Goal: Task Accomplishment & Management: Manage account settings

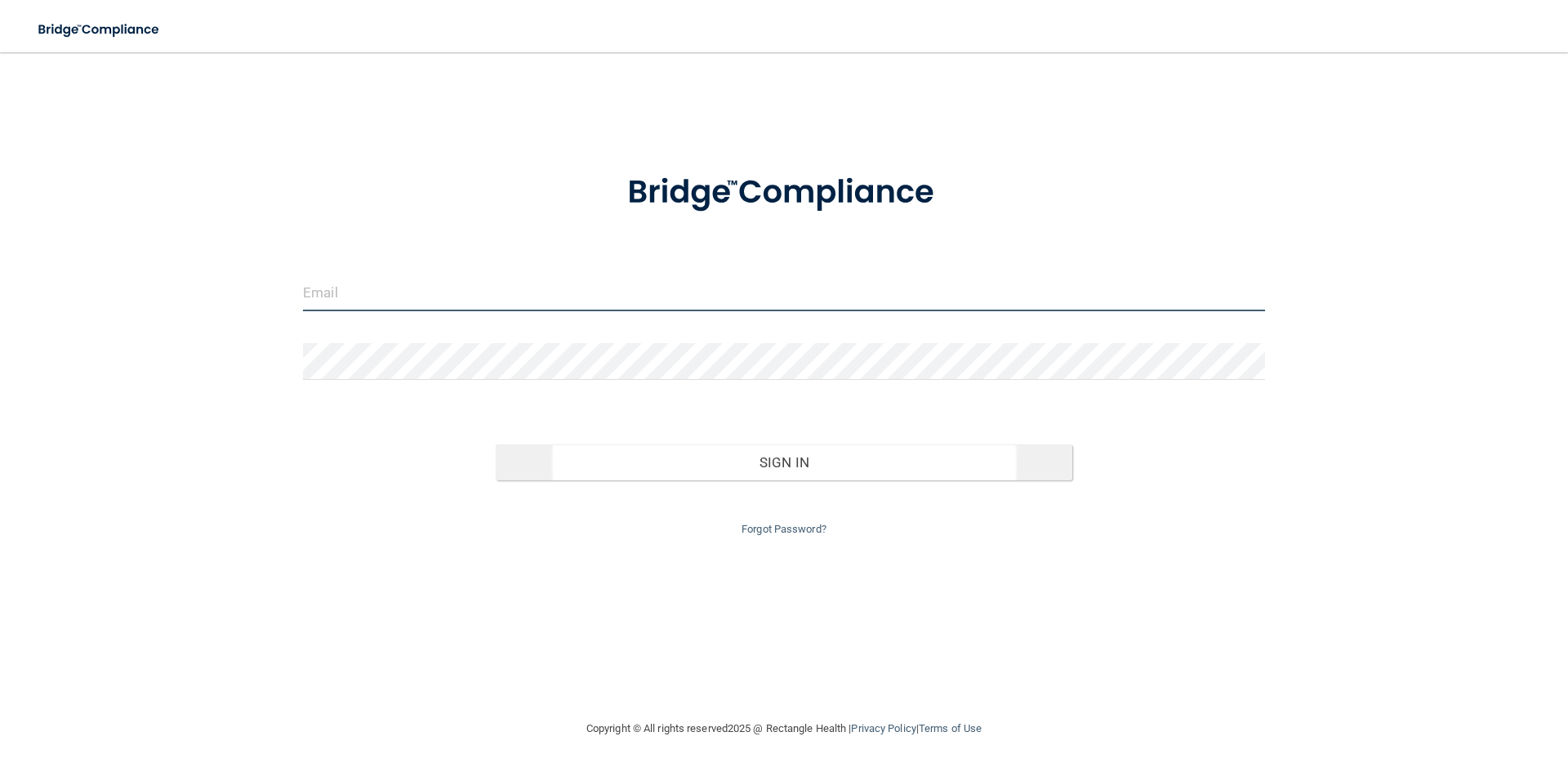
type input "[EMAIL_ADDRESS][DOMAIN_NAME]"
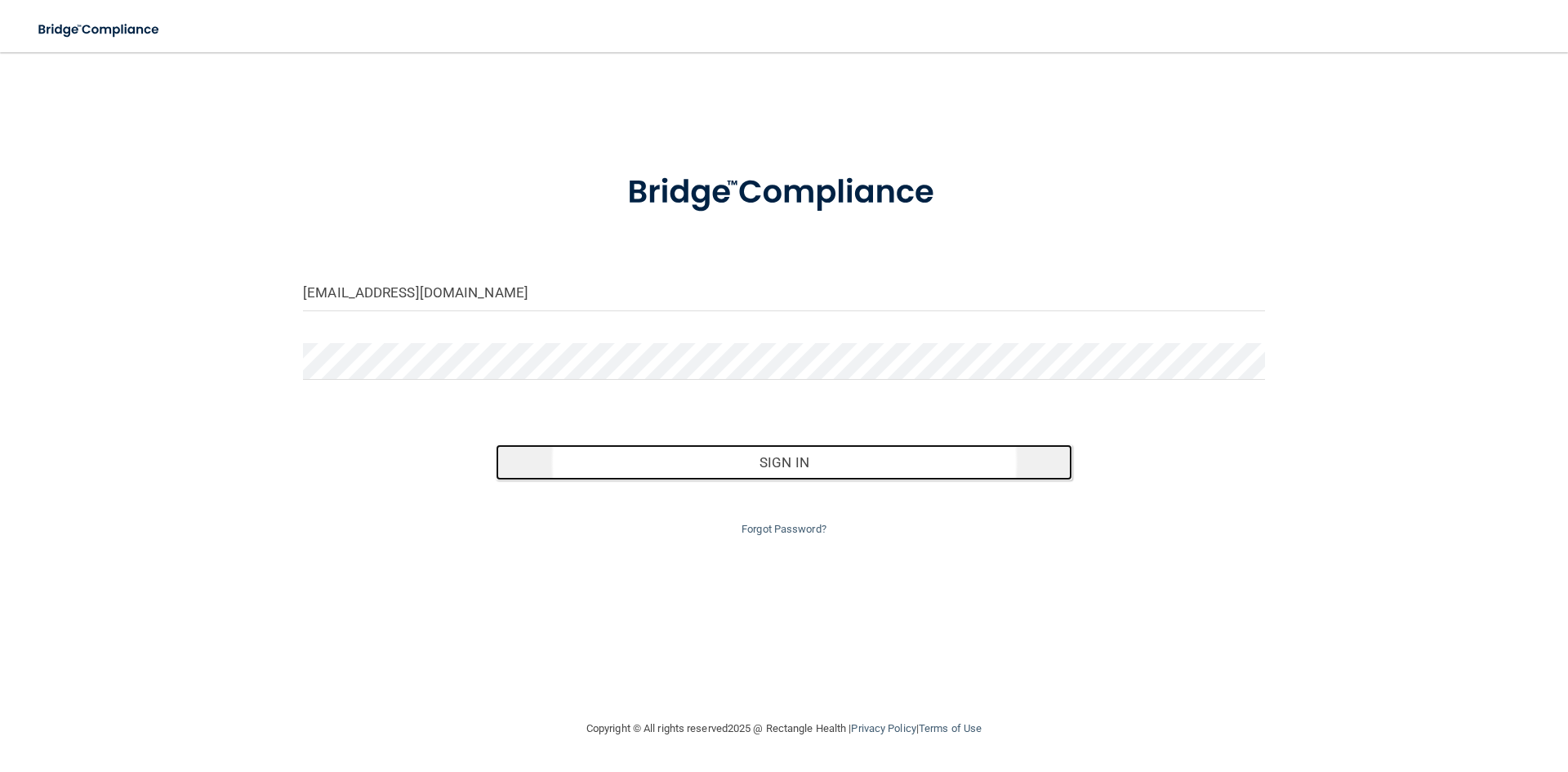
click at [778, 471] on button "Sign In" at bounding box center [784, 462] width 578 height 36
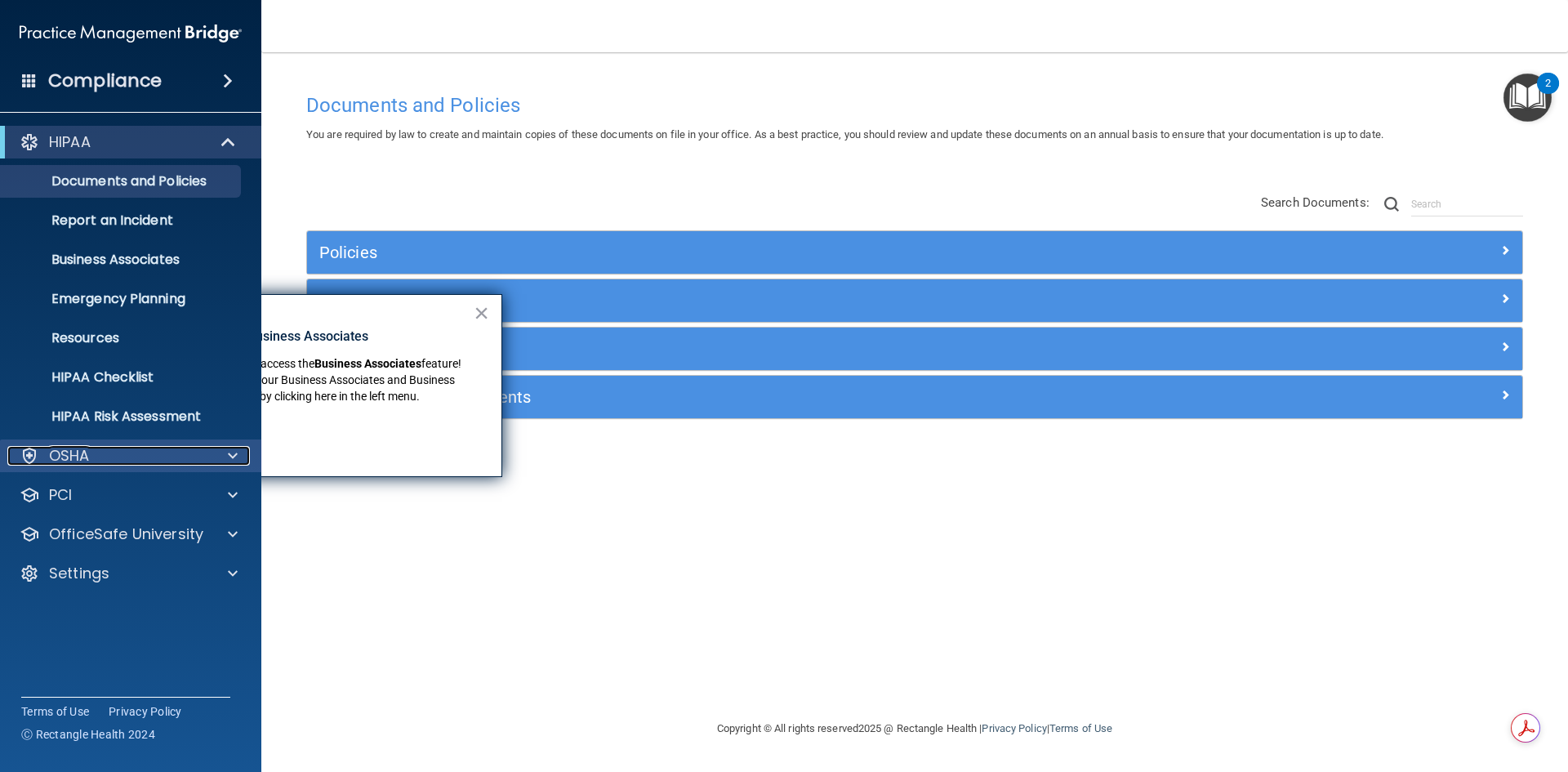
click at [235, 452] on span at bounding box center [233, 455] width 10 height 20
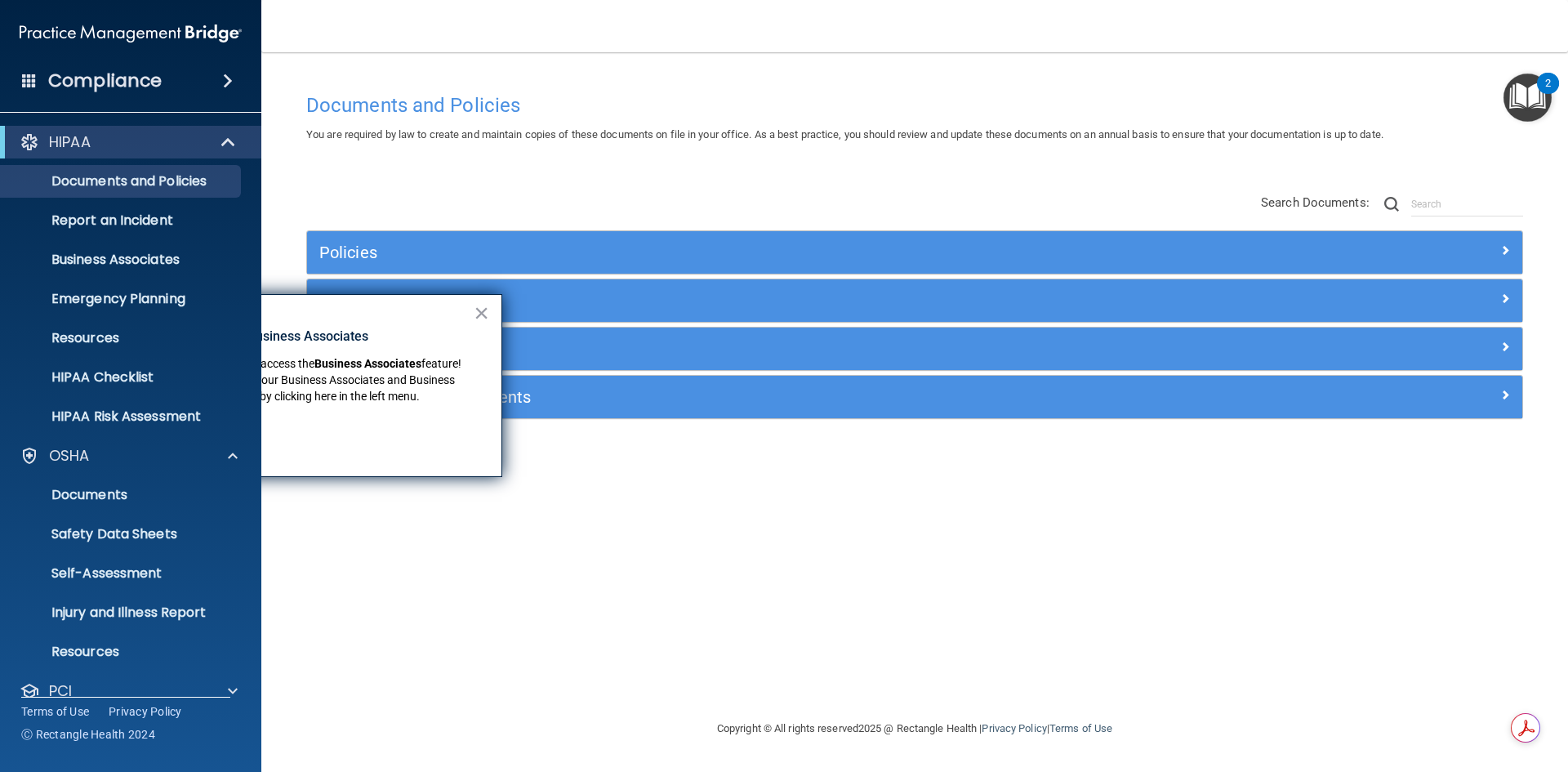
drag, startPoint x: 476, startPoint y: 316, endPoint x: 440, endPoint y: 325, distance: 37.1
click at [476, 317] on button "×" at bounding box center [481, 313] width 16 height 26
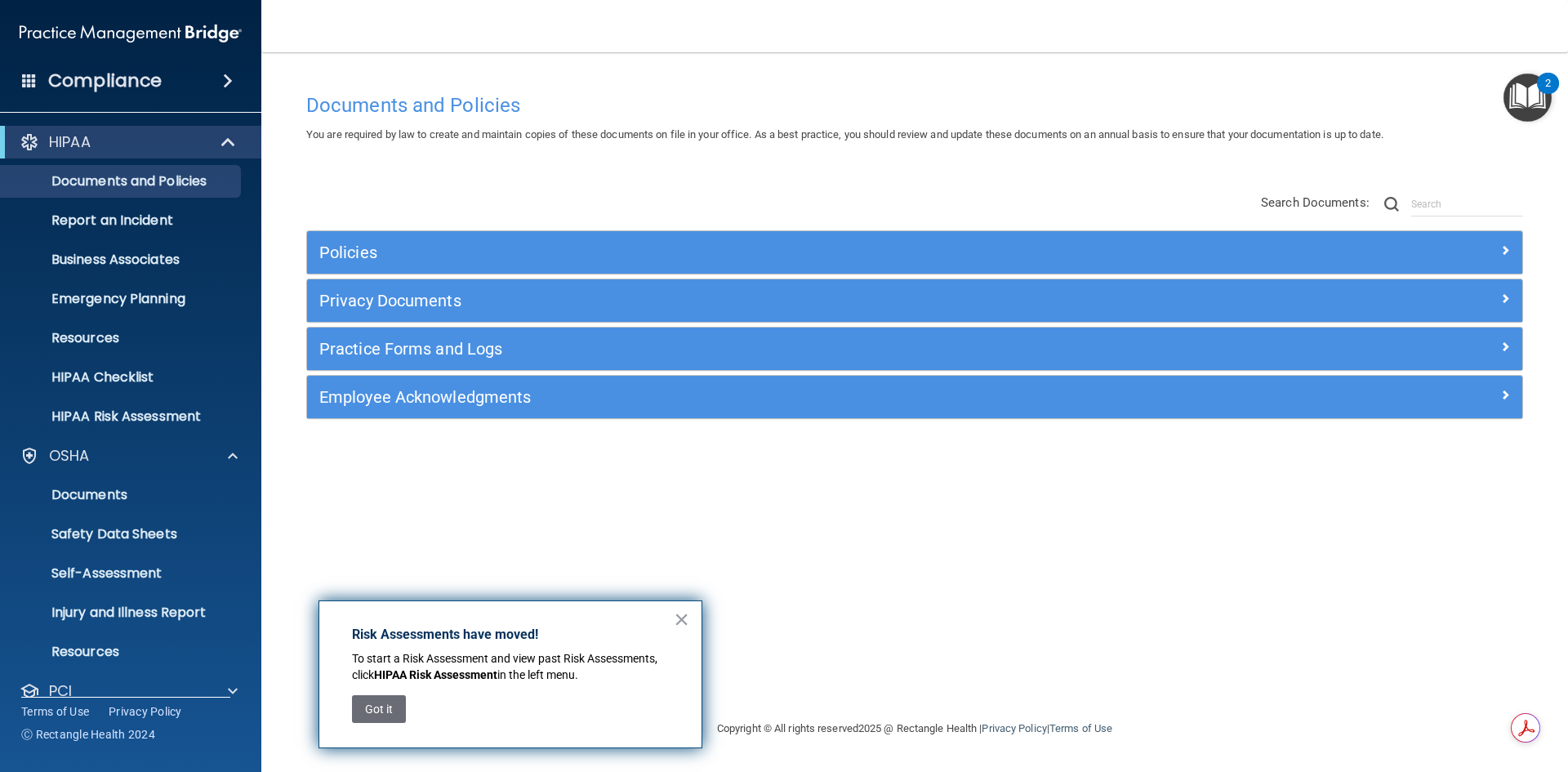
click at [133, 79] on h4 "Compliance" at bounding box center [105, 81] width 114 height 23
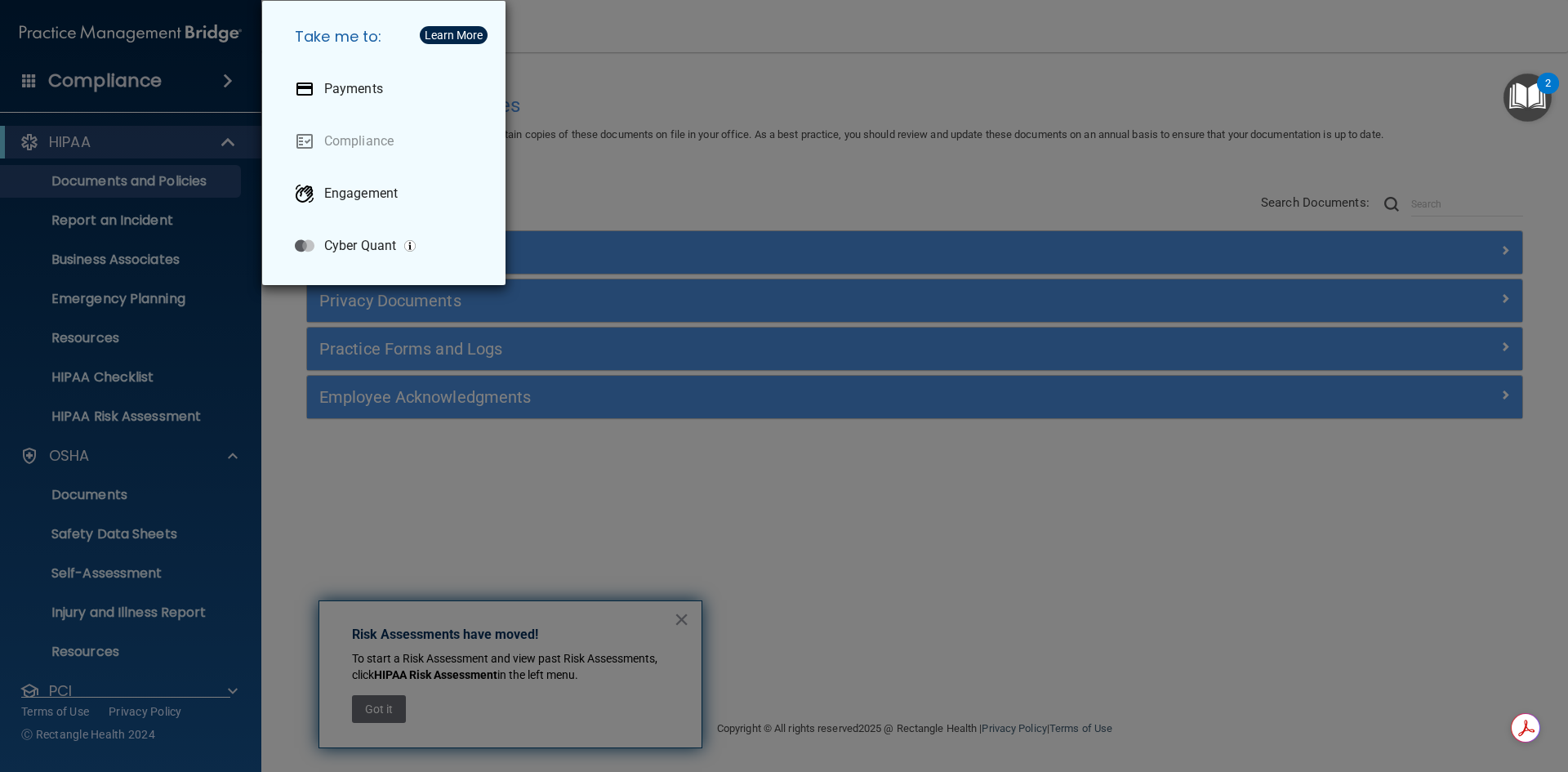
click at [304, 500] on div "Take me to: Payments Compliance Engagement Cyber Quant" at bounding box center [784, 386] width 1568 height 772
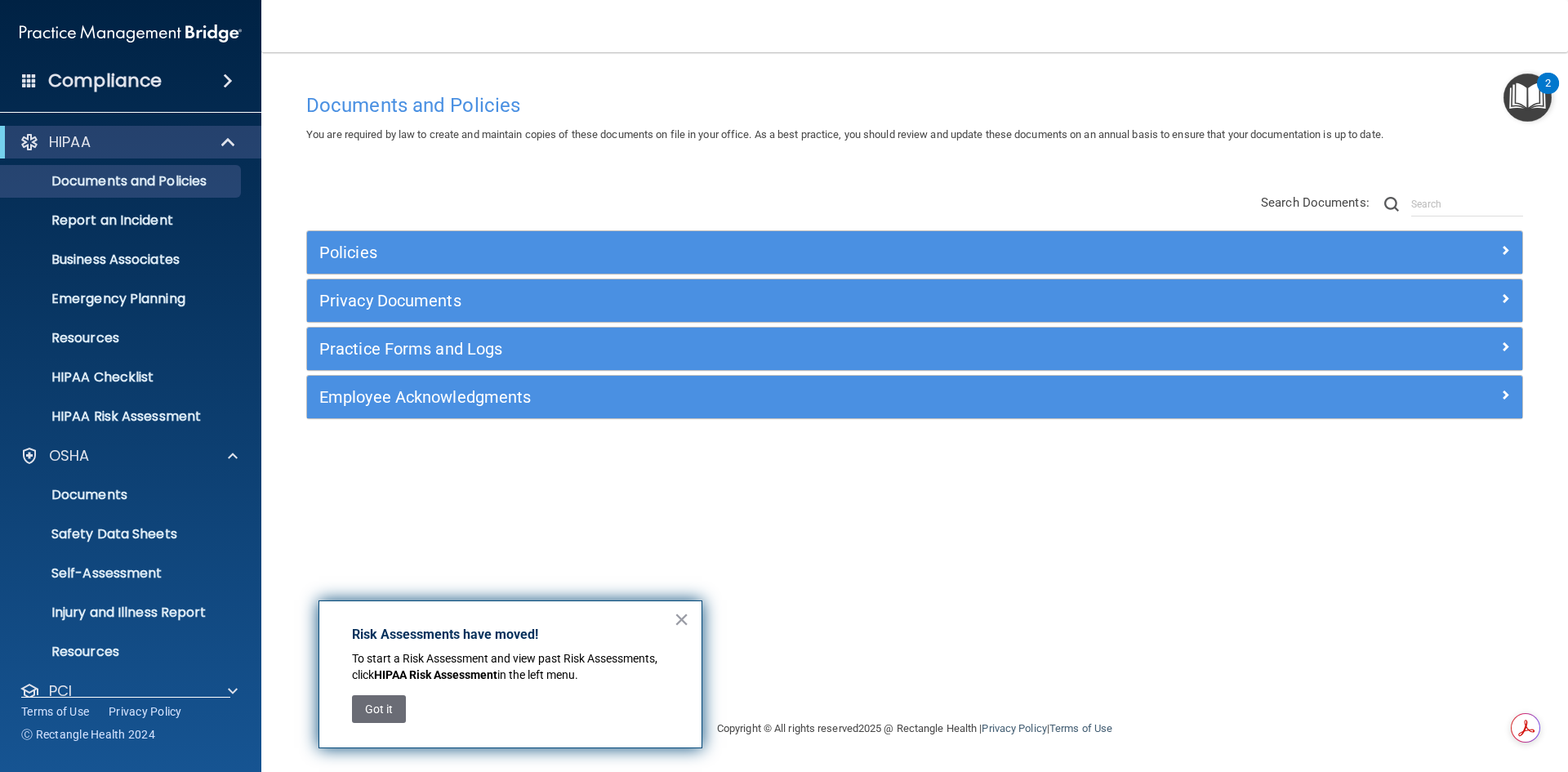
click at [673, 617] on div "× Risk Assessments have moved! To start a Risk Assessment and view past Risk As…" at bounding box center [510, 673] width 384 height 148
click at [682, 614] on button "×" at bounding box center [681, 619] width 16 height 26
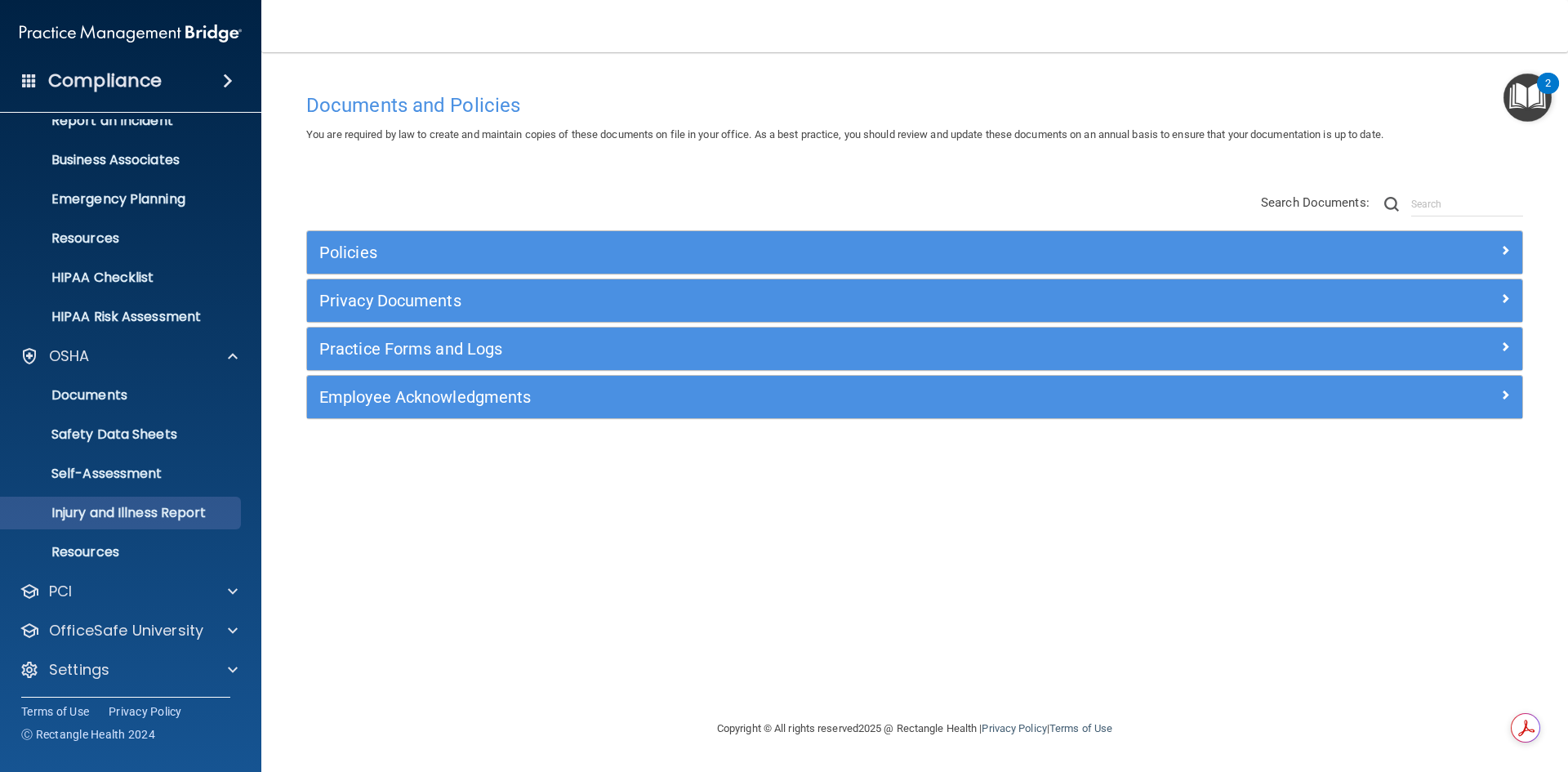
scroll to position [102, 0]
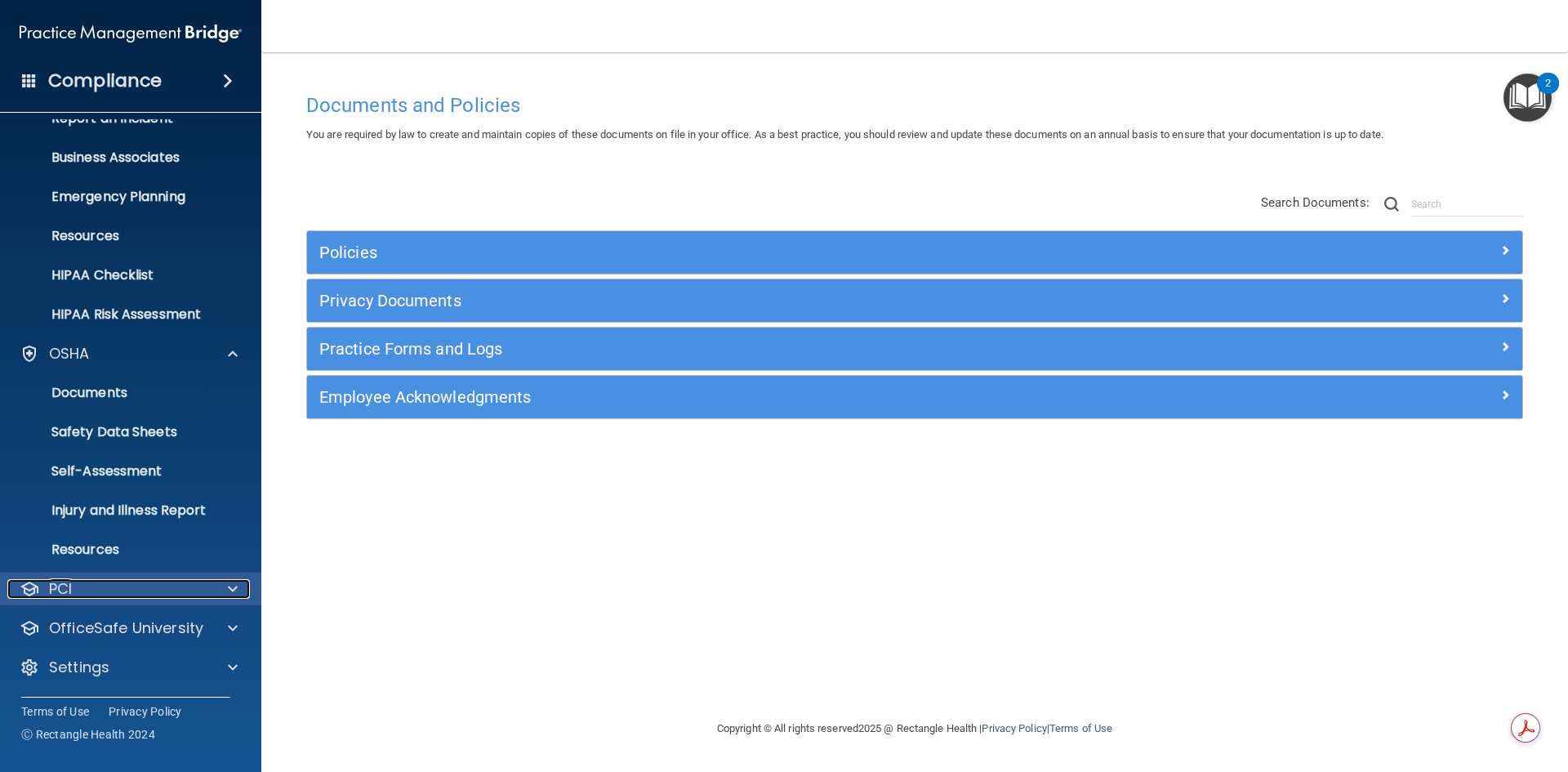
click at [106, 582] on div "PCI" at bounding box center [109, 588] width 203 height 20
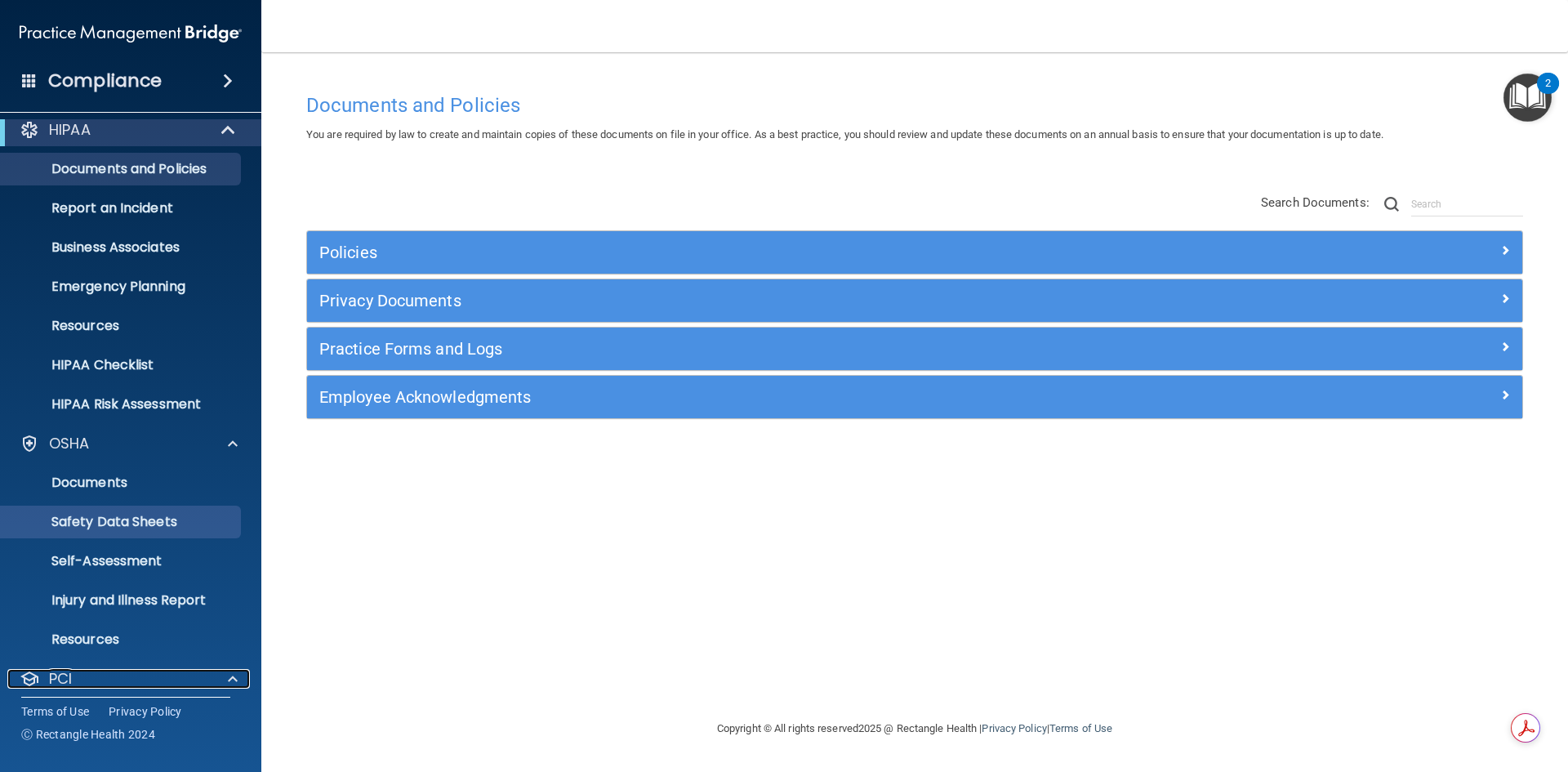
scroll to position [0, 0]
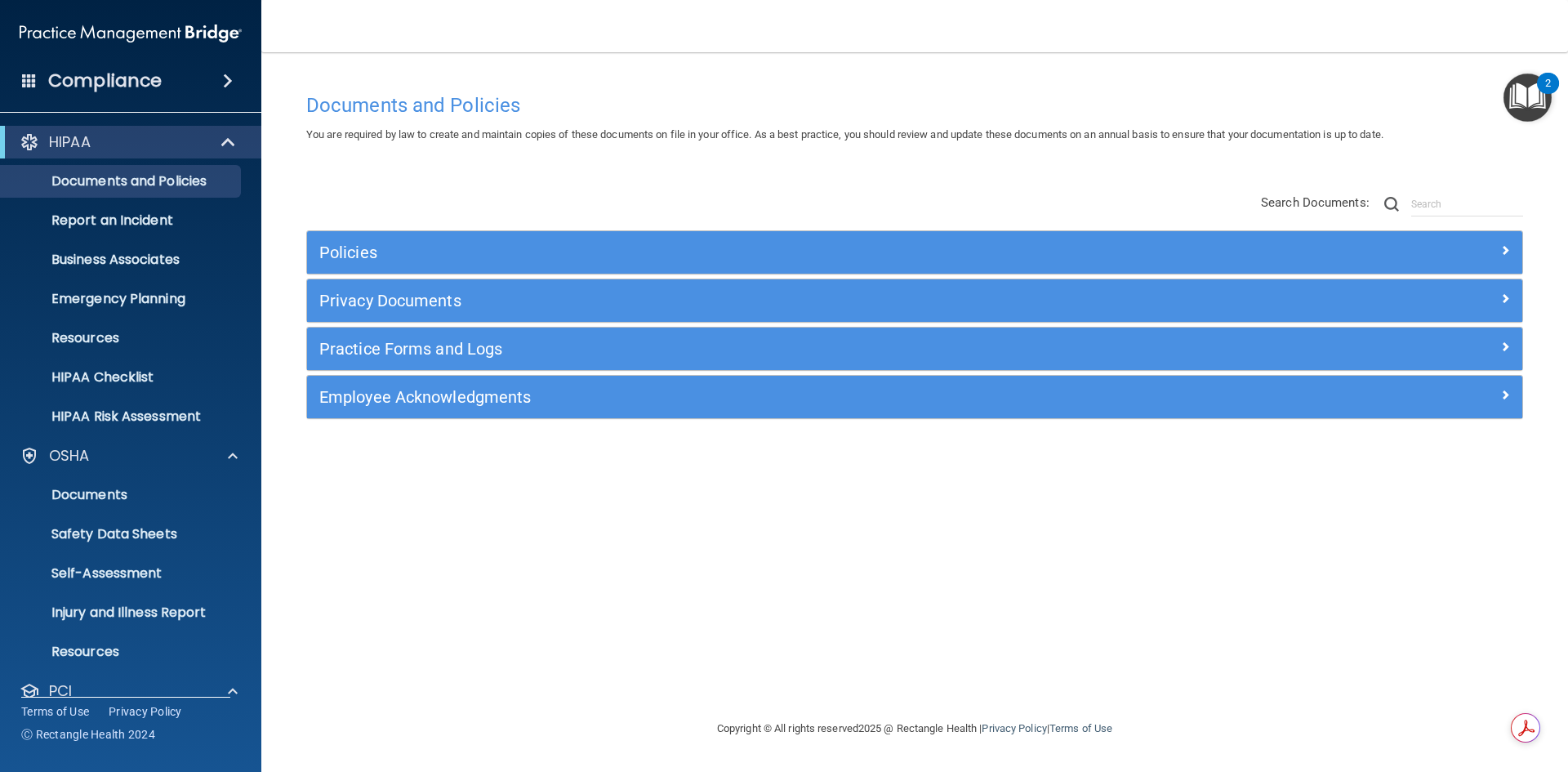
click at [103, 70] on h4 "Compliance" at bounding box center [105, 81] width 114 height 23
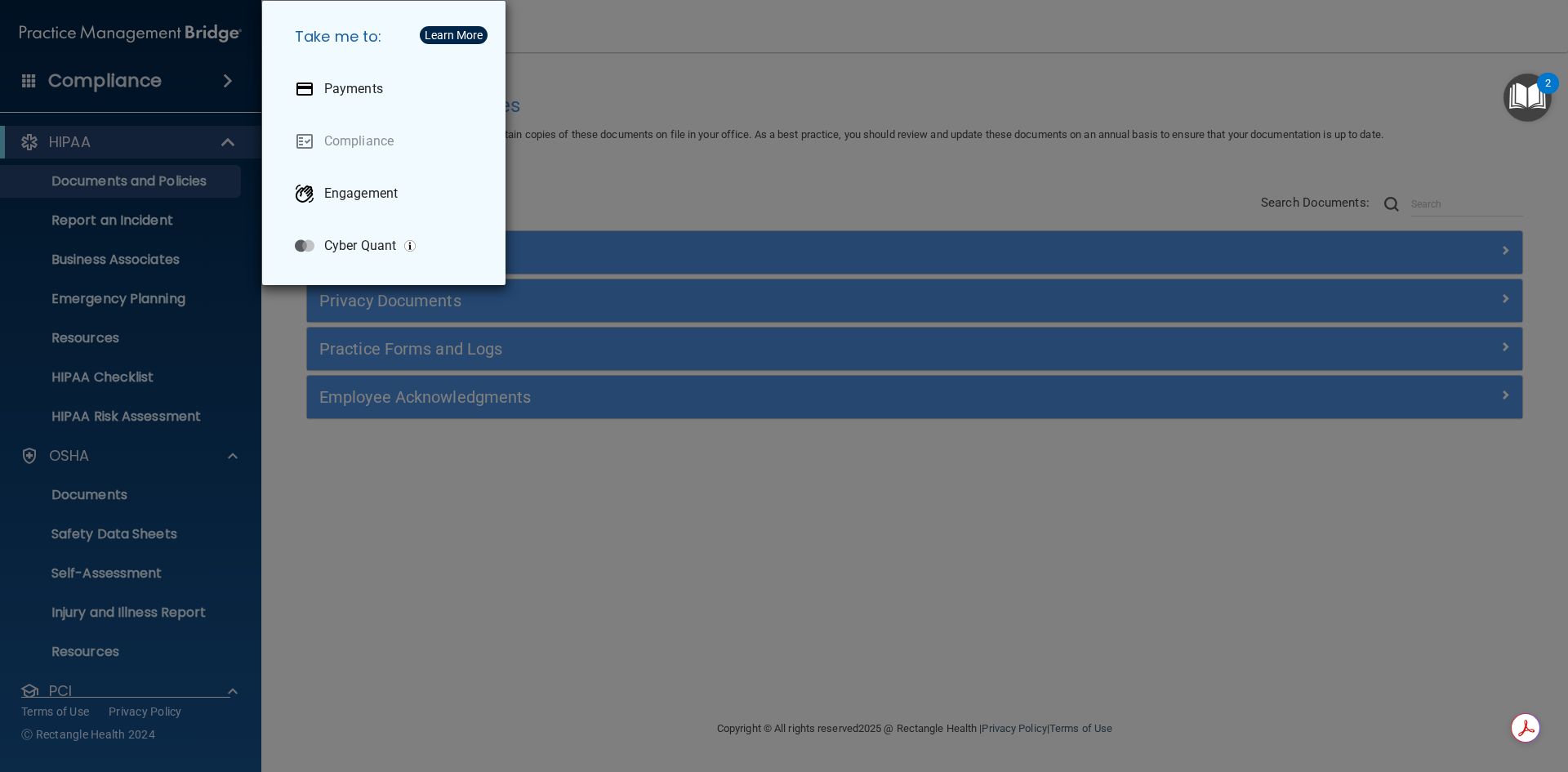
click at [77, 77] on div "Take me to: Payments Compliance Engagement Cyber Quant" at bounding box center [784, 386] width 1568 height 772
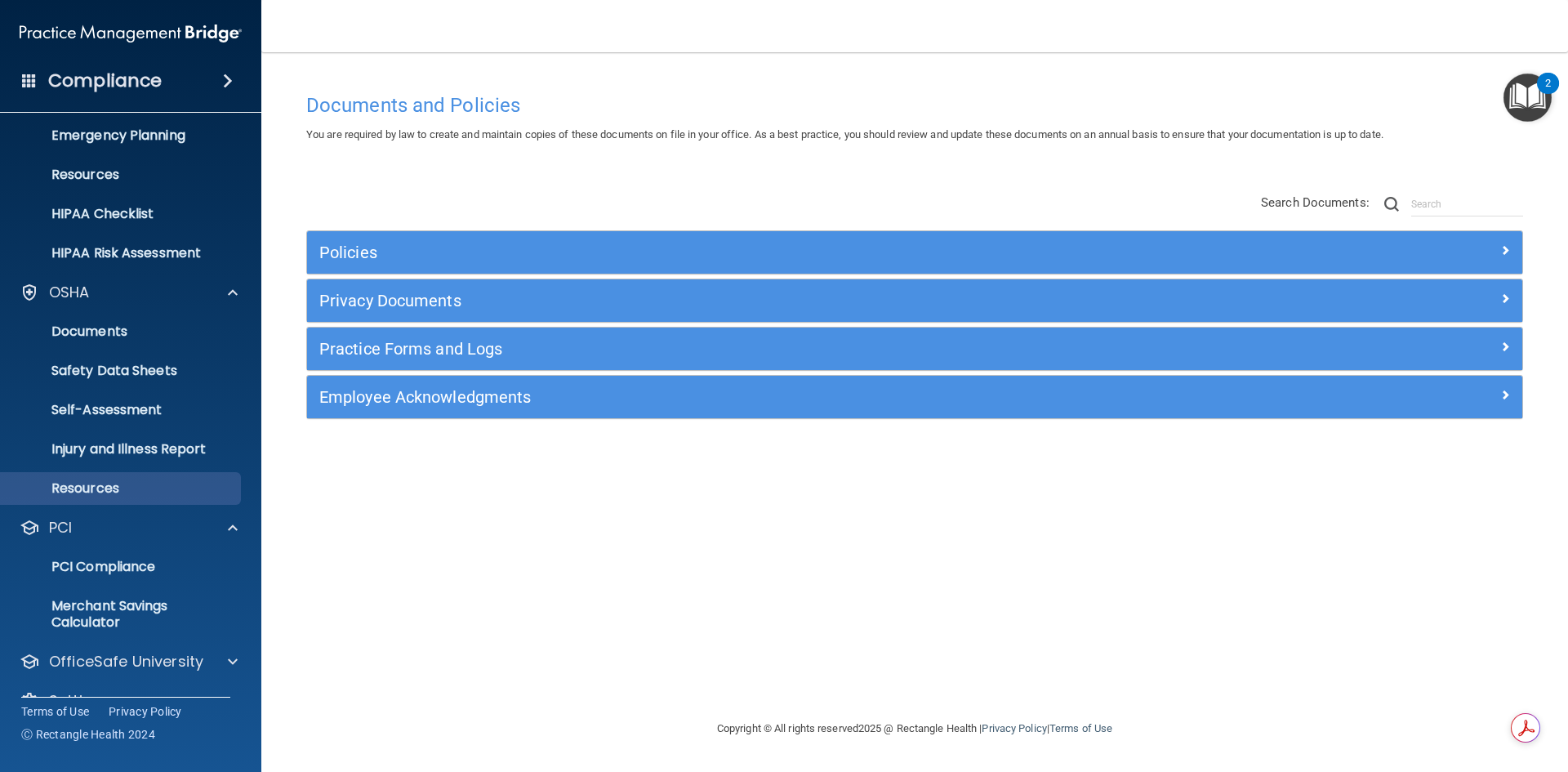
scroll to position [197, 0]
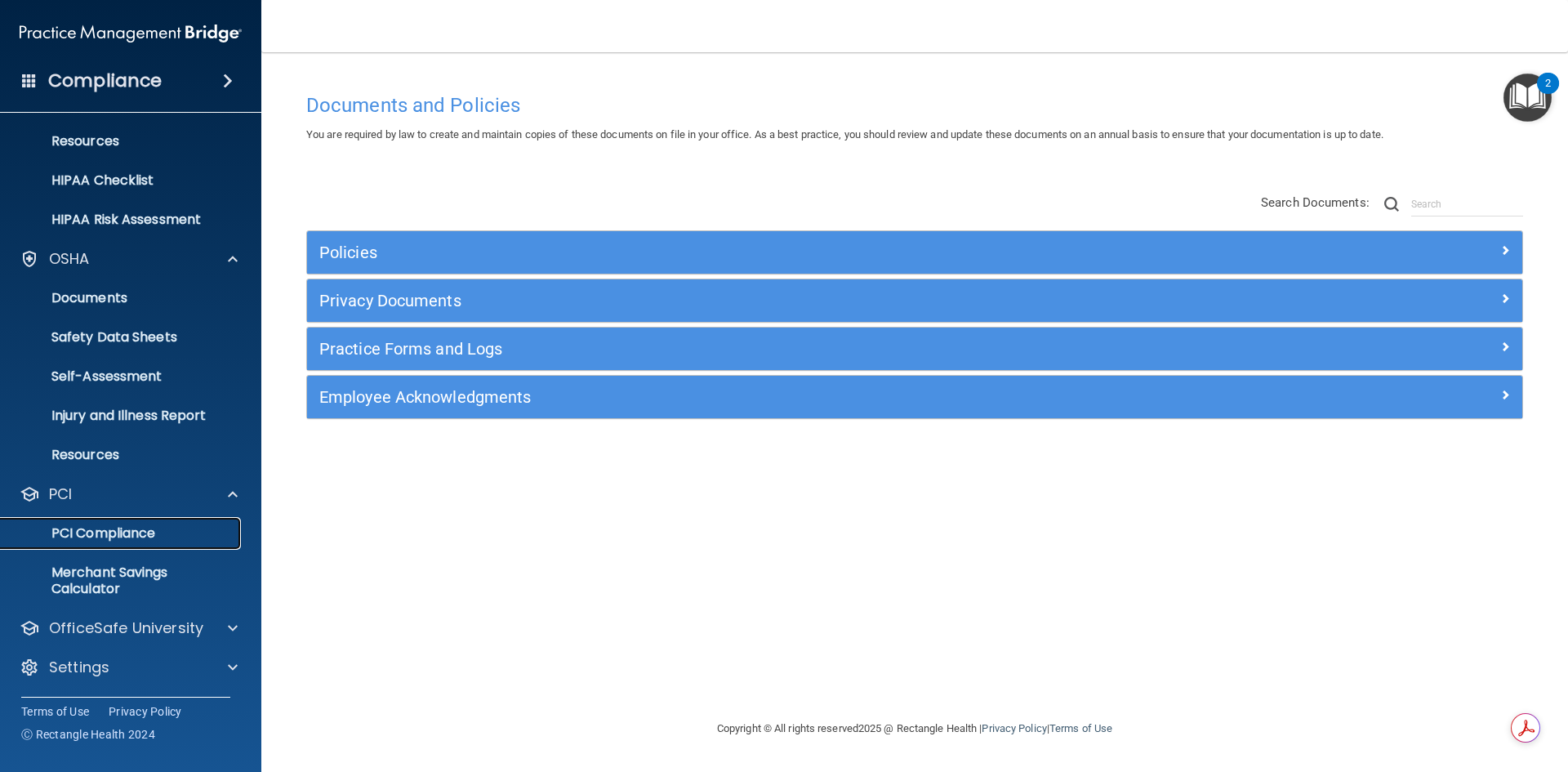
click at [158, 526] on p "PCI Compliance" at bounding box center [122, 533] width 223 height 17
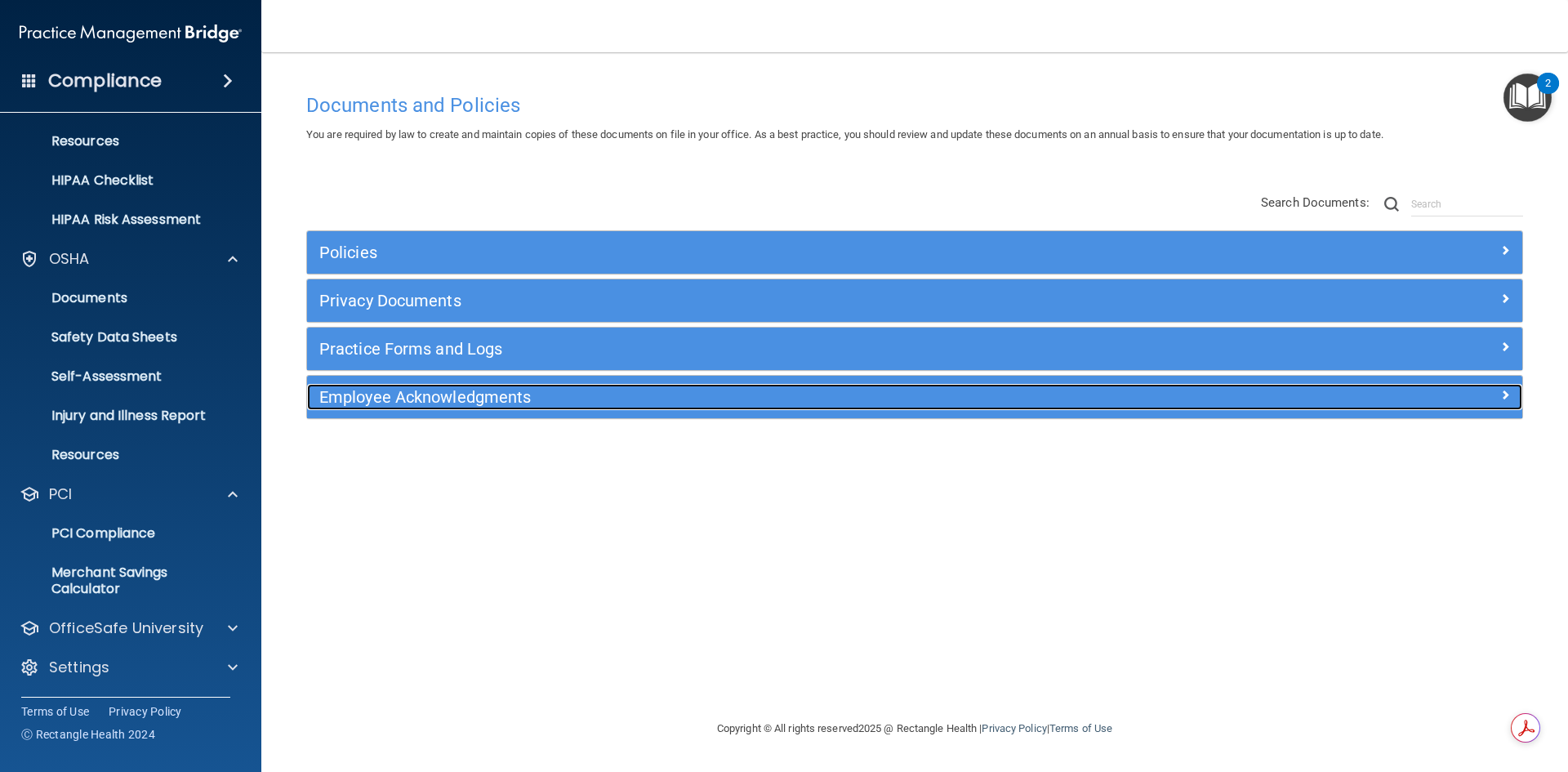
click at [392, 391] on h5 "Employee Acknowledgments" at bounding box center [762, 396] width 887 height 18
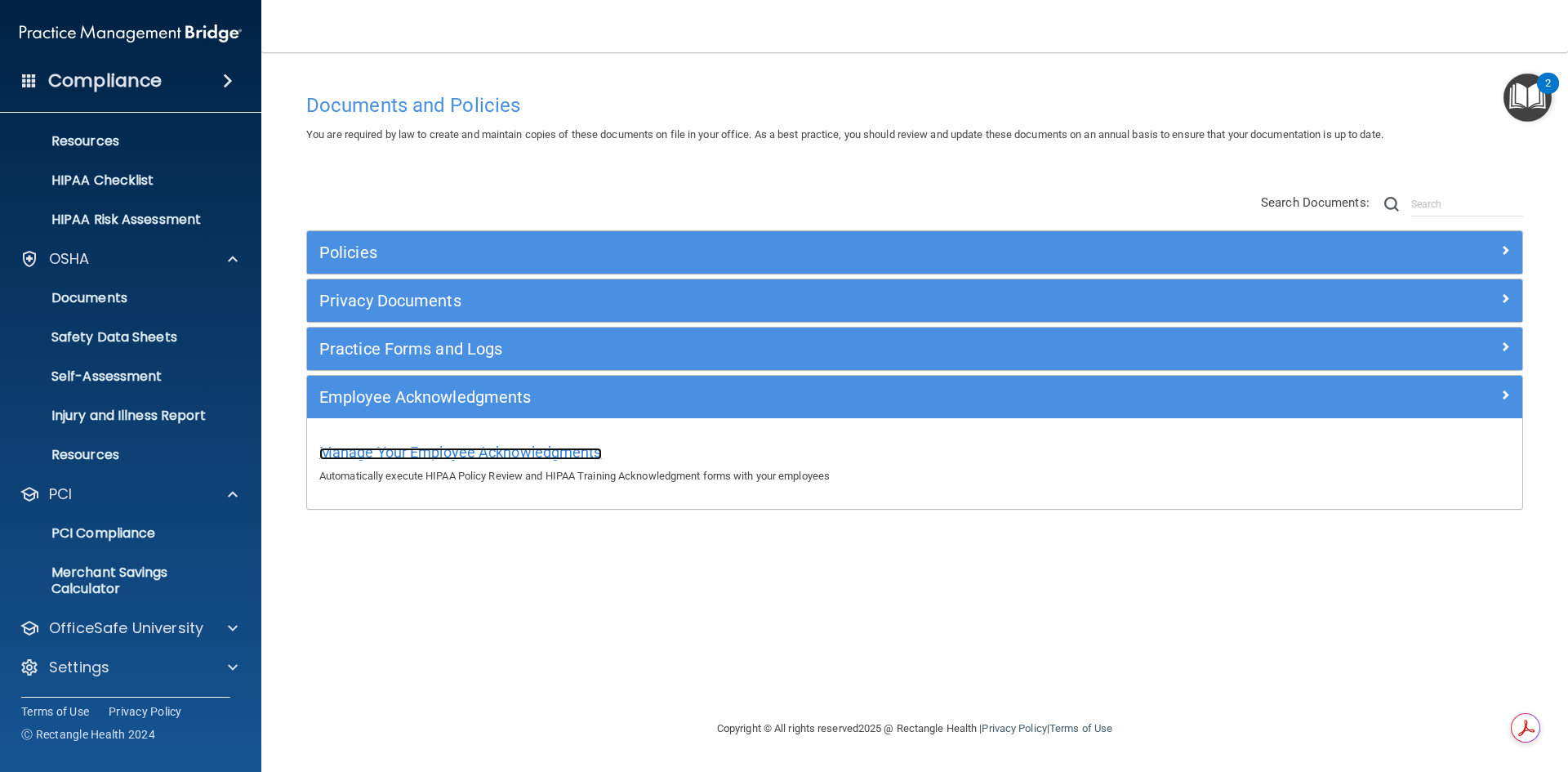
click at [385, 449] on span "Manage Your Employee Acknowledgments" at bounding box center [461, 452] width 283 height 17
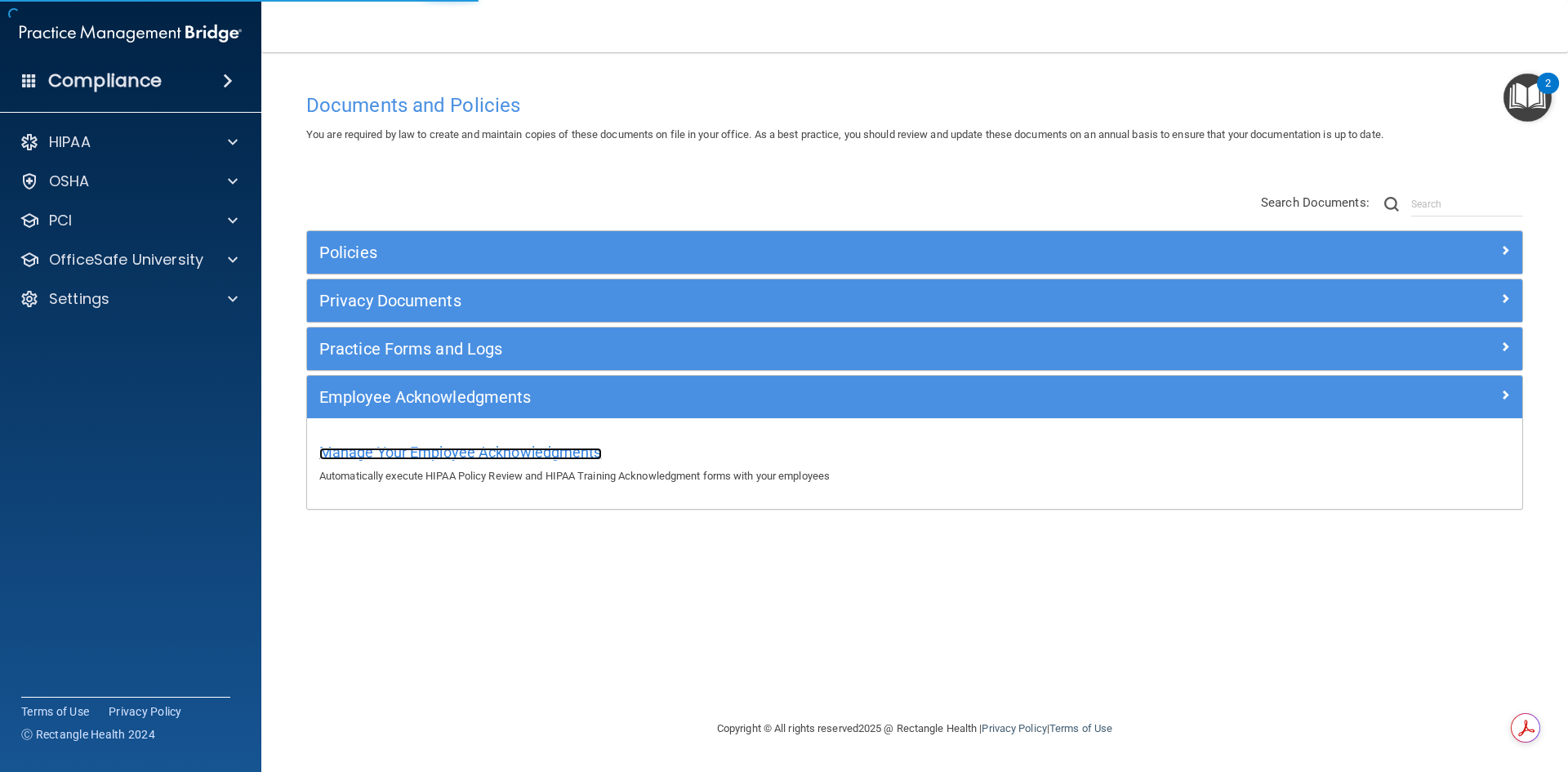
click at [490, 451] on span "Manage Your Employee Acknowledgments" at bounding box center [461, 452] width 283 height 17
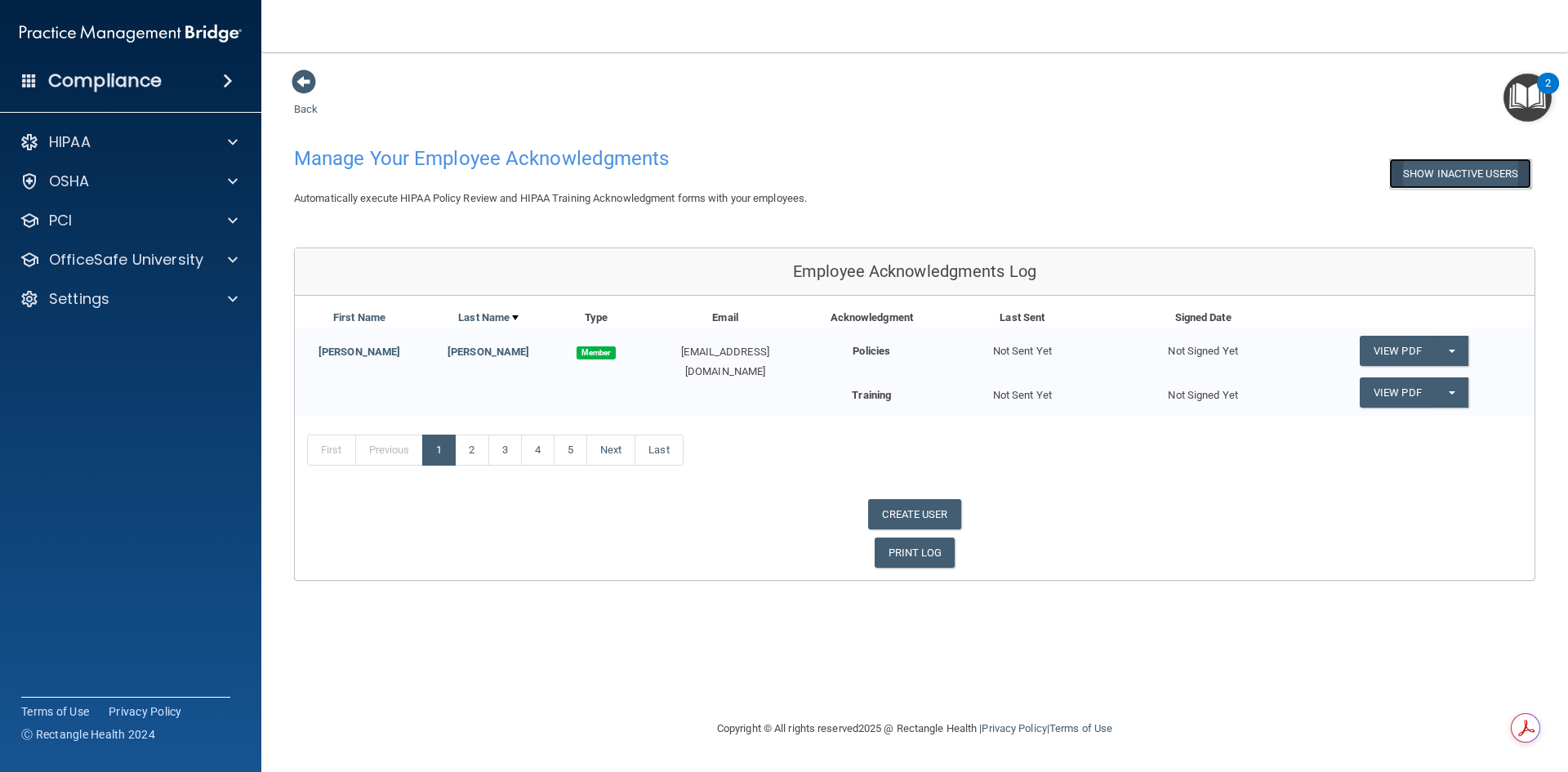
click at [1461, 170] on button "Show Inactive Users" at bounding box center [1460, 173] width 142 height 30
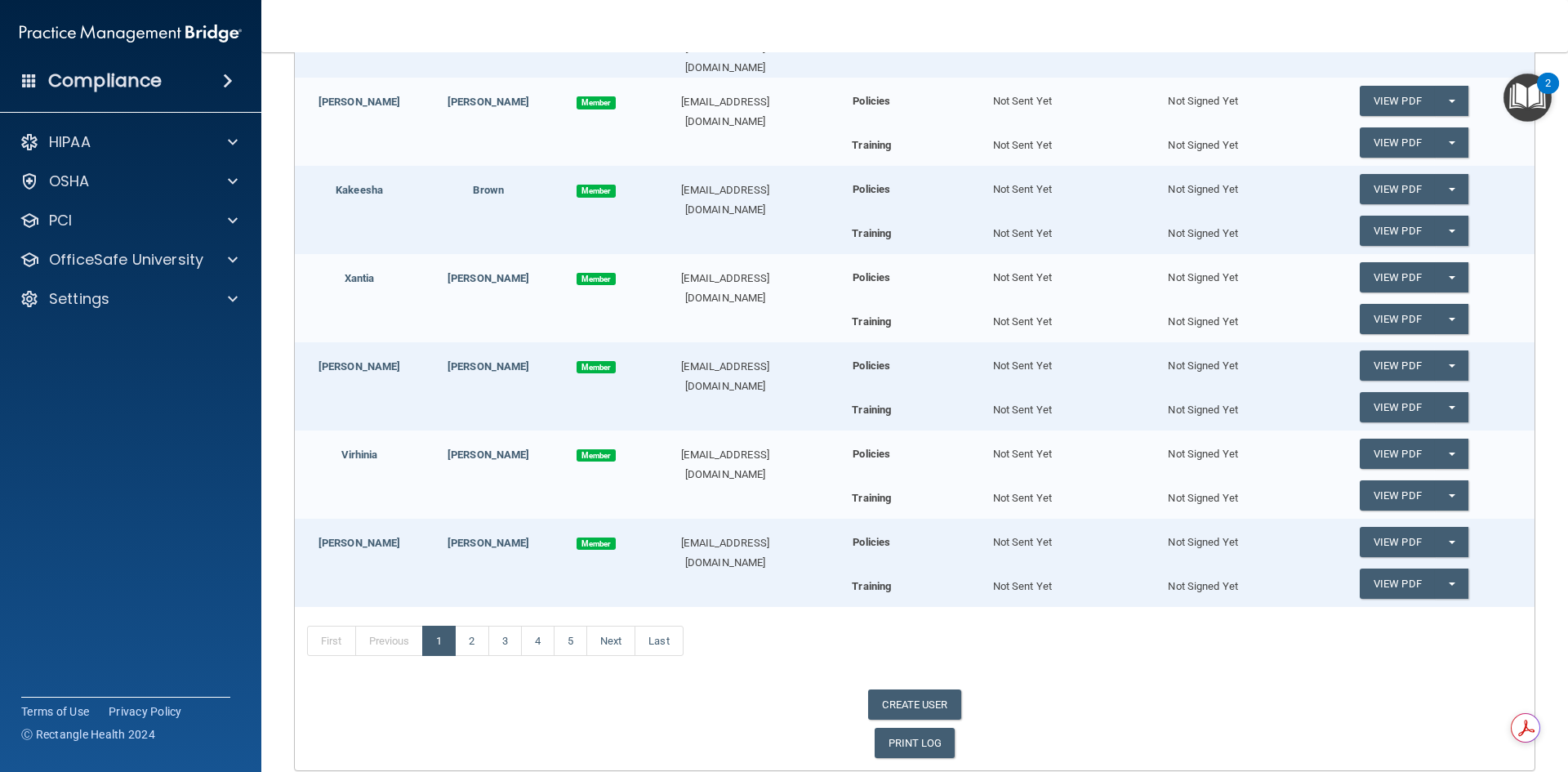
scroll to position [653, 0]
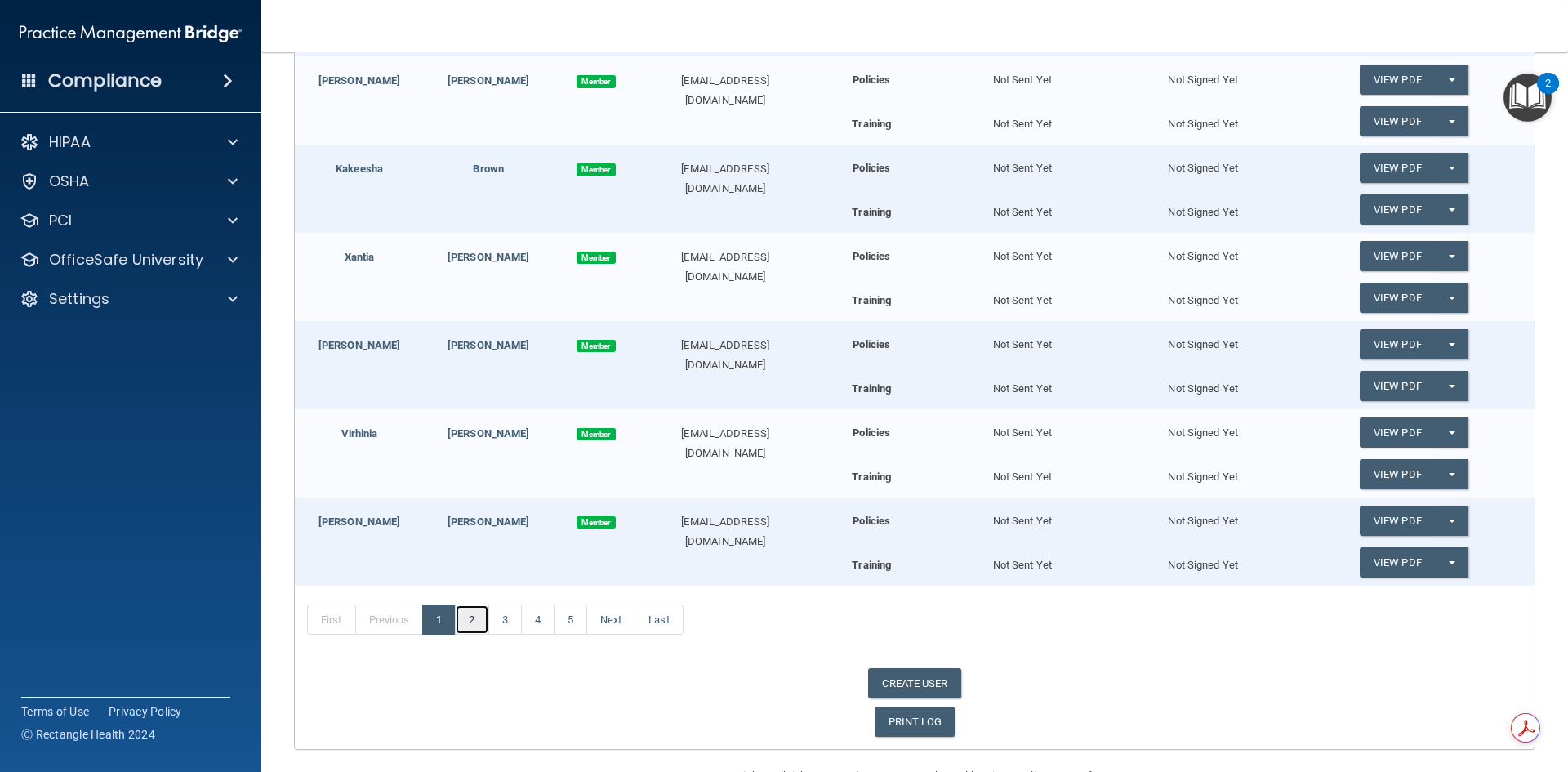
click at [473, 605] on link "2" at bounding box center [472, 619] width 34 height 31
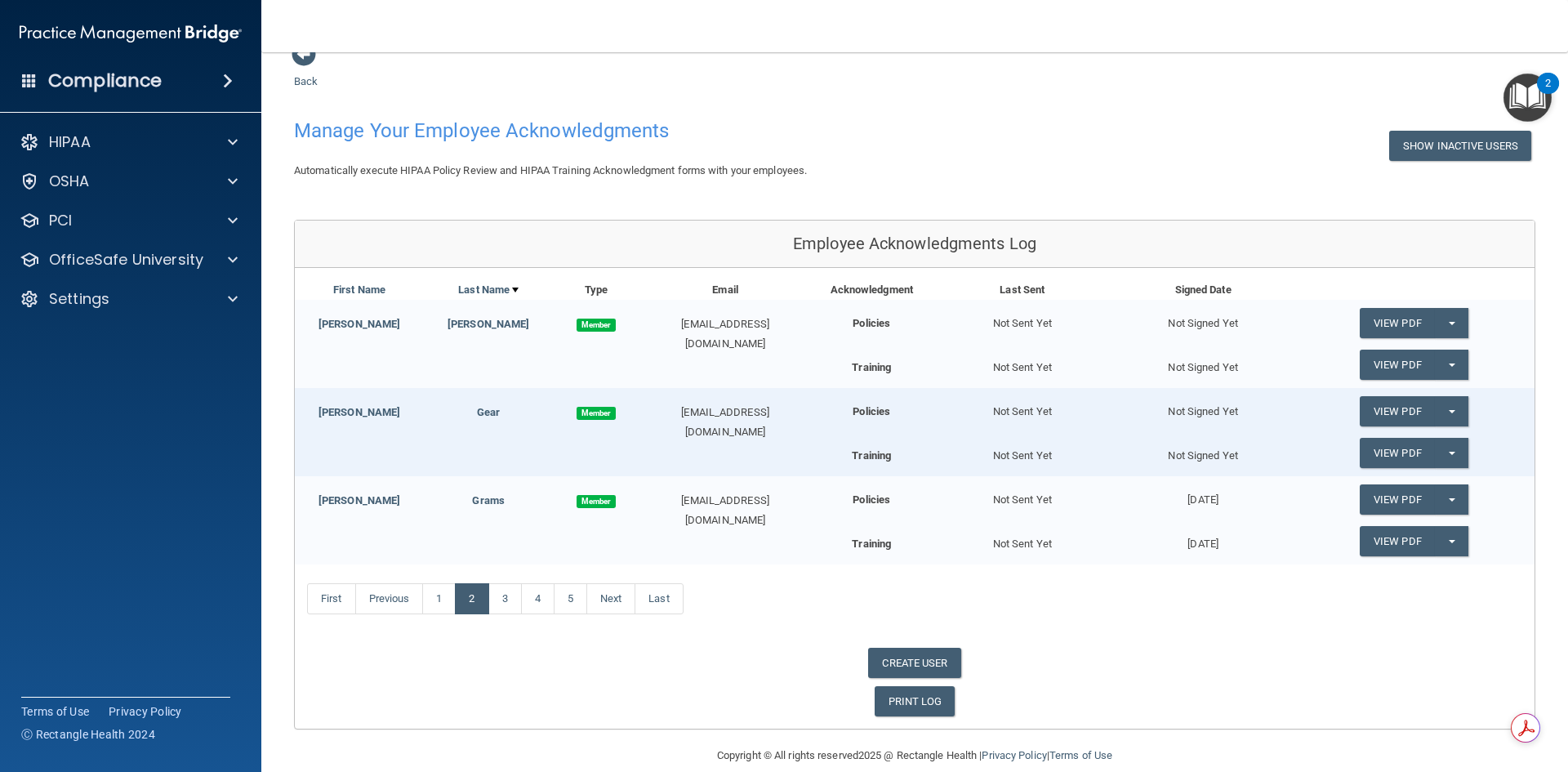
scroll to position [50, 0]
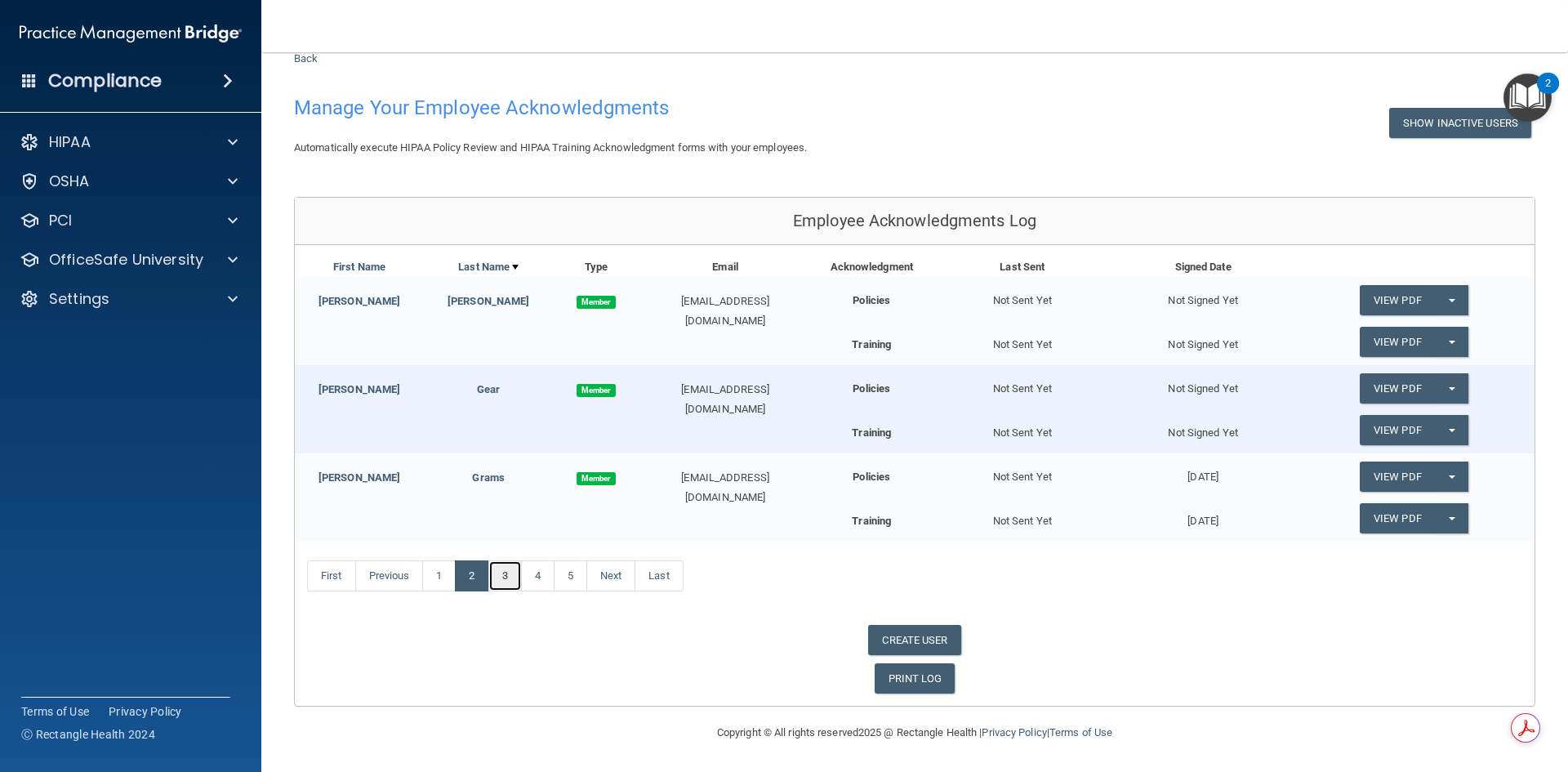
click at [504, 585] on link "3" at bounding box center [505, 575] width 34 height 31
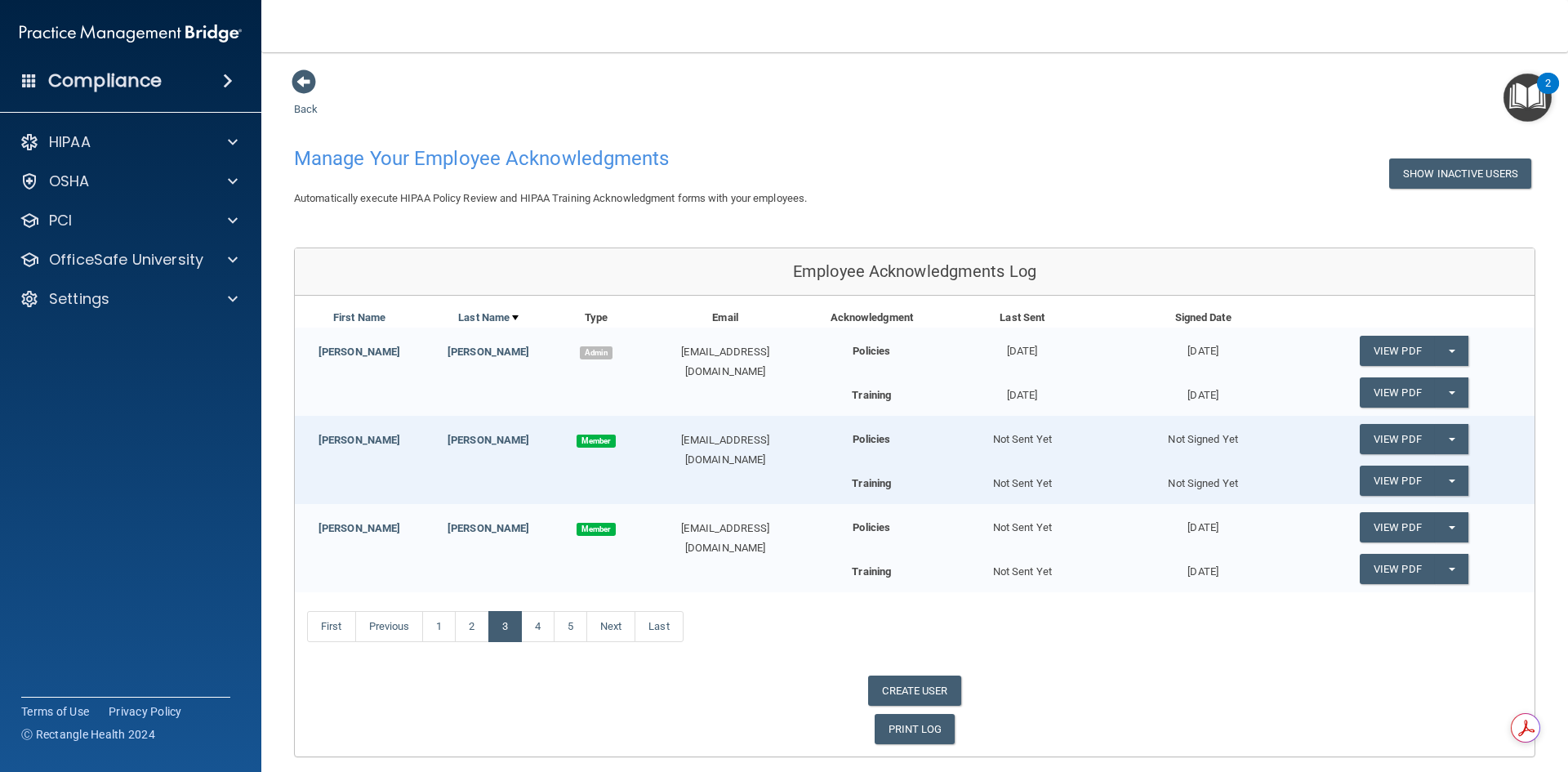
scroll to position [50, 0]
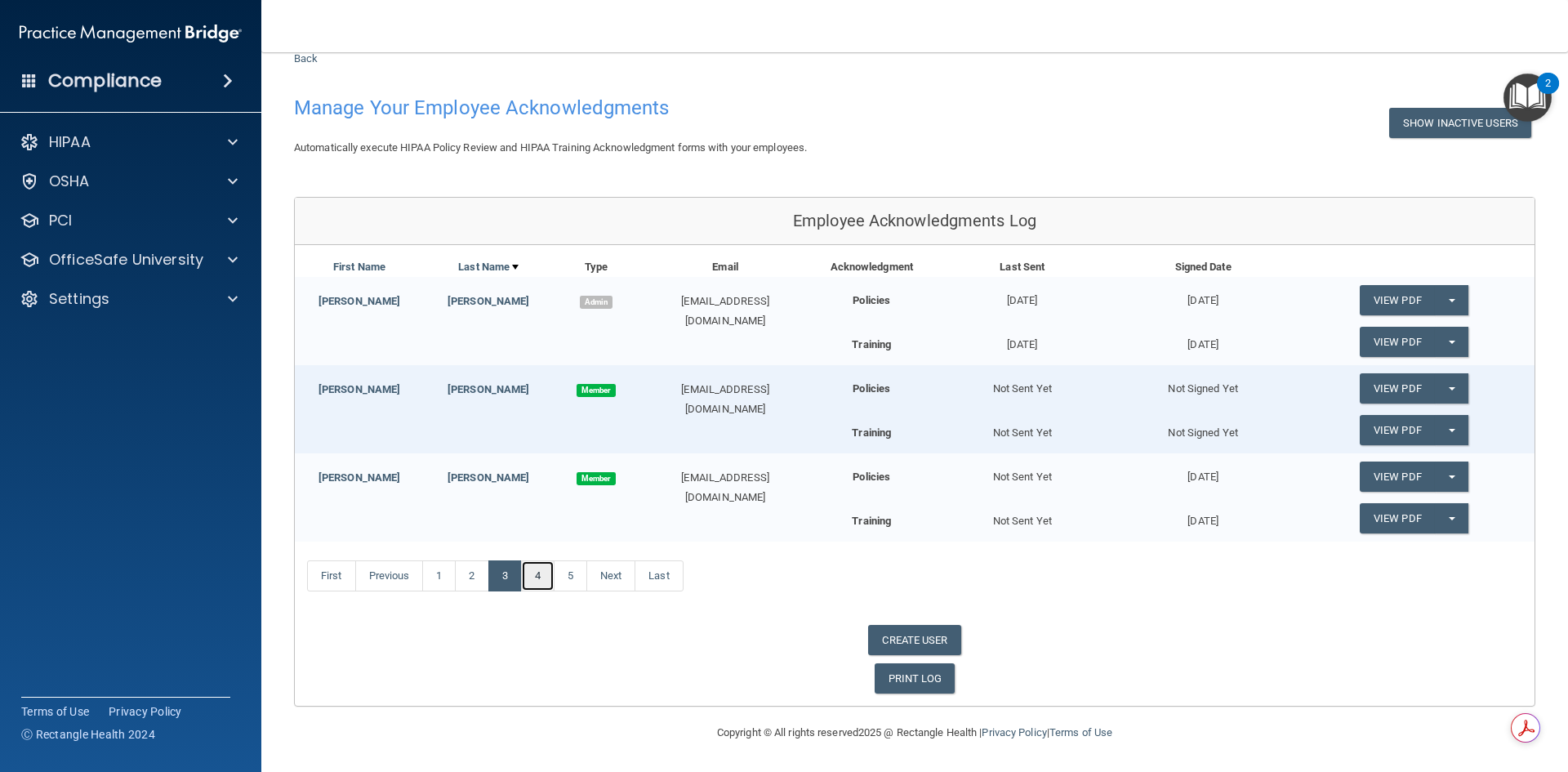
click at [542, 577] on link "4" at bounding box center [538, 575] width 34 height 31
click at [571, 571] on link "5" at bounding box center [570, 575] width 34 height 31
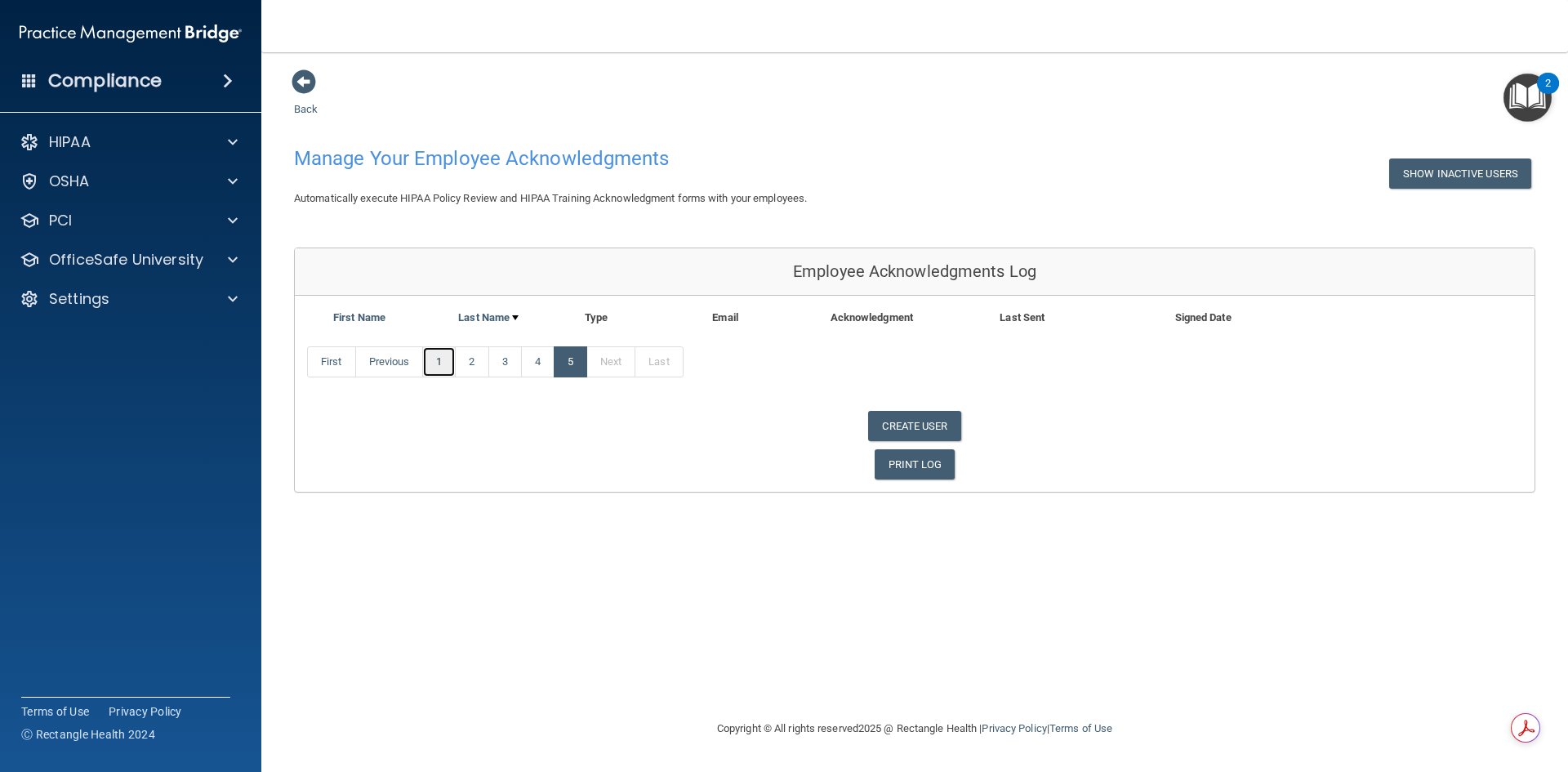
click at [438, 356] on link "1" at bounding box center [439, 361] width 34 height 31
click at [477, 373] on link "2" at bounding box center [472, 361] width 34 height 31
click at [500, 369] on link "3" at bounding box center [505, 361] width 34 height 31
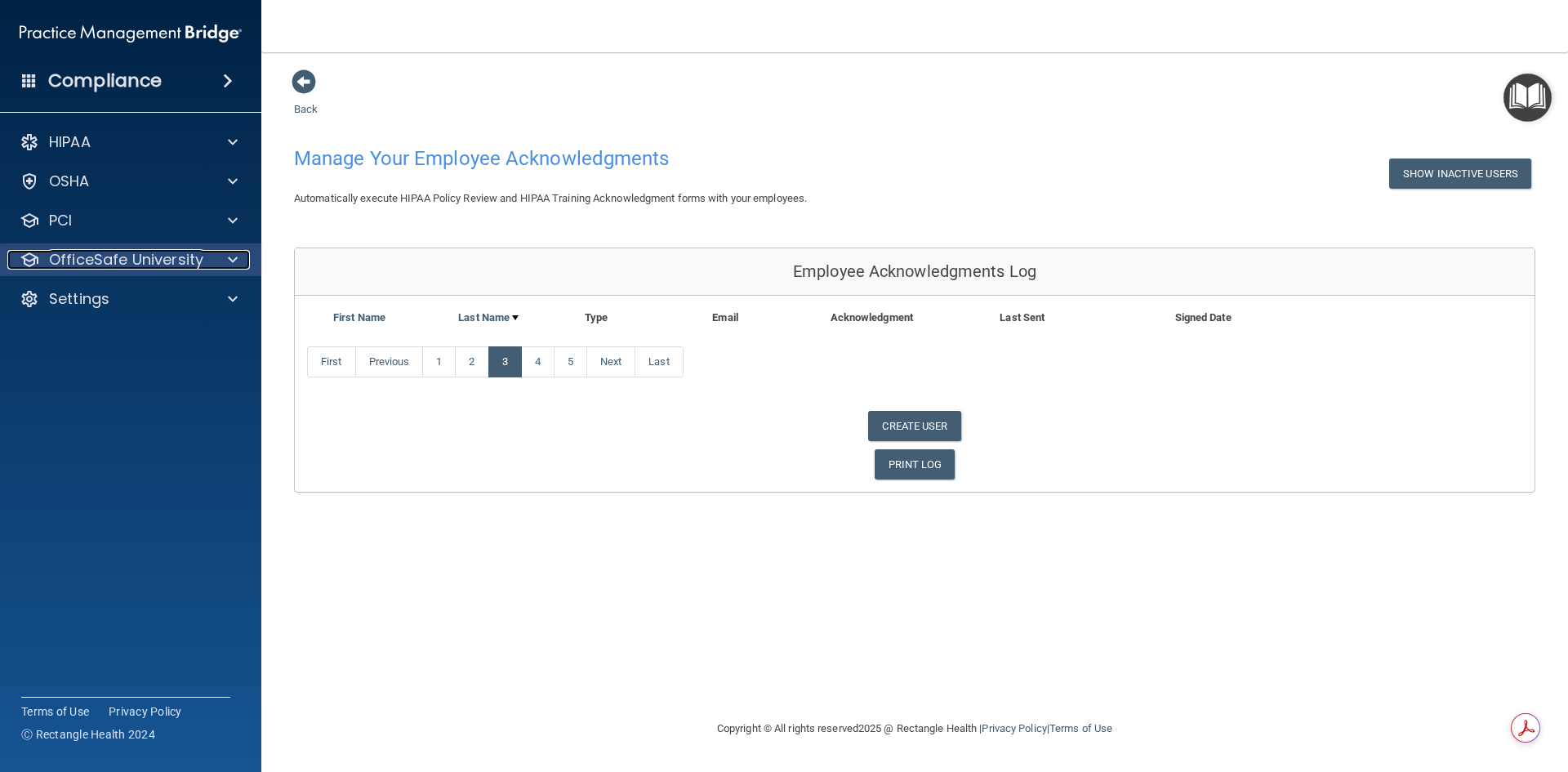
drag, startPoint x: 154, startPoint y: 262, endPoint x: 163, endPoint y: 266, distance: 9.8
click at [155, 262] on p "OfficeSafe University" at bounding box center [127, 260] width 154 height 20
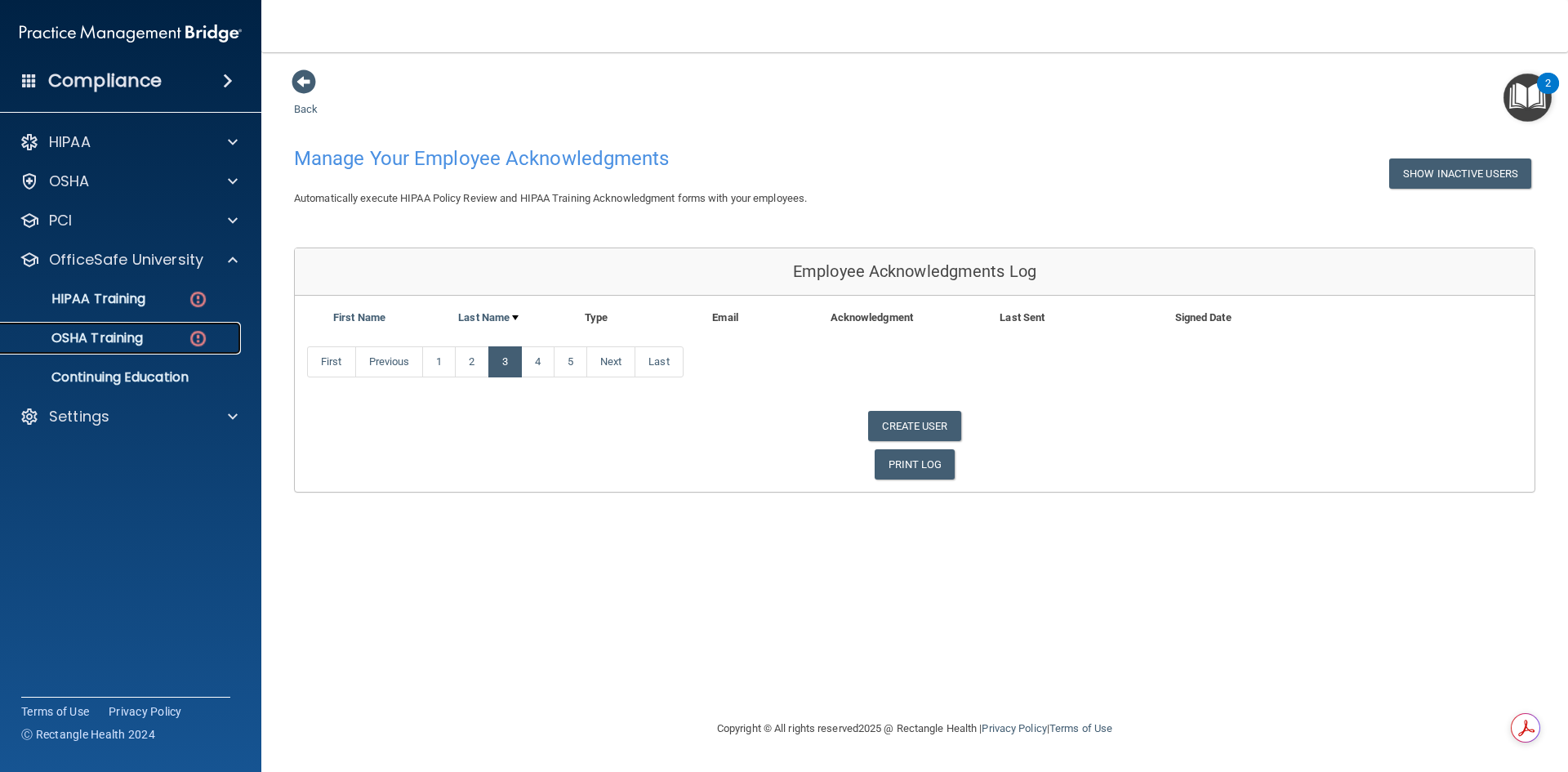
click at [141, 338] on p "OSHA Training" at bounding box center [76, 339] width 132 height 17
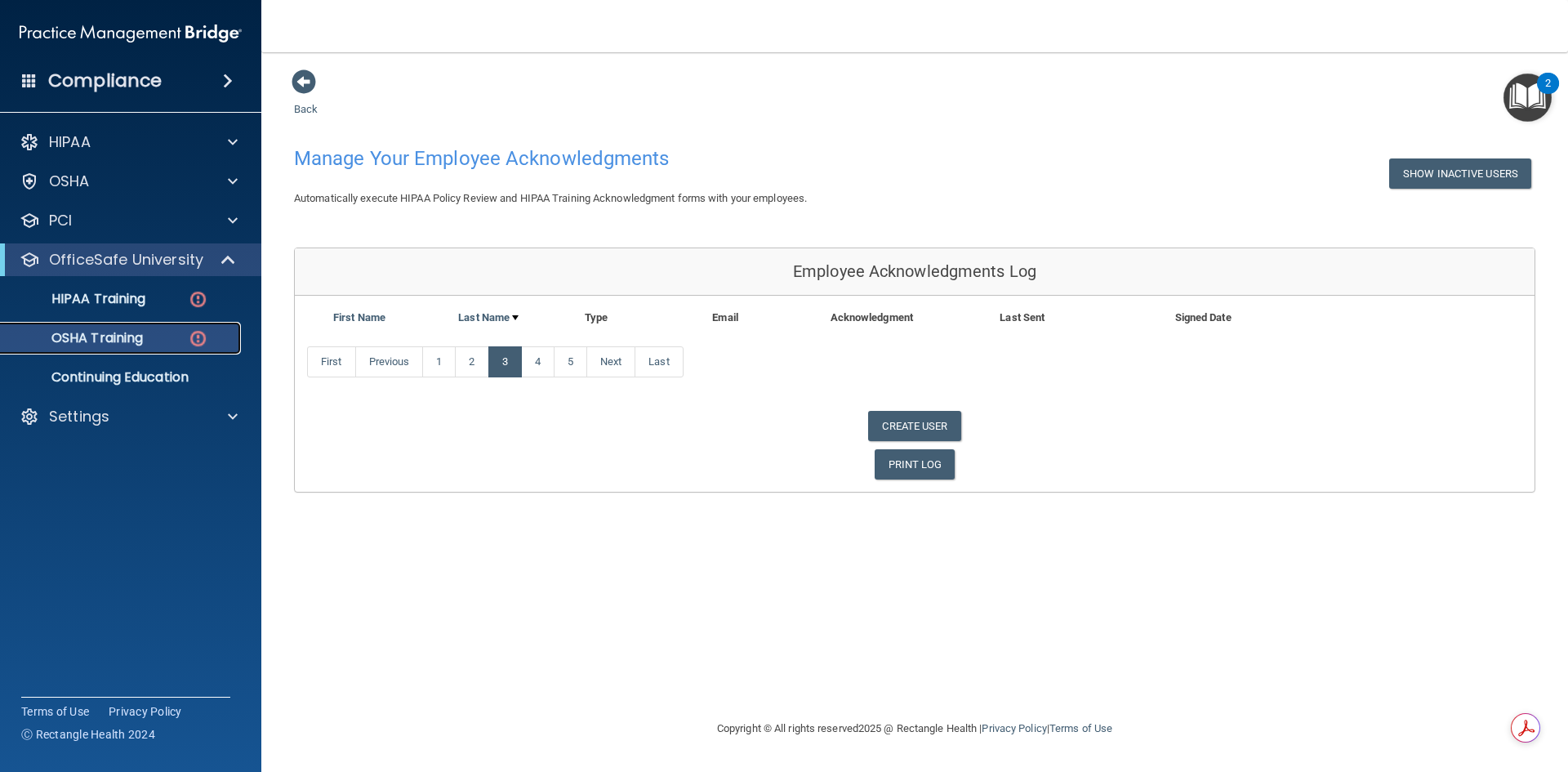
click at [125, 338] on p "OSHA Training" at bounding box center [76, 339] width 132 height 17
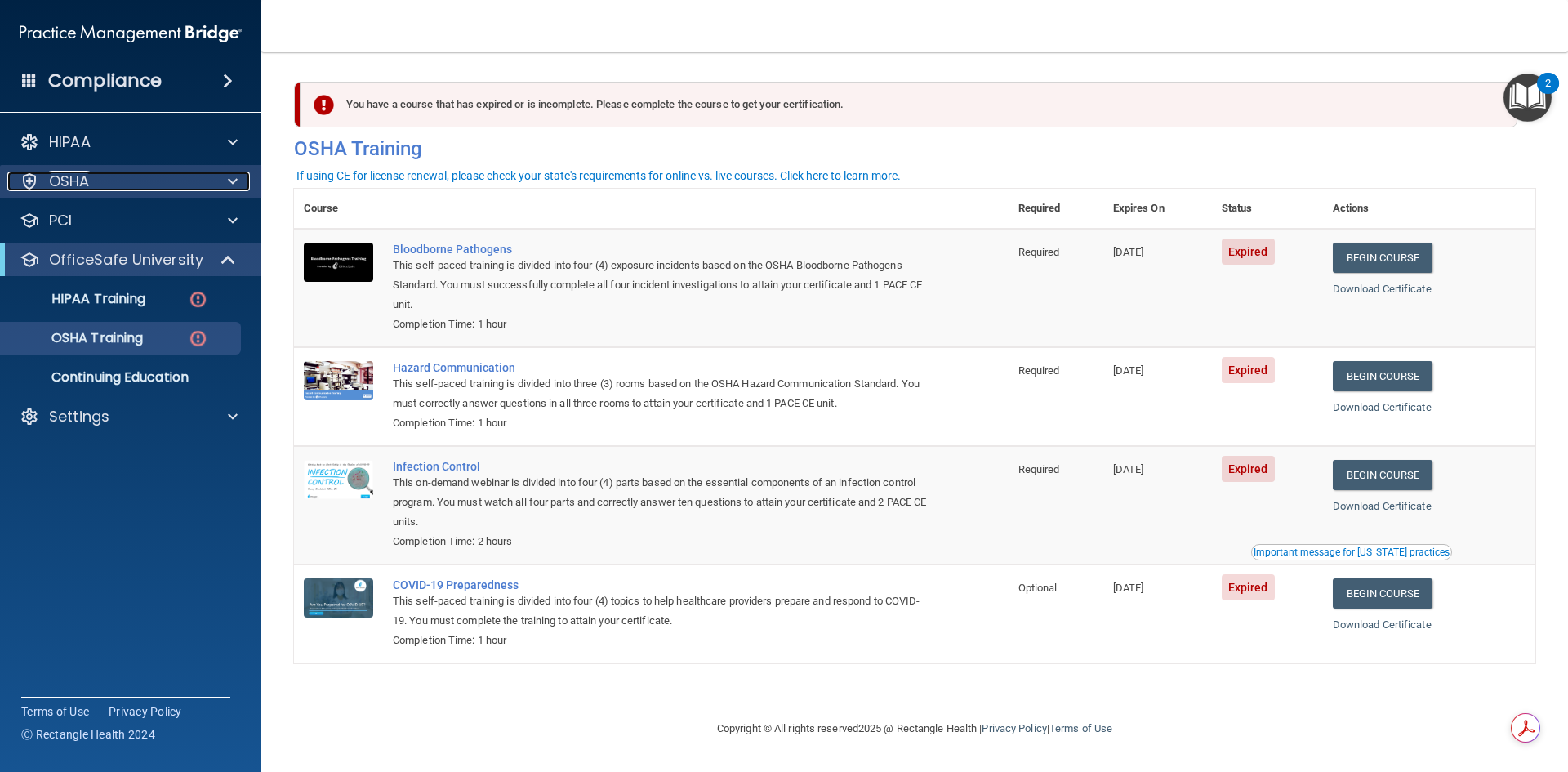
click at [58, 184] on p "OSHA" at bounding box center [70, 180] width 41 height 20
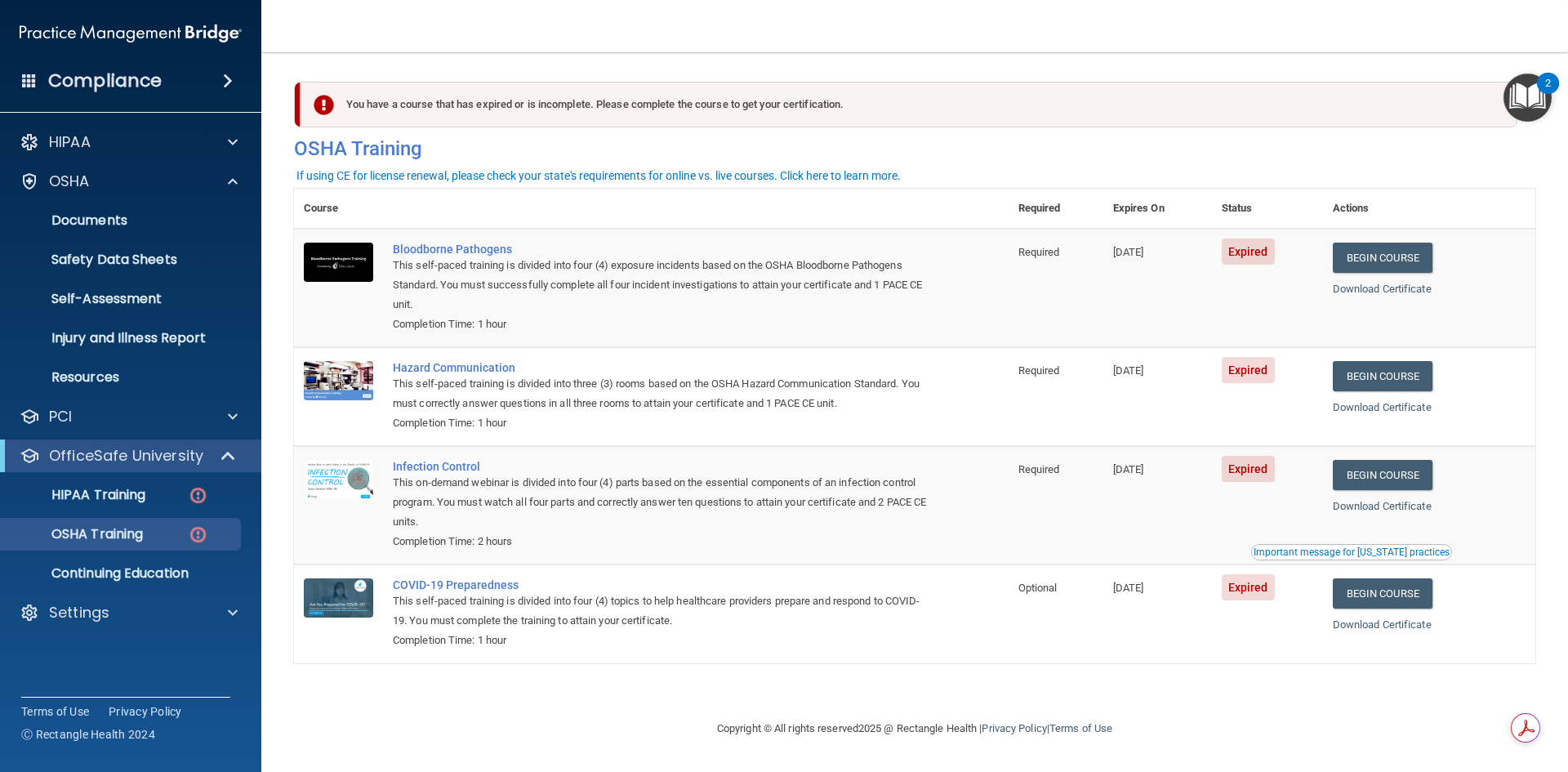
click at [83, 82] on h4 "Compliance" at bounding box center [105, 81] width 114 height 23
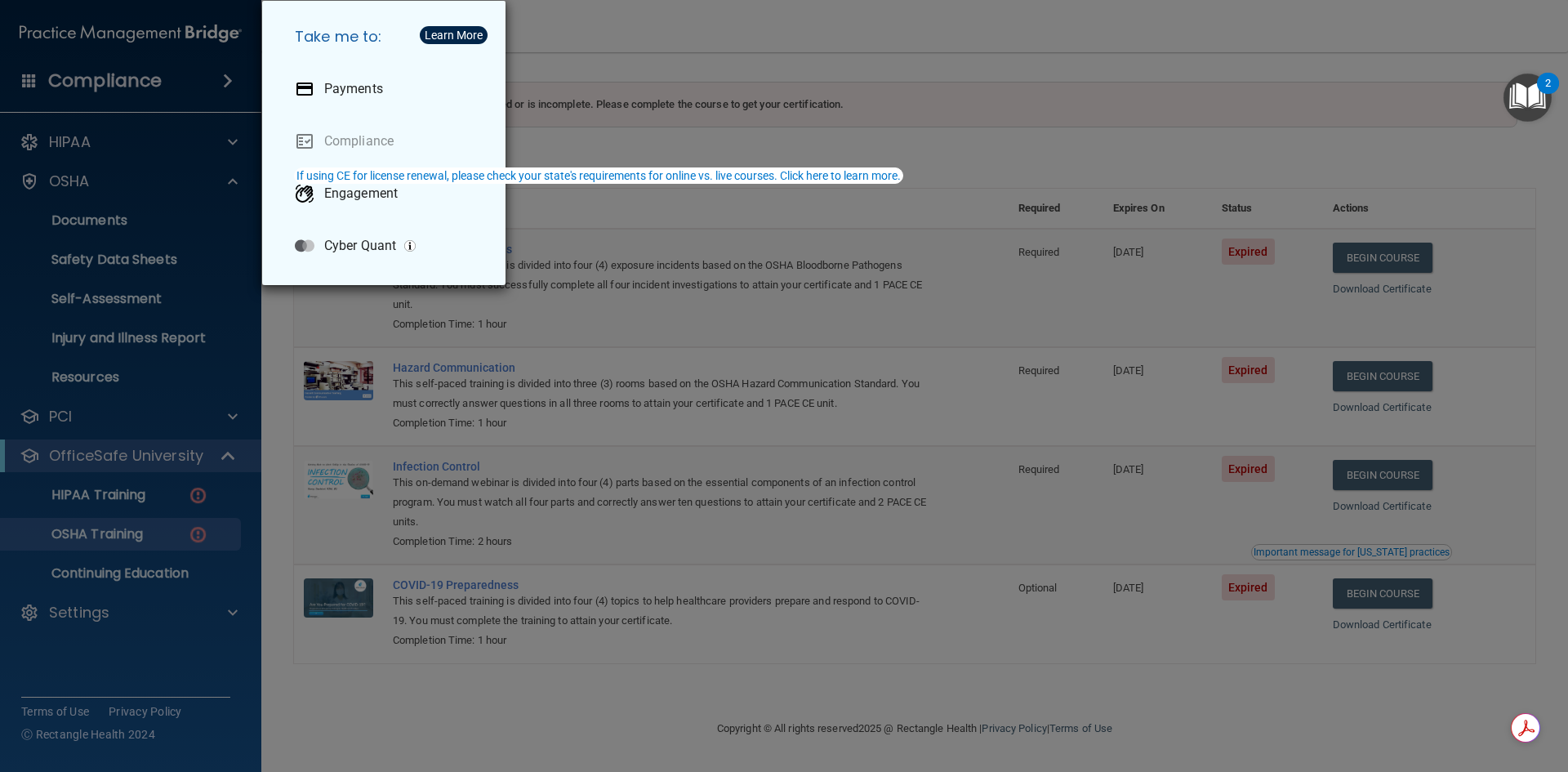
click at [93, 140] on div "Take me to: Payments Compliance Engagement Cyber Quant" at bounding box center [784, 386] width 1568 height 772
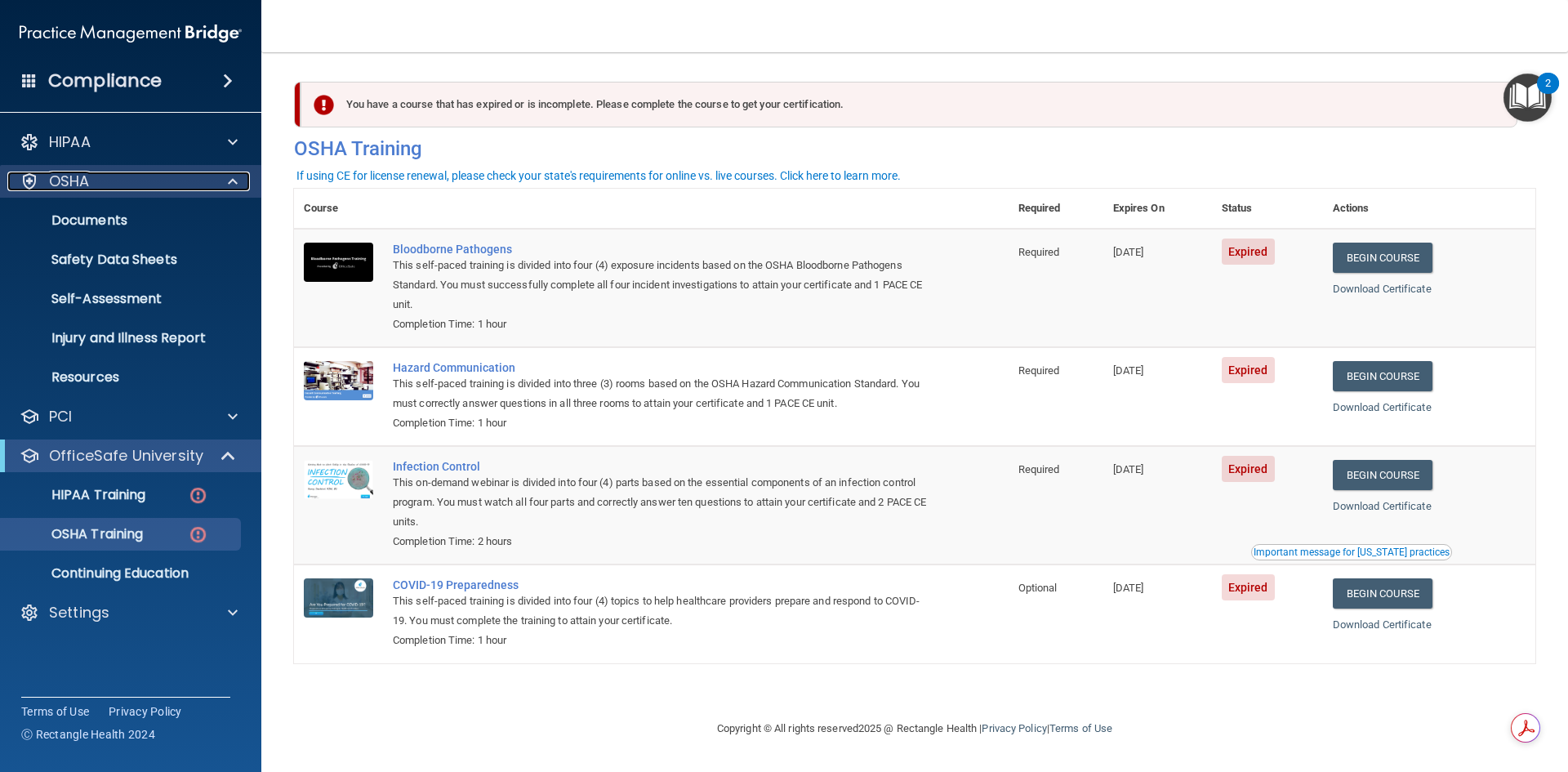
click at [75, 177] on p "OSHA" at bounding box center [70, 180] width 41 height 20
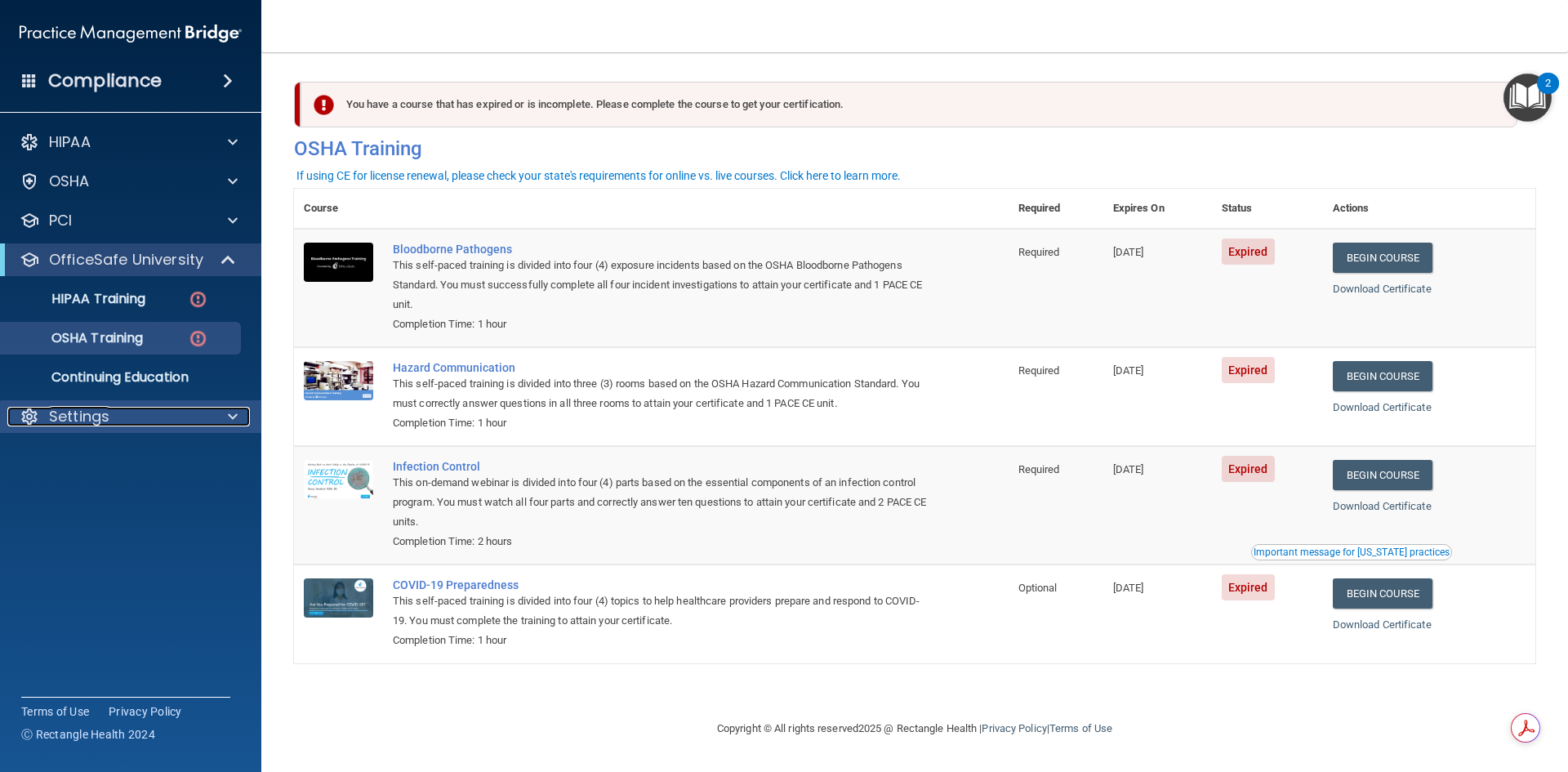
click at [83, 415] on p "Settings" at bounding box center [79, 416] width 60 height 20
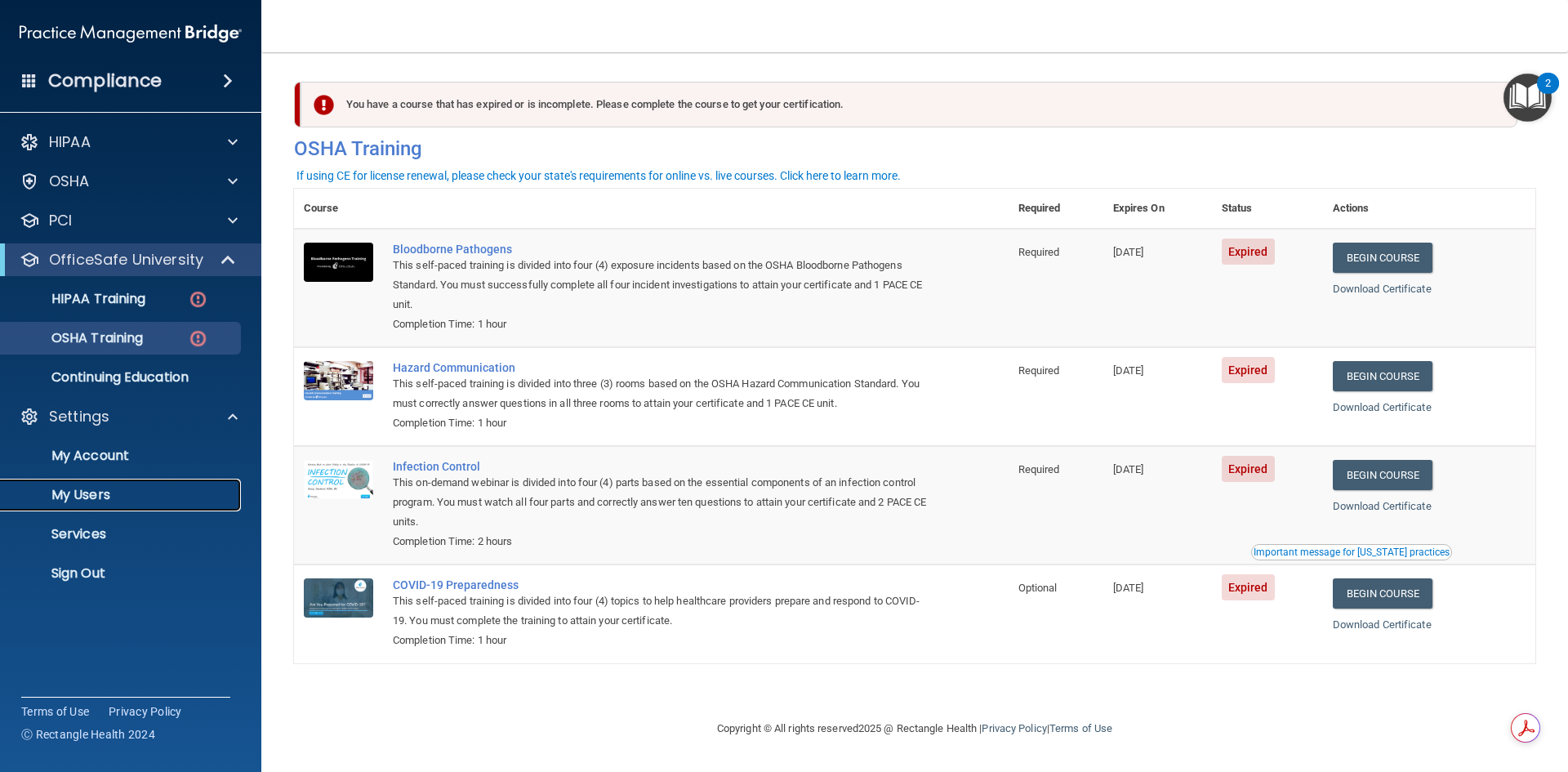
click at [90, 492] on p "My Users" at bounding box center [122, 495] width 223 height 17
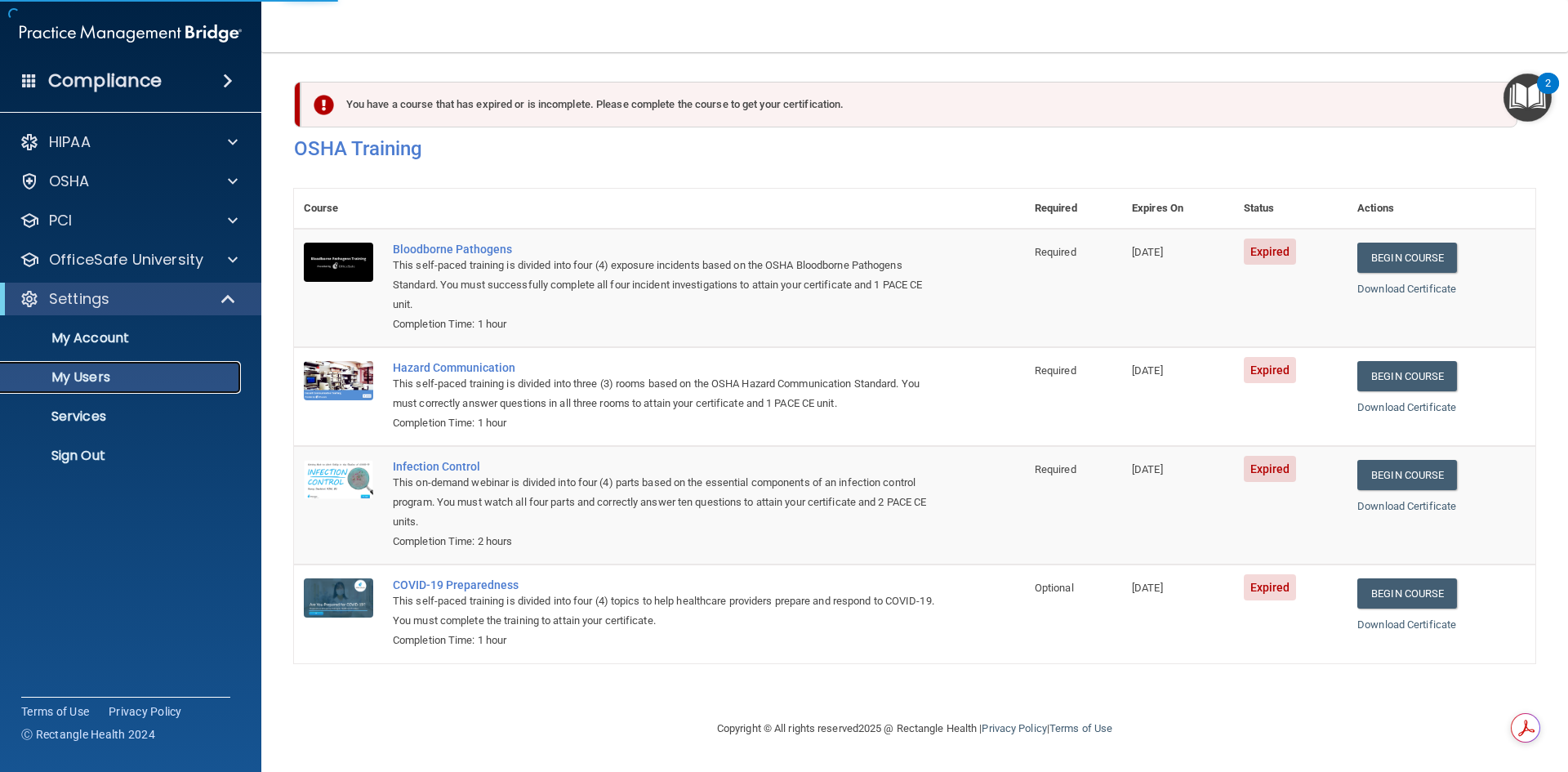
select select "20"
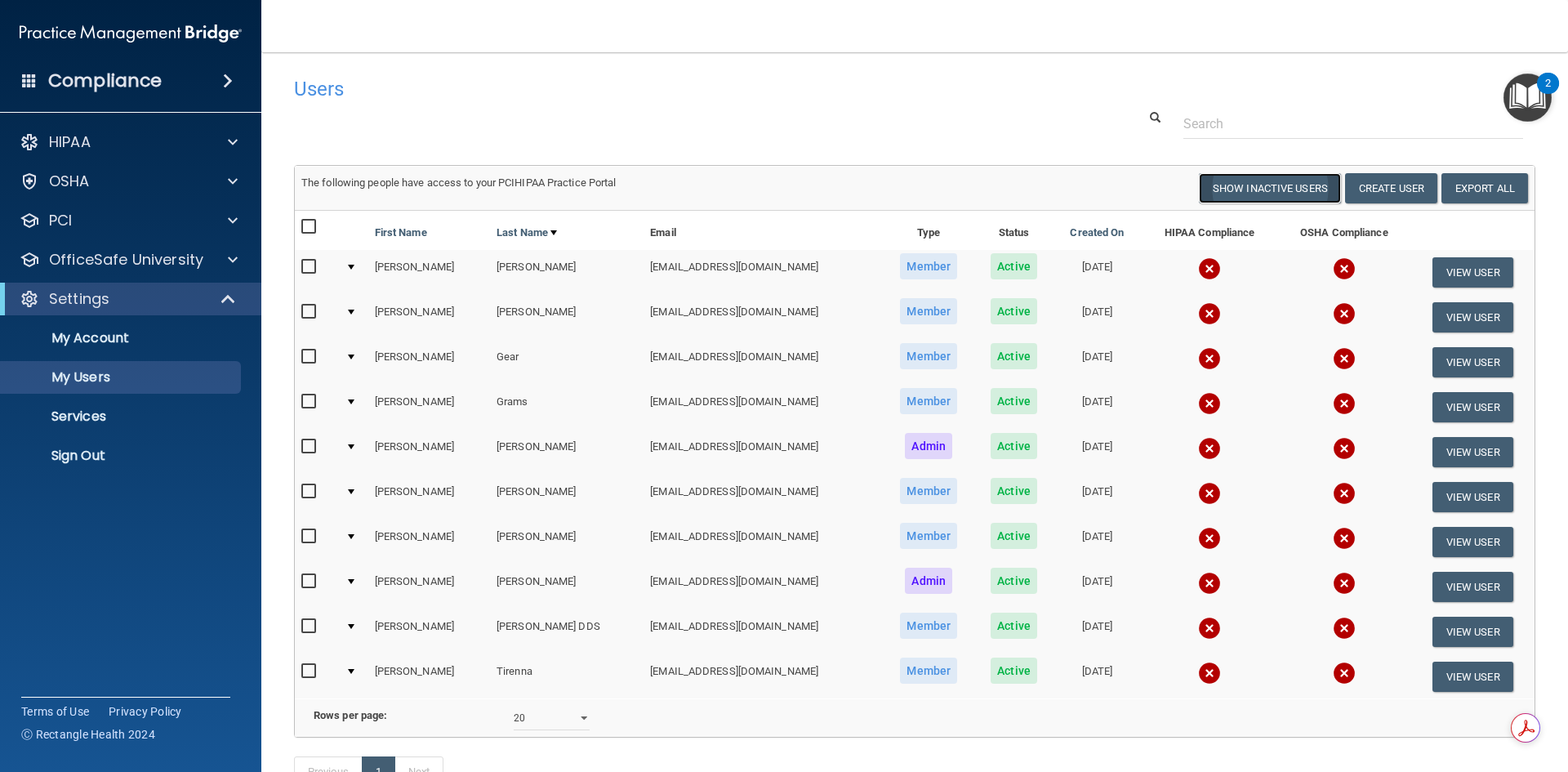
click at [1256, 191] on button "Show Inactive Users" at bounding box center [1270, 188] width 142 height 30
select select "20"
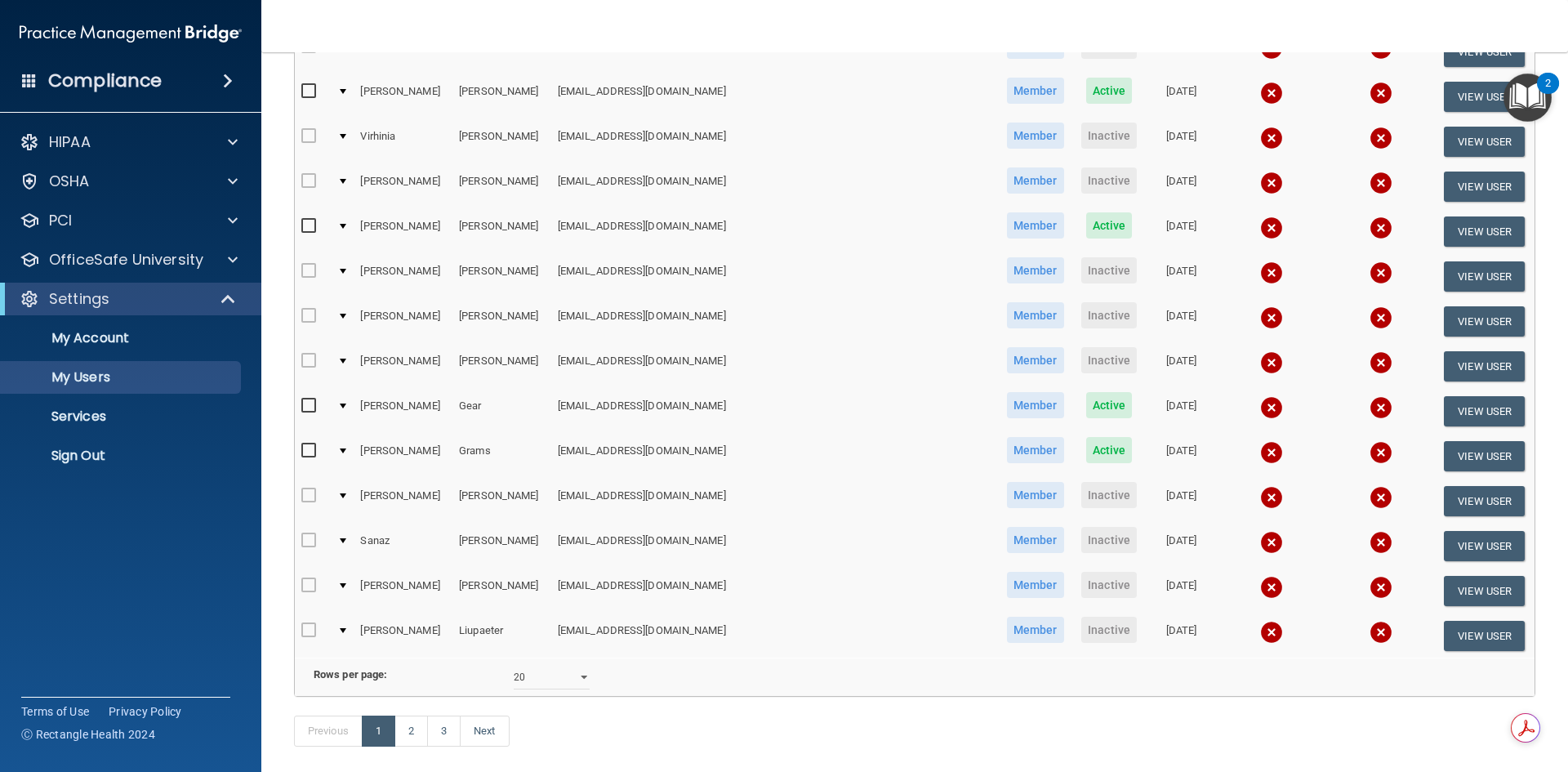
scroll to position [579, 0]
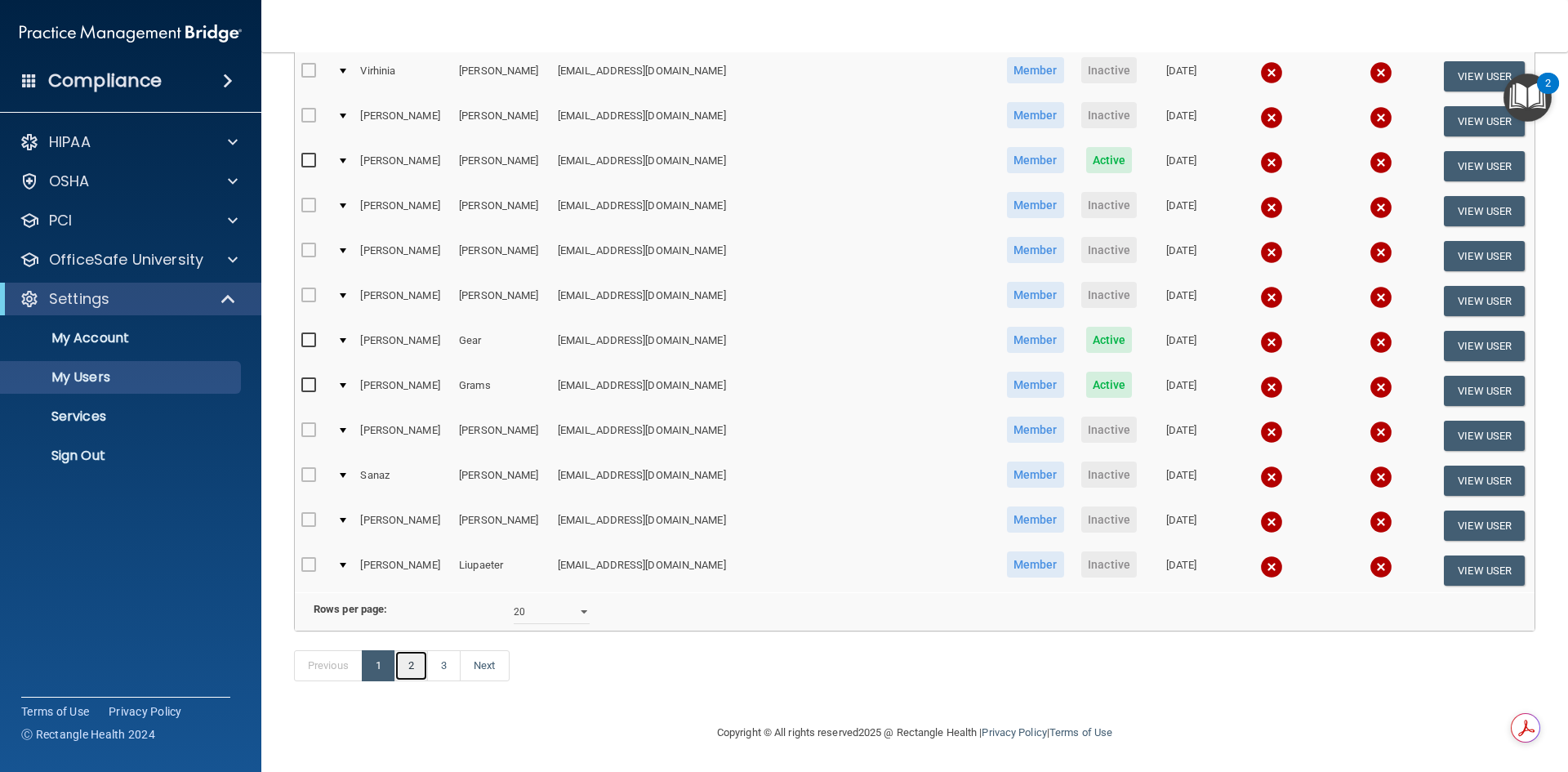
click at [415, 667] on link "2" at bounding box center [411, 665] width 34 height 31
select select "20"
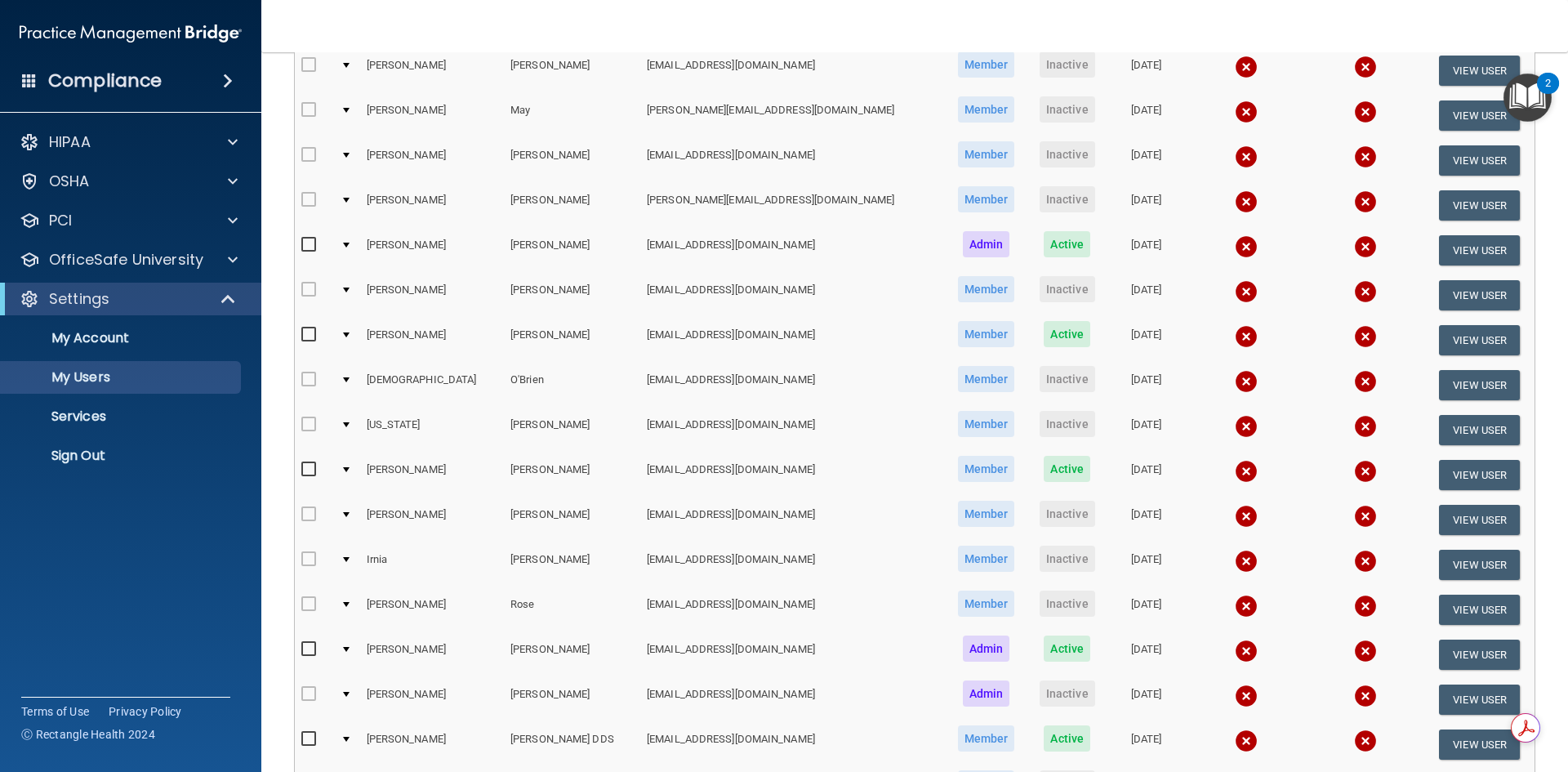
scroll to position [164, 0]
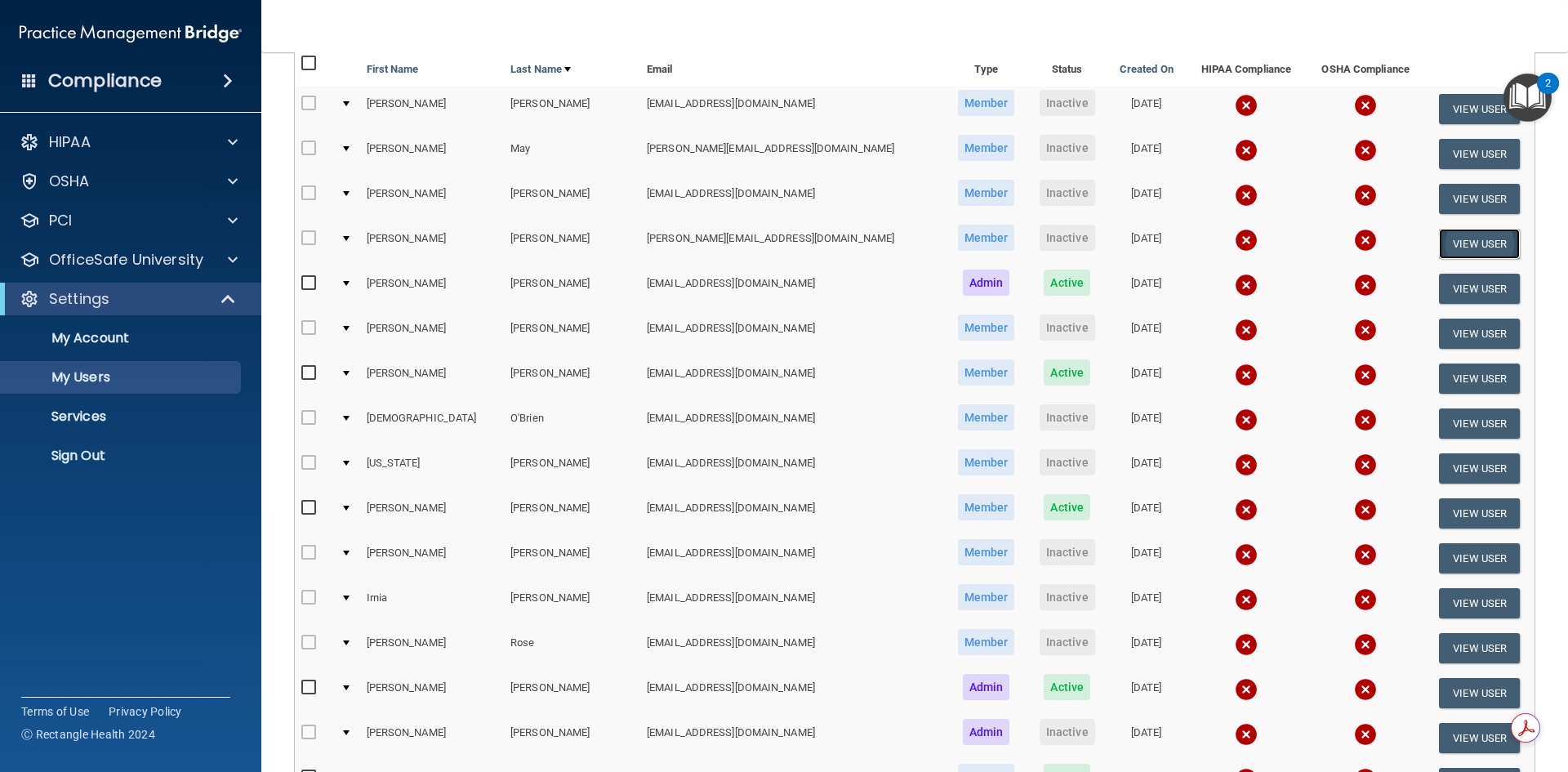
click at [1456, 242] on button "View User" at bounding box center [1480, 244] width 81 height 30
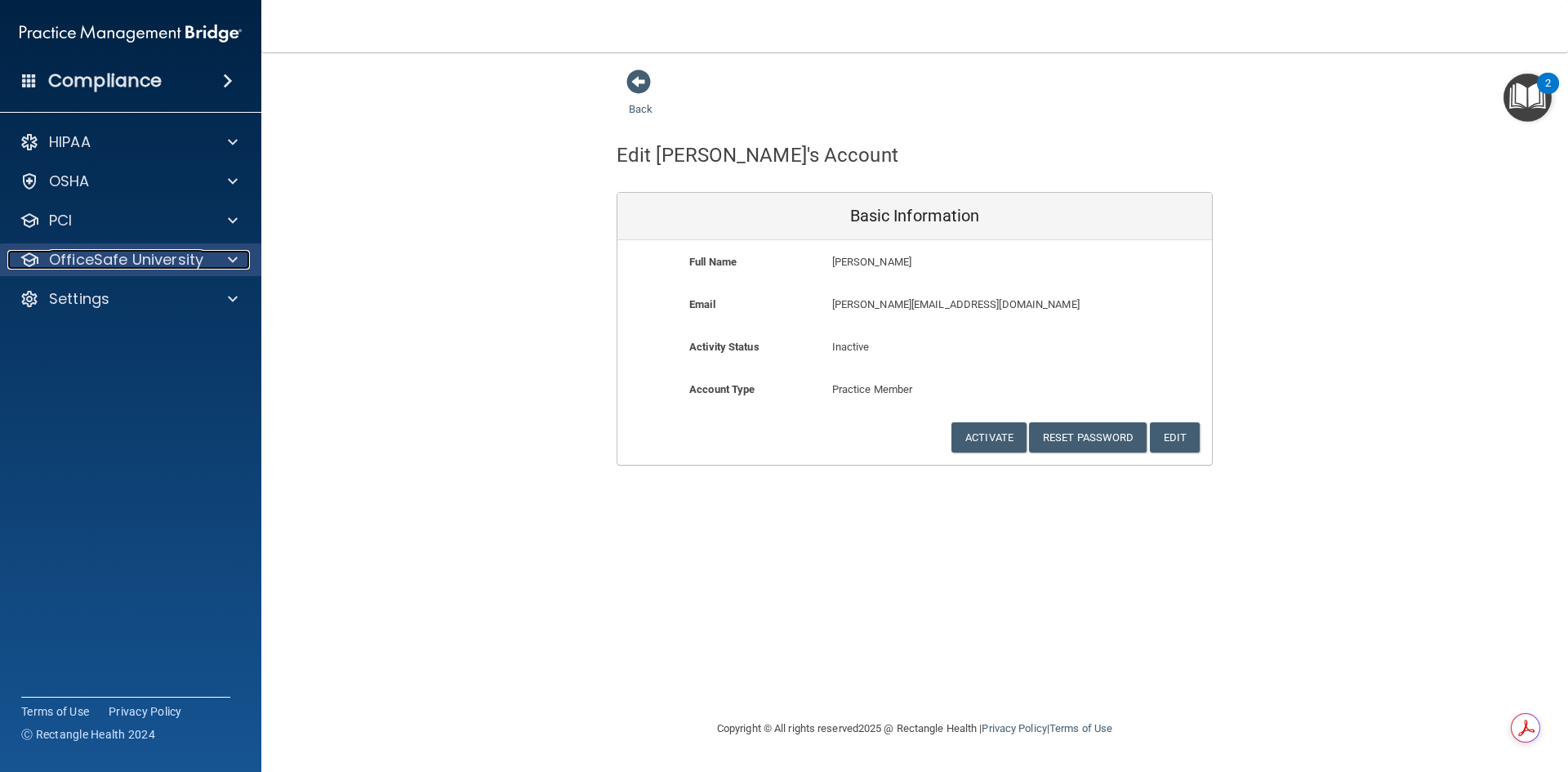
click at [127, 259] on p "OfficeSafe University" at bounding box center [127, 260] width 154 height 20
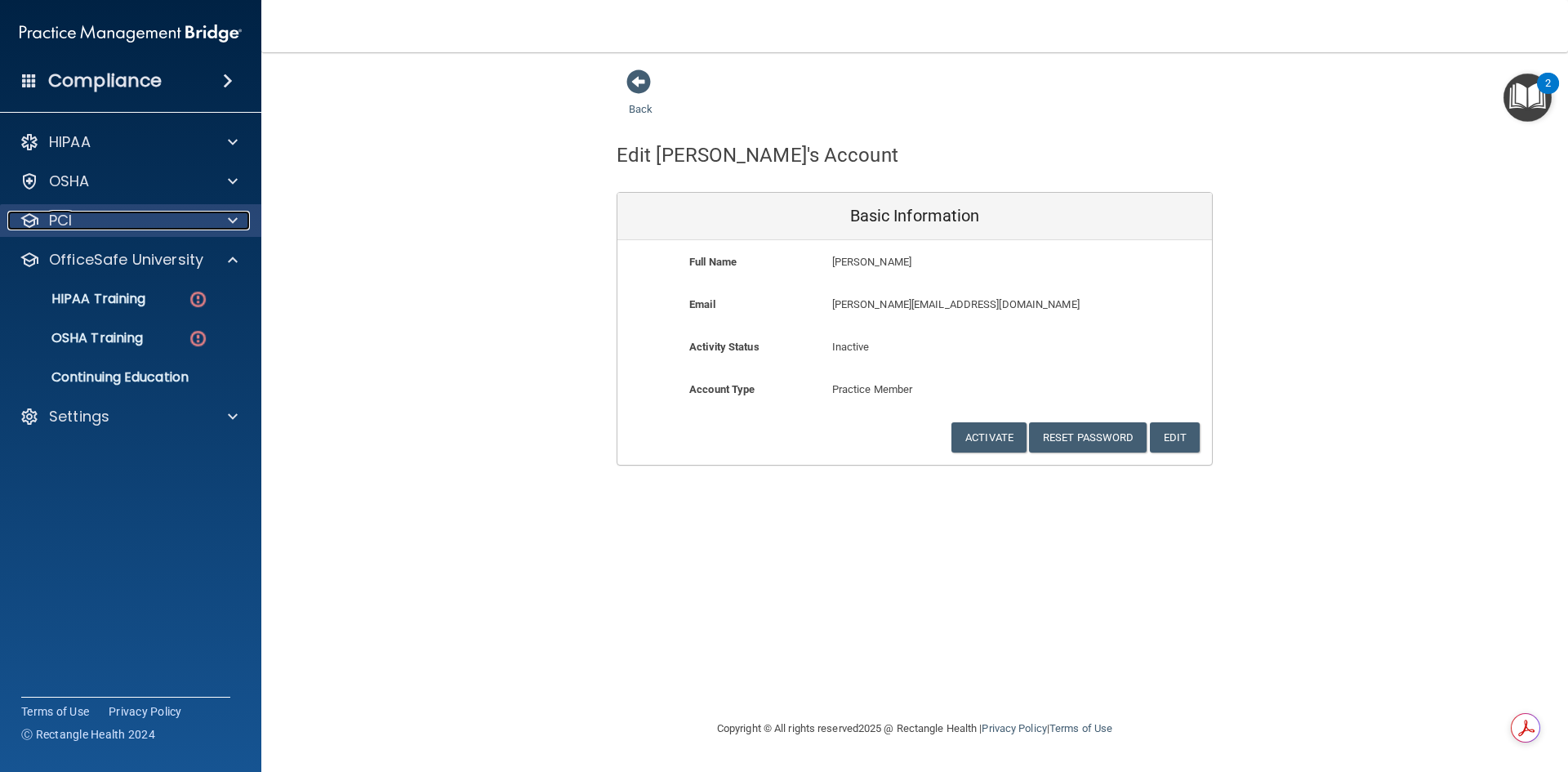
click at [67, 218] on p "PCI" at bounding box center [60, 220] width 23 height 20
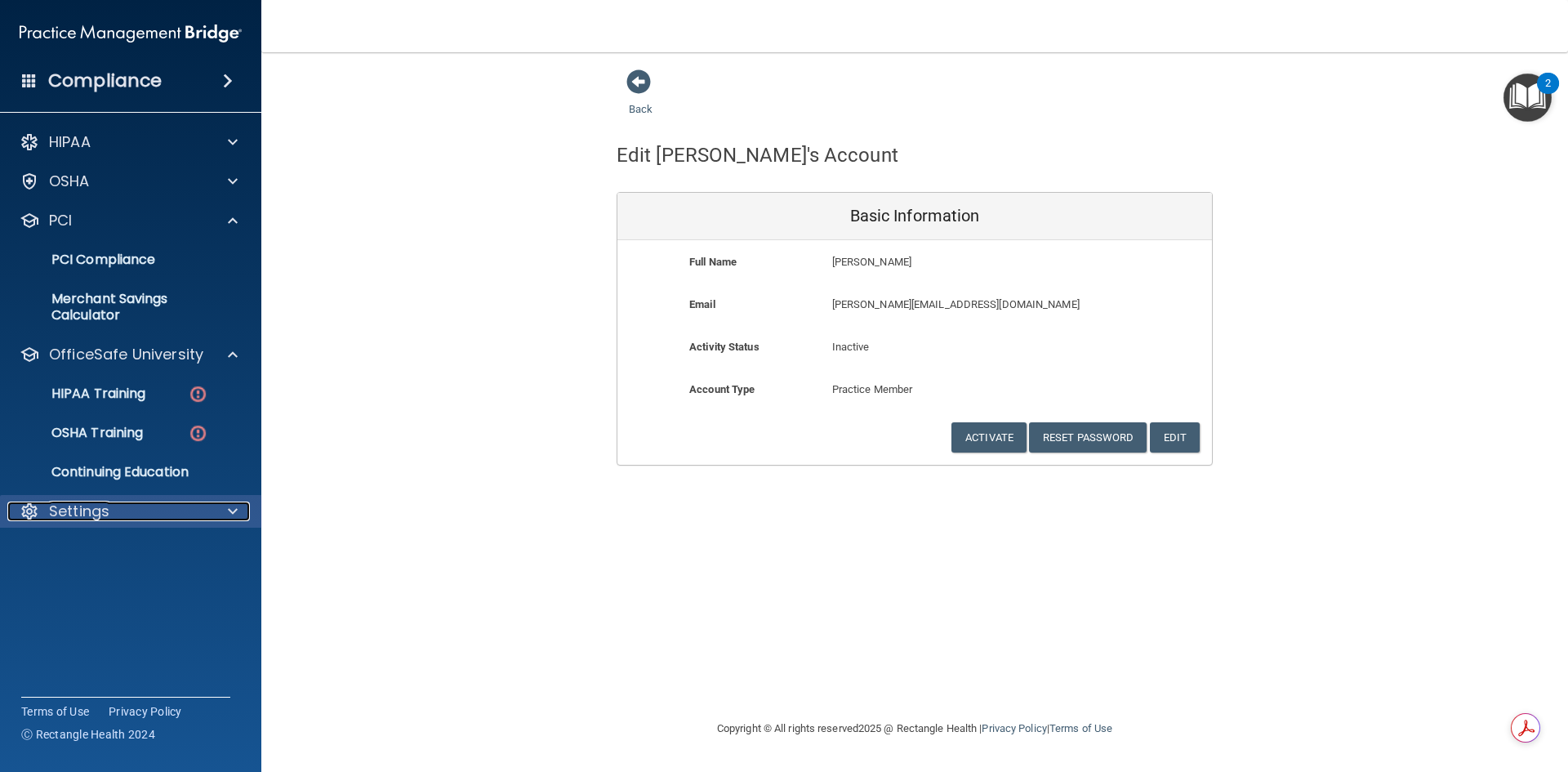
click at [87, 514] on p "Settings" at bounding box center [79, 511] width 60 height 20
click at [70, 72] on h4 "Compliance" at bounding box center [105, 81] width 114 height 23
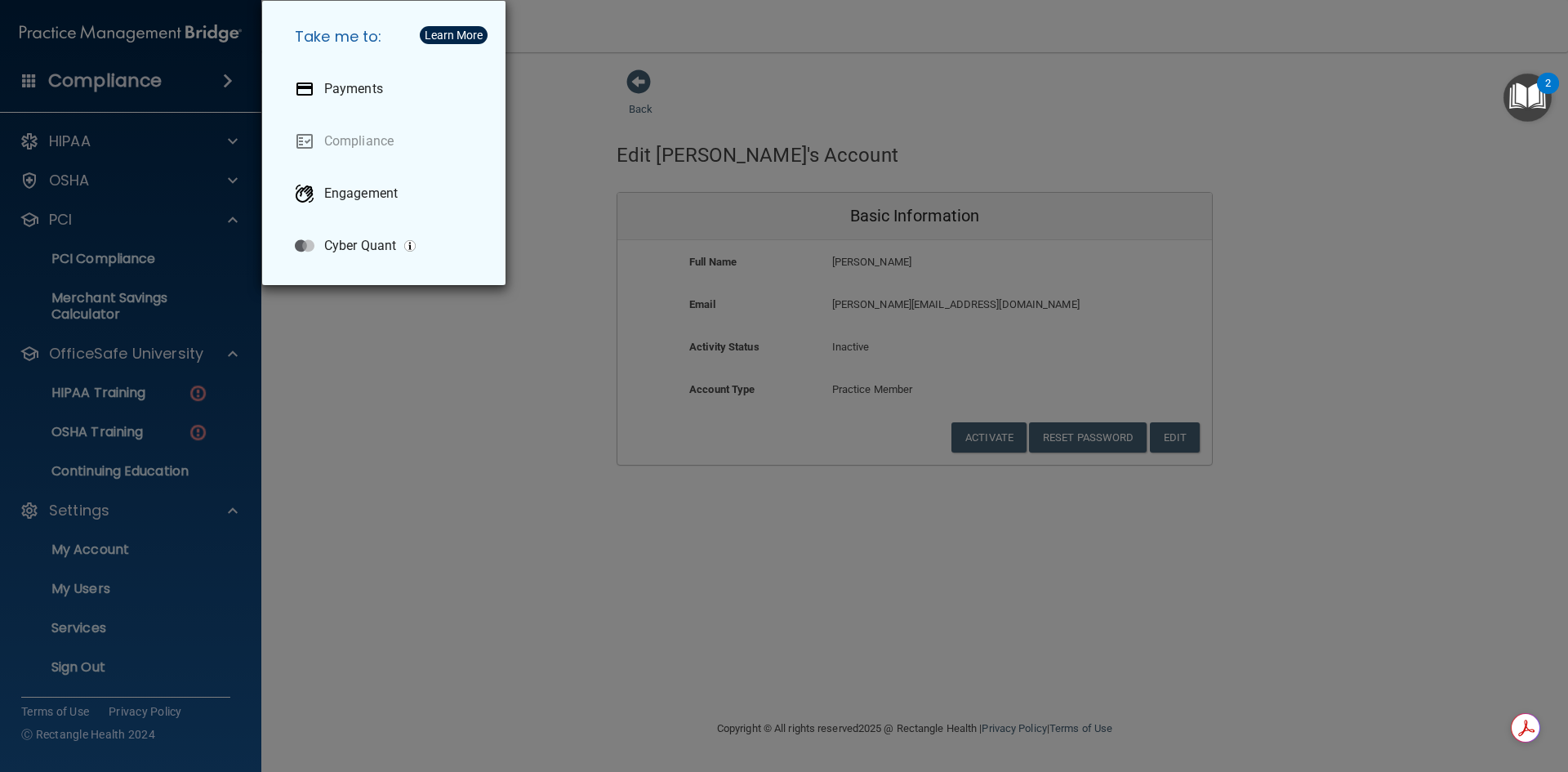
drag, startPoint x: 495, startPoint y: 486, endPoint x: 218, endPoint y: 517, distance: 278.7
click at [482, 486] on div "Take me to: Payments Compliance Engagement Cyber Quant" at bounding box center [784, 386] width 1568 height 772
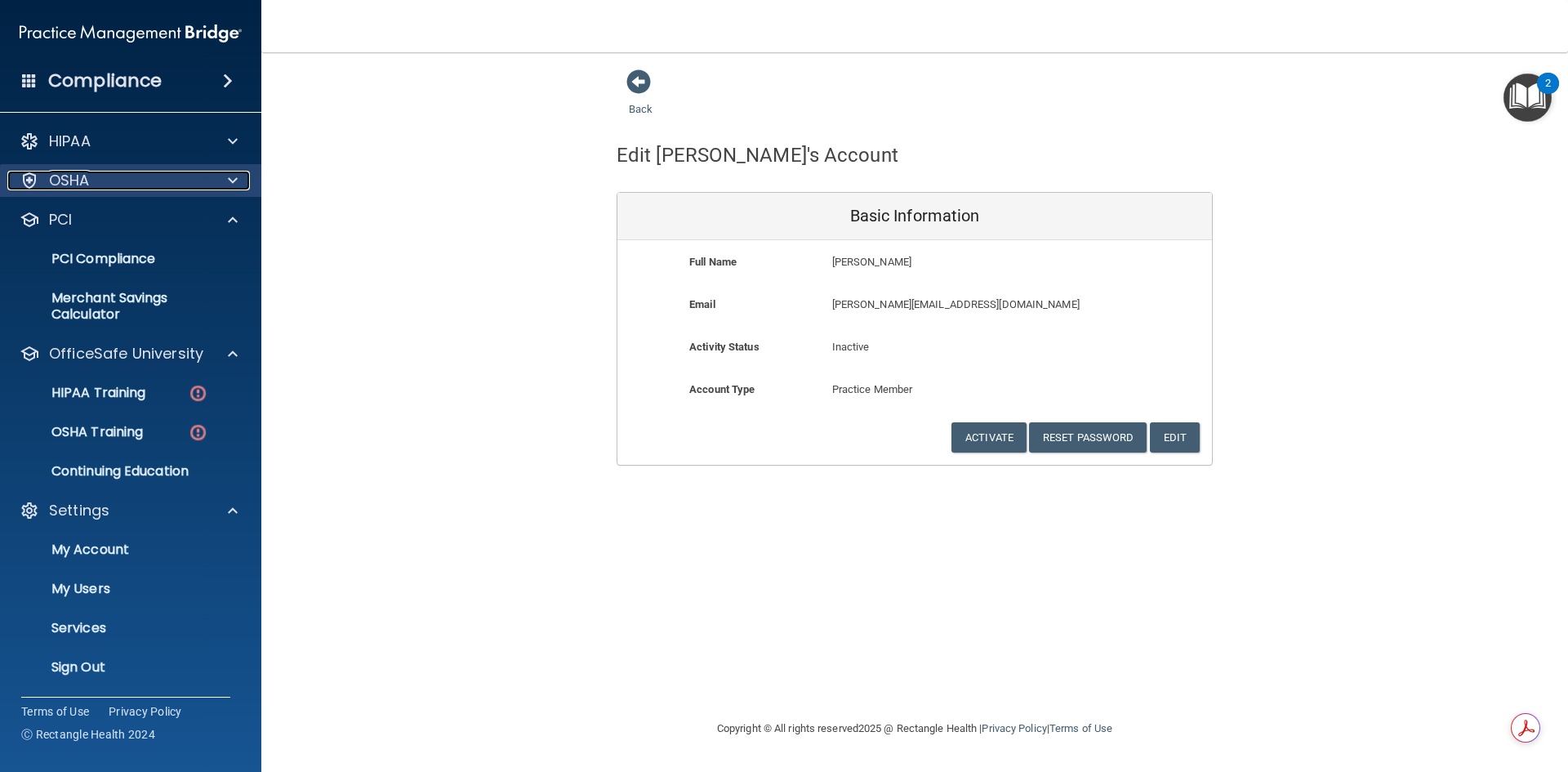
click at [76, 172] on p "OSHA" at bounding box center [70, 180] width 41 height 20
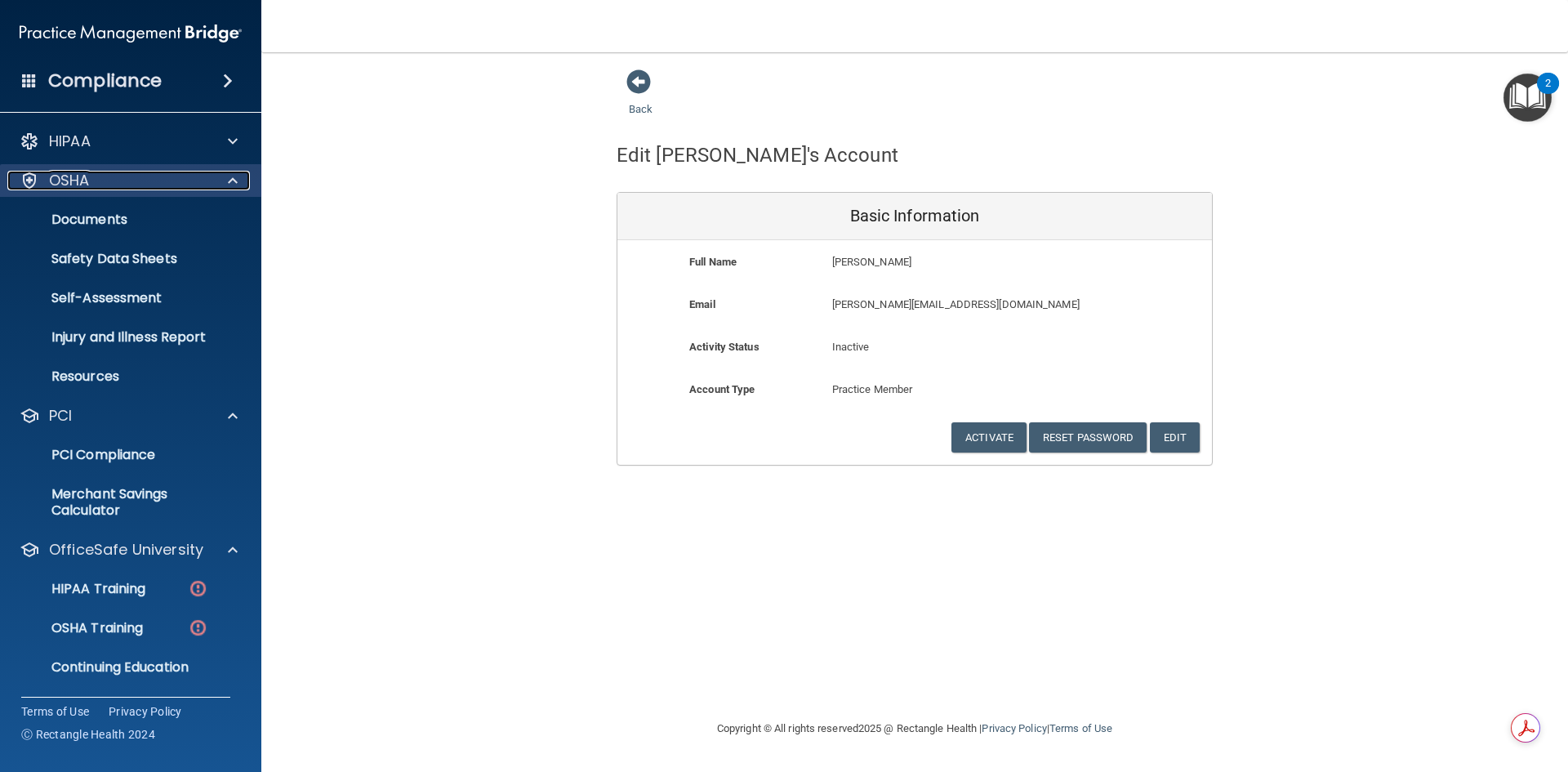
click at [63, 180] on p "OSHA" at bounding box center [70, 180] width 41 height 20
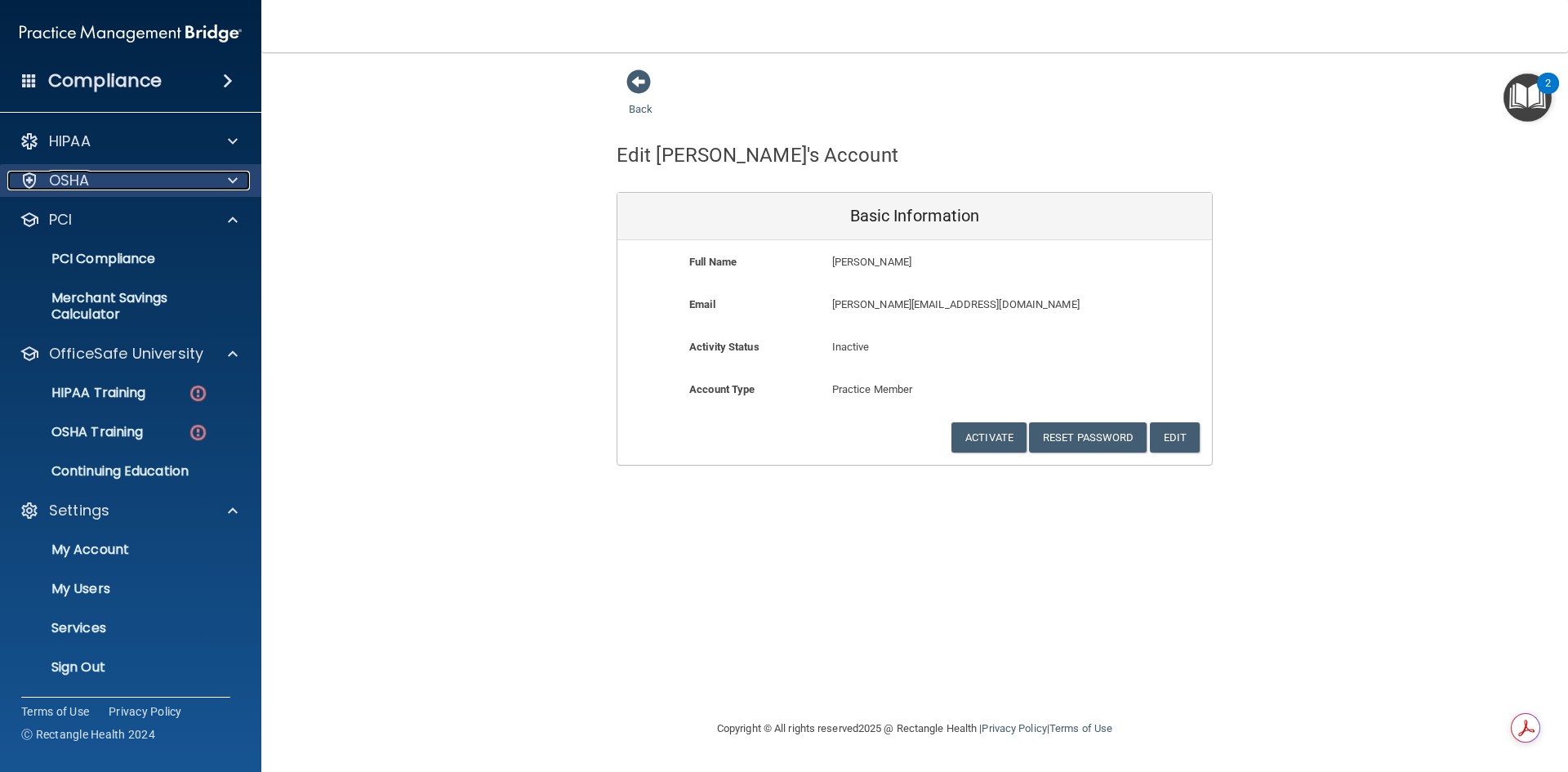
click at [63, 180] on p "OSHA" at bounding box center [70, 180] width 41 height 20
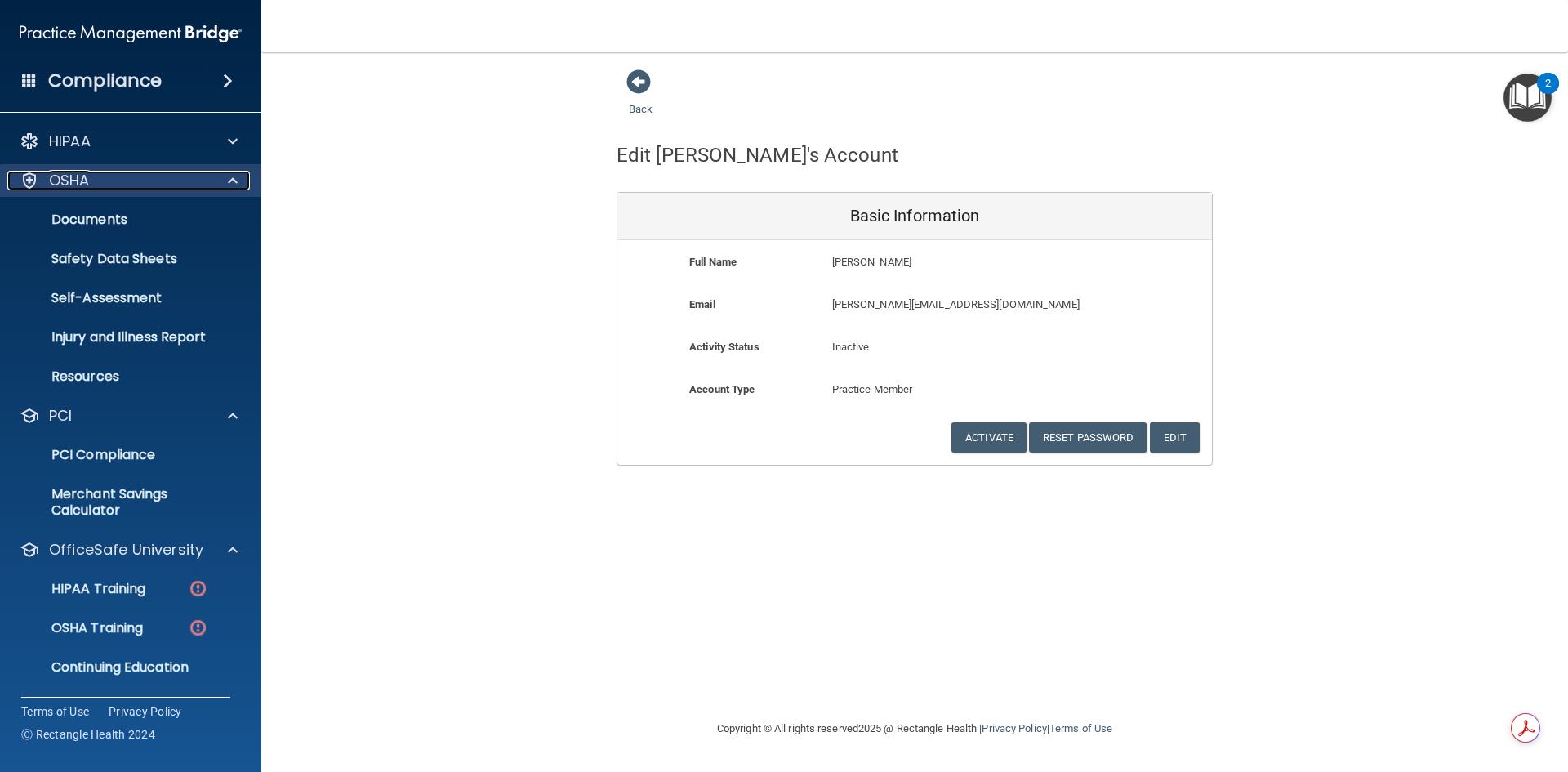
click at [63, 180] on p "OSHA" at bounding box center [70, 180] width 41 height 20
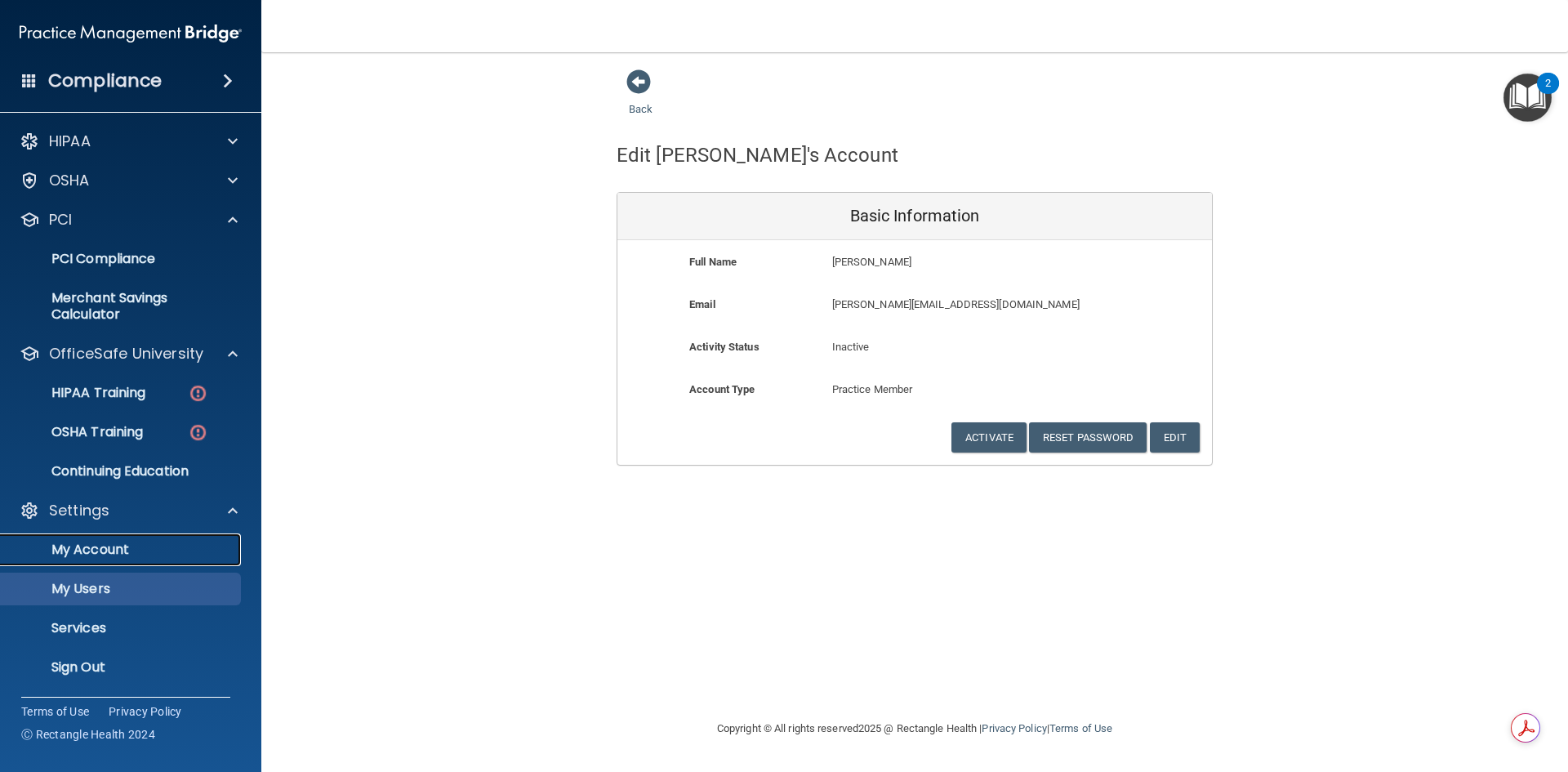
click at [80, 542] on p "My Account" at bounding box center [122, 550] width 223 height 17
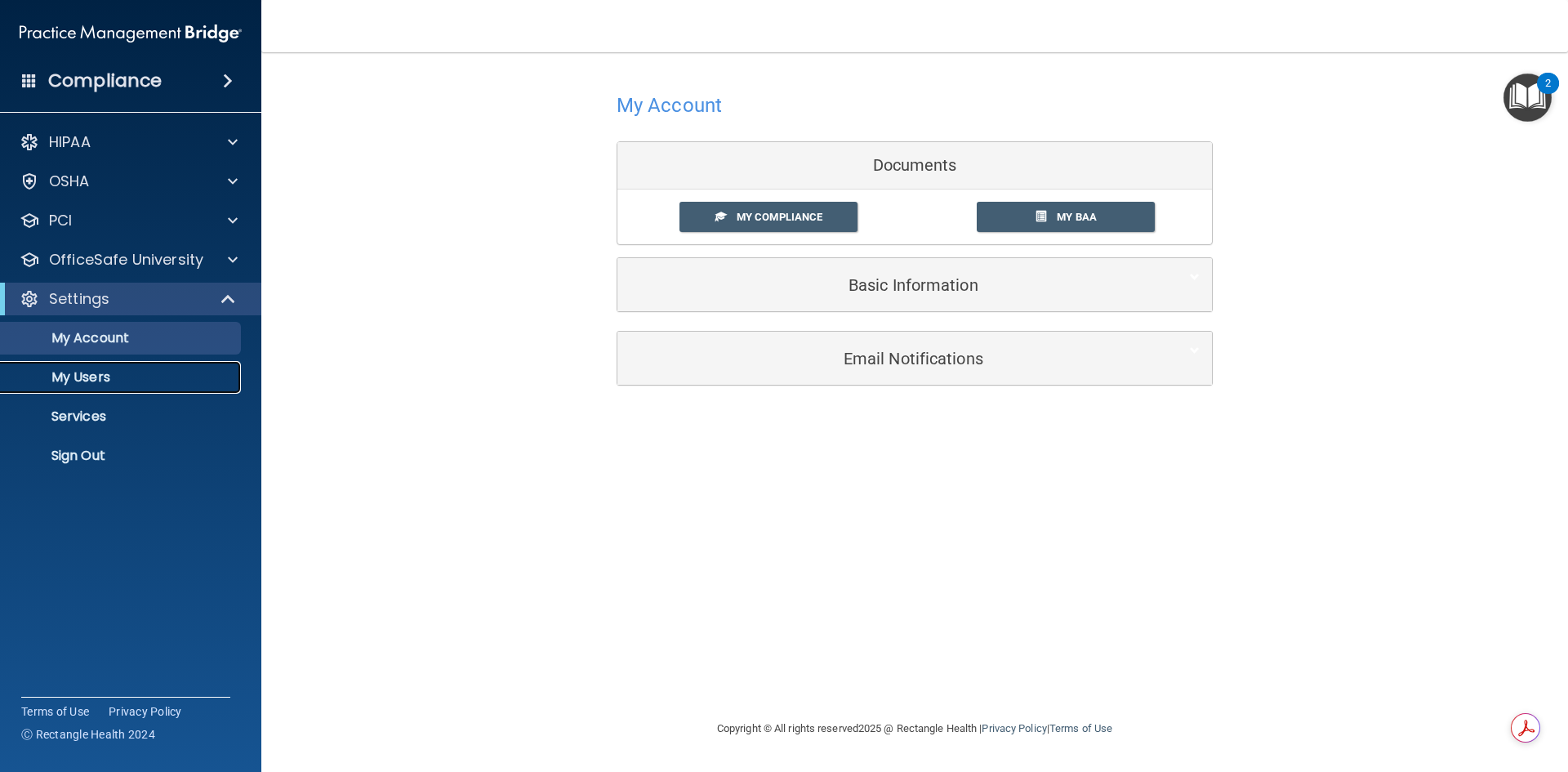
click at [89, 375] on p "My Users" at bounding box center [122, 378] width 223 height 17
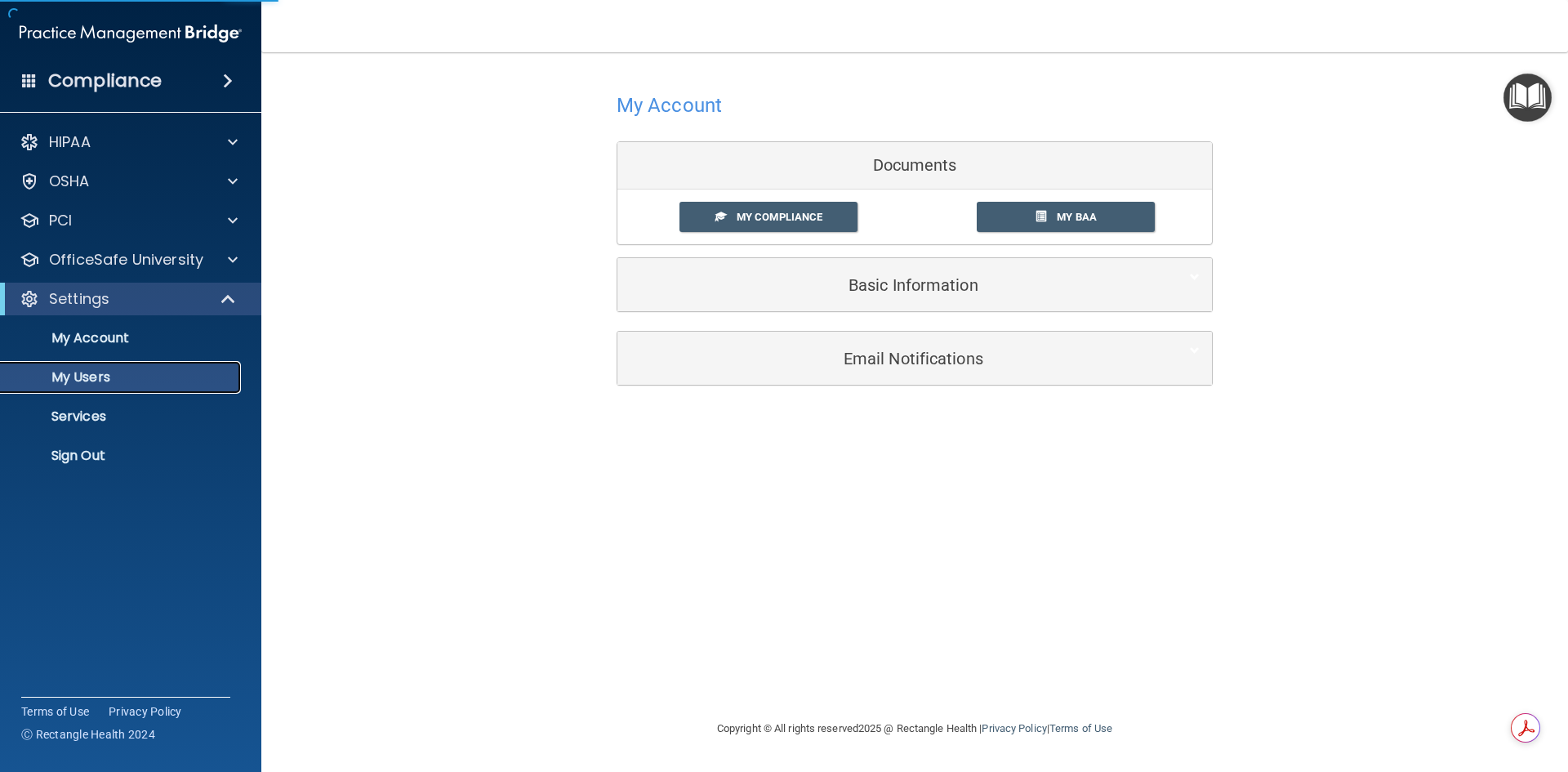
click at [86, 376] on p "My Users" at bounding box center [122, 378] width 223 height 17
click at [86, 375] on p "My Users" at bounding box center [122, 378] width 223 height 17
select select "20"
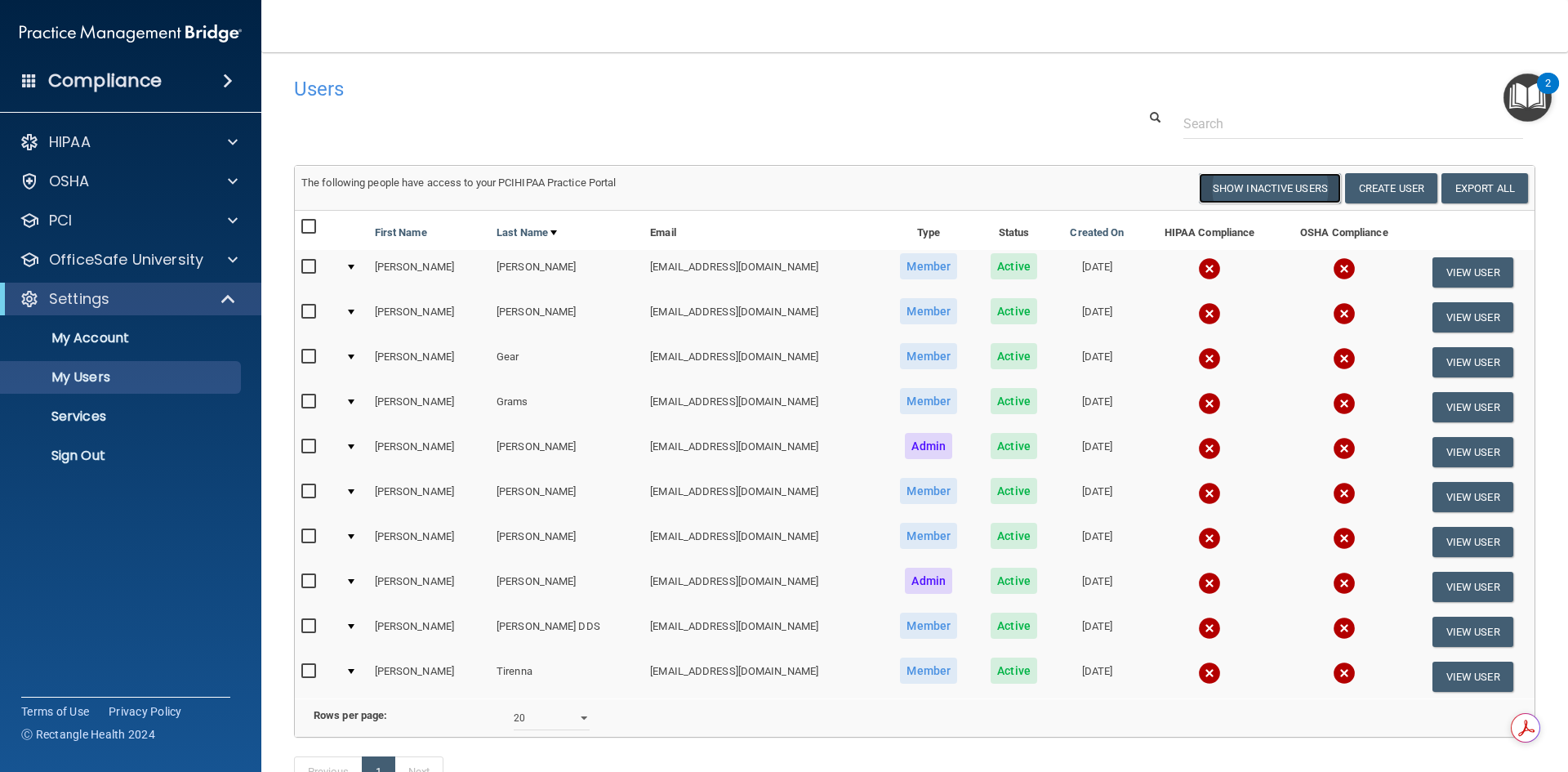
click at [1252, 185] on button "Show Inactive Users" at bounding box center [1270, 188] width 142 height 30
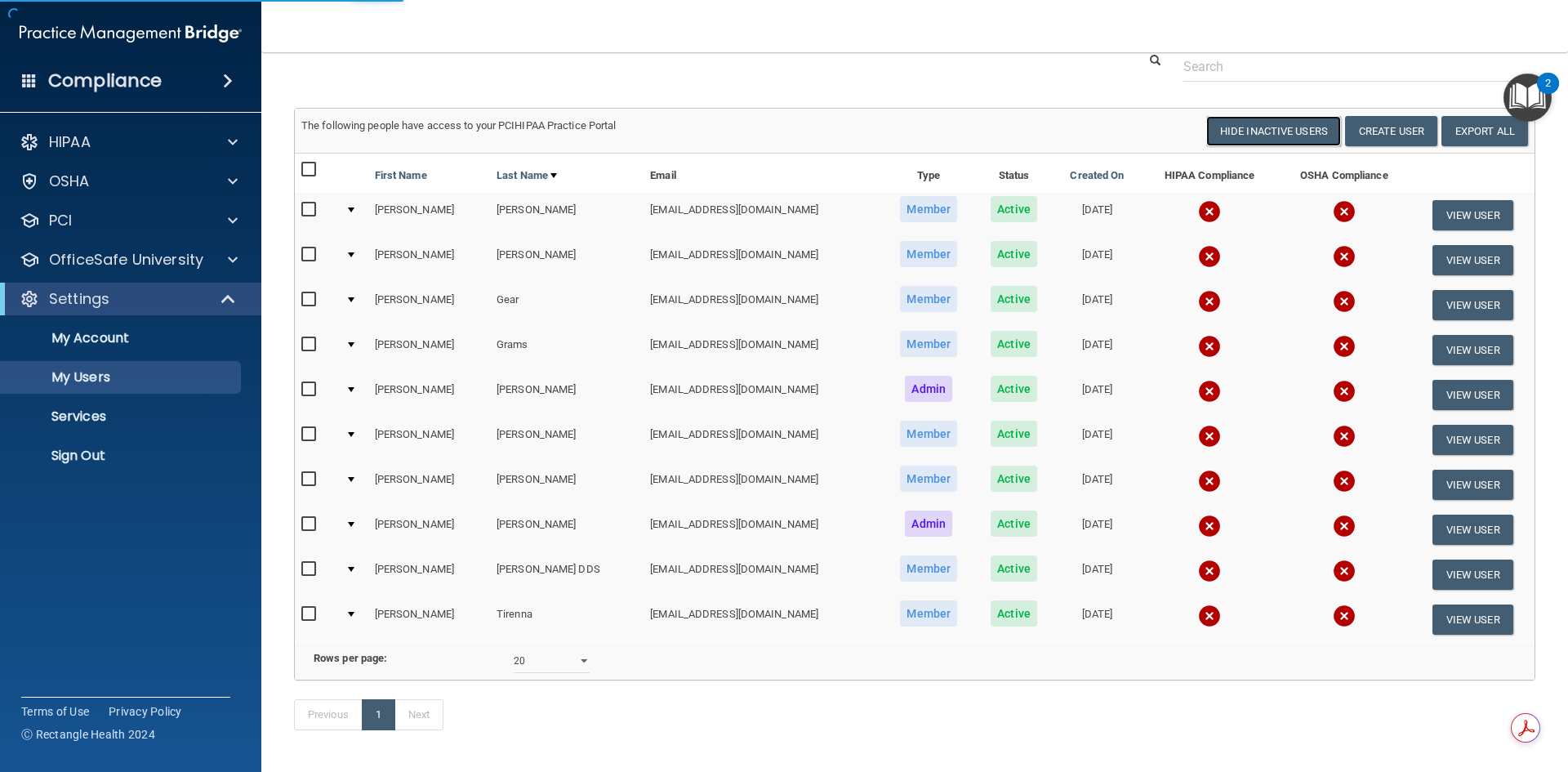
scroll to position [130, 0]
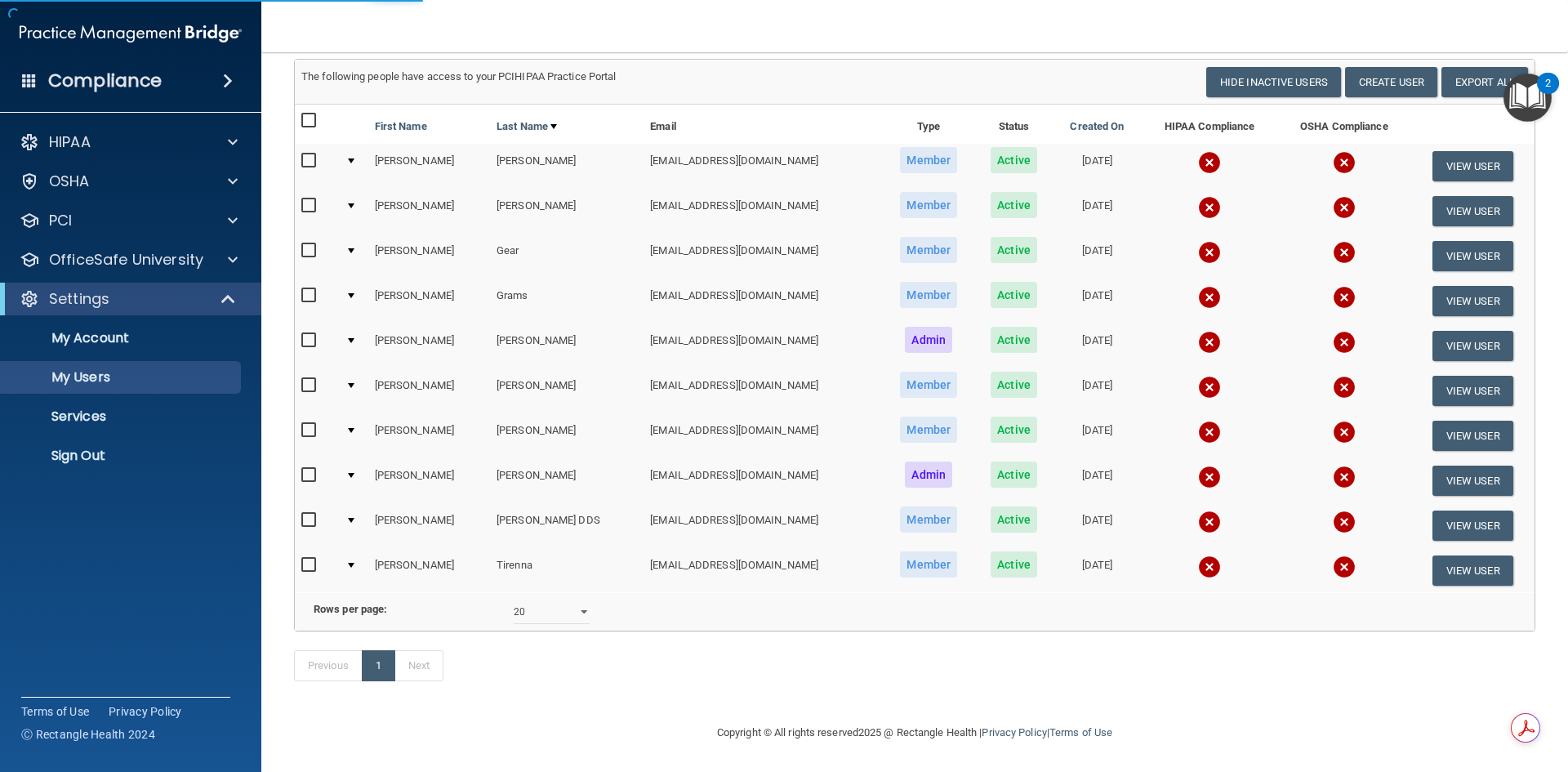
select select "20"
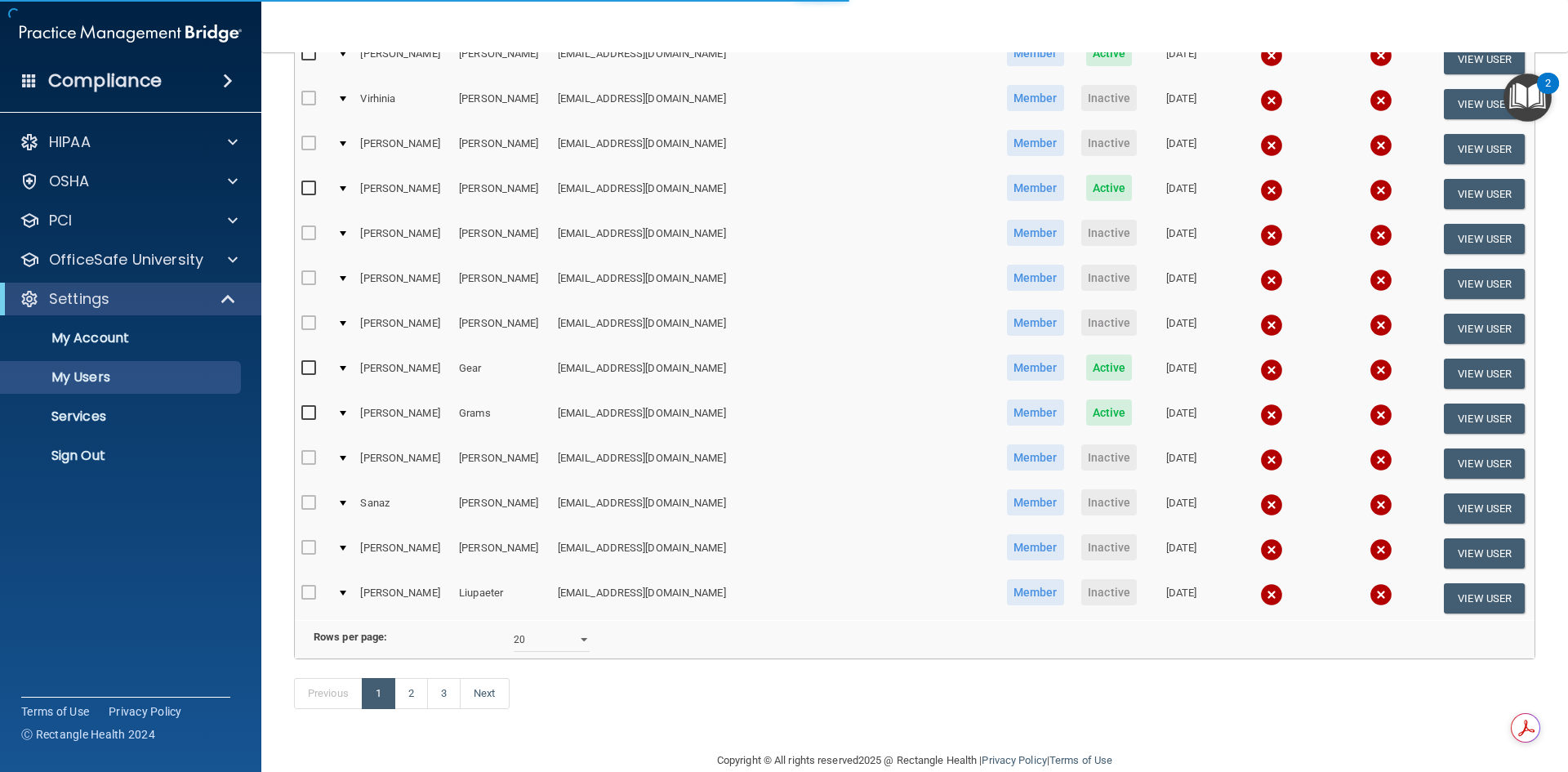
scroll to position [579, 0]
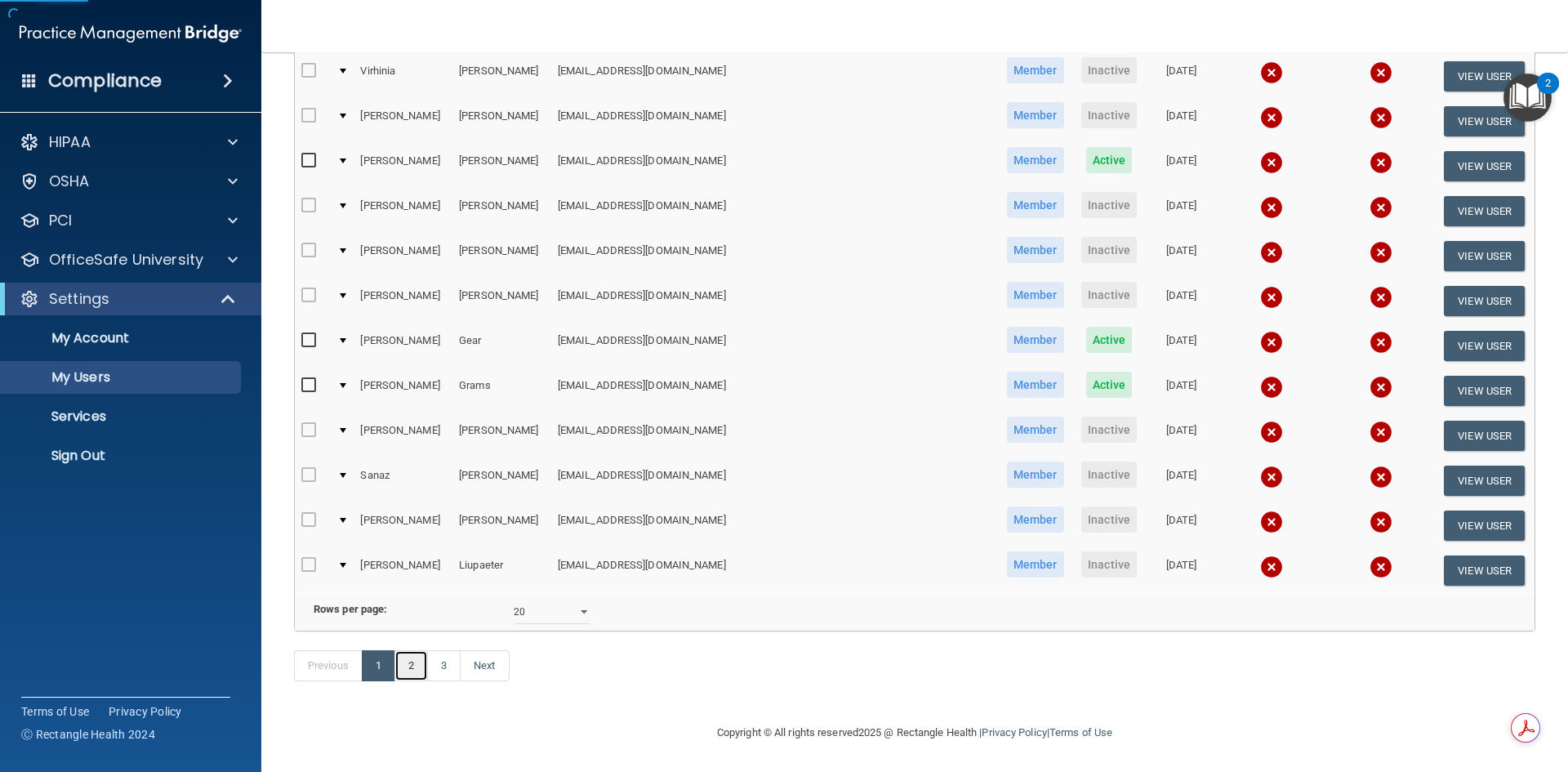
click at [421, 667] on link "2" at bounding box center [411, 665] width 34 height 31
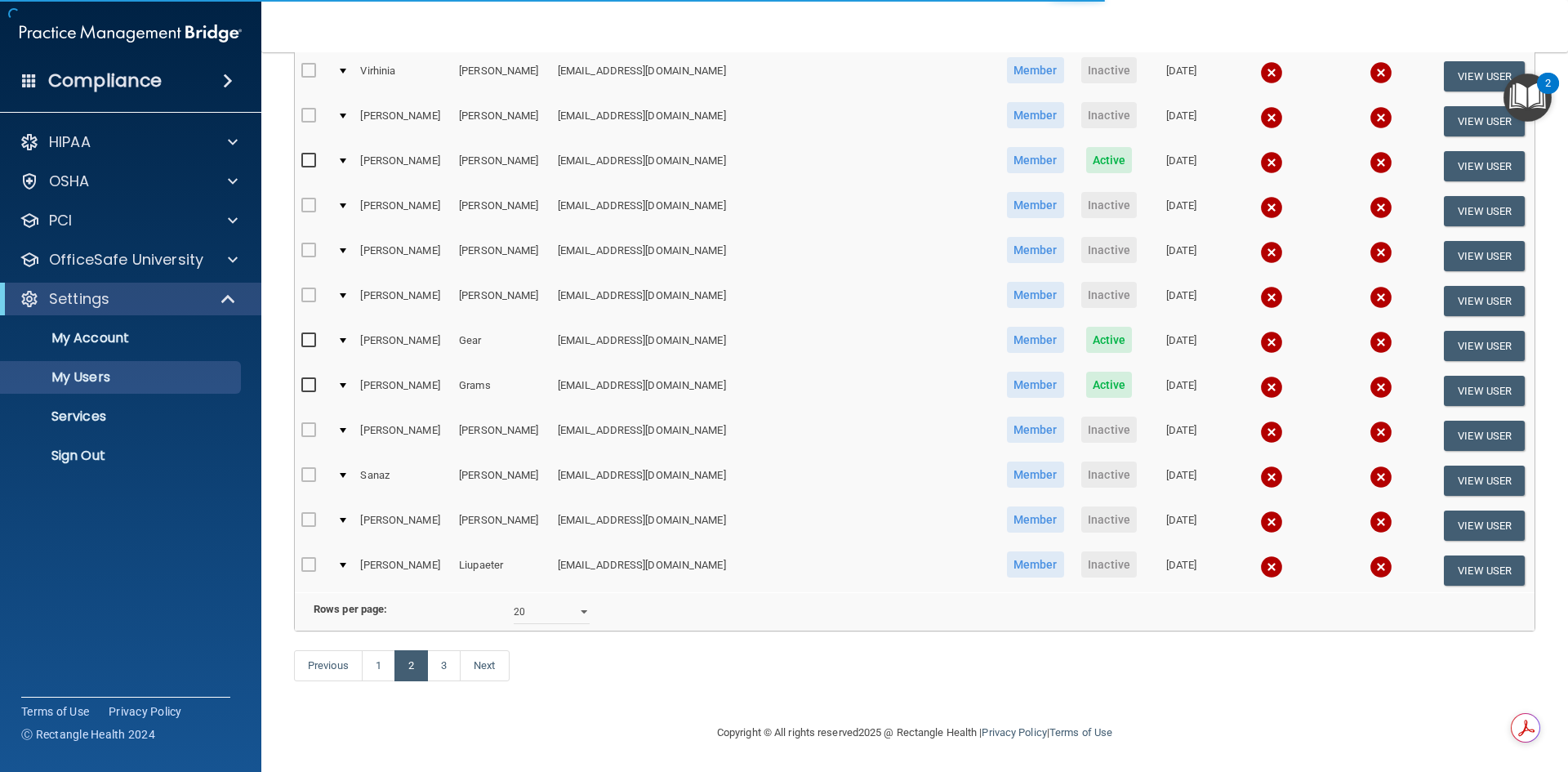
select select "20"
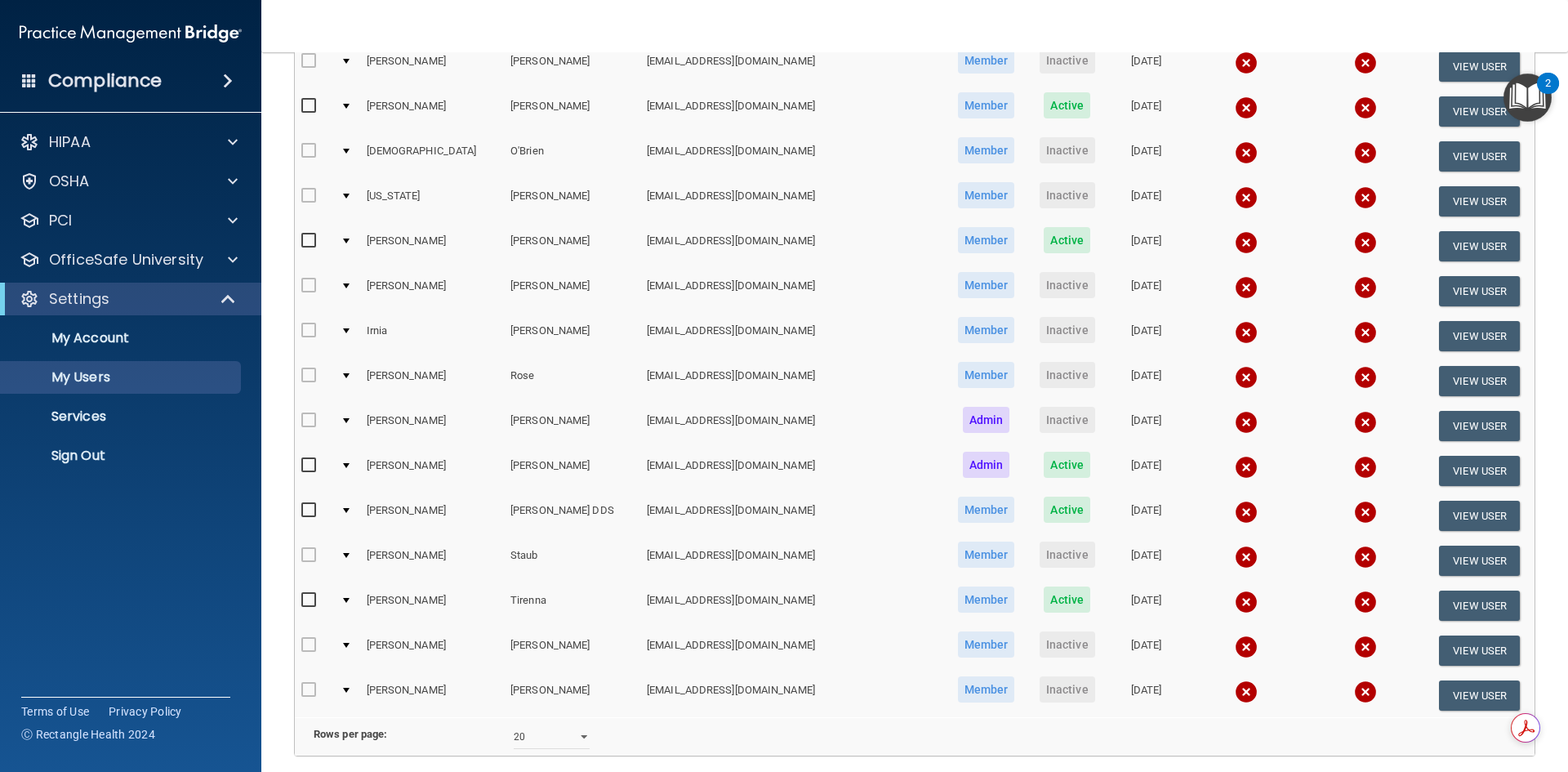
scroll to position [579, 0]
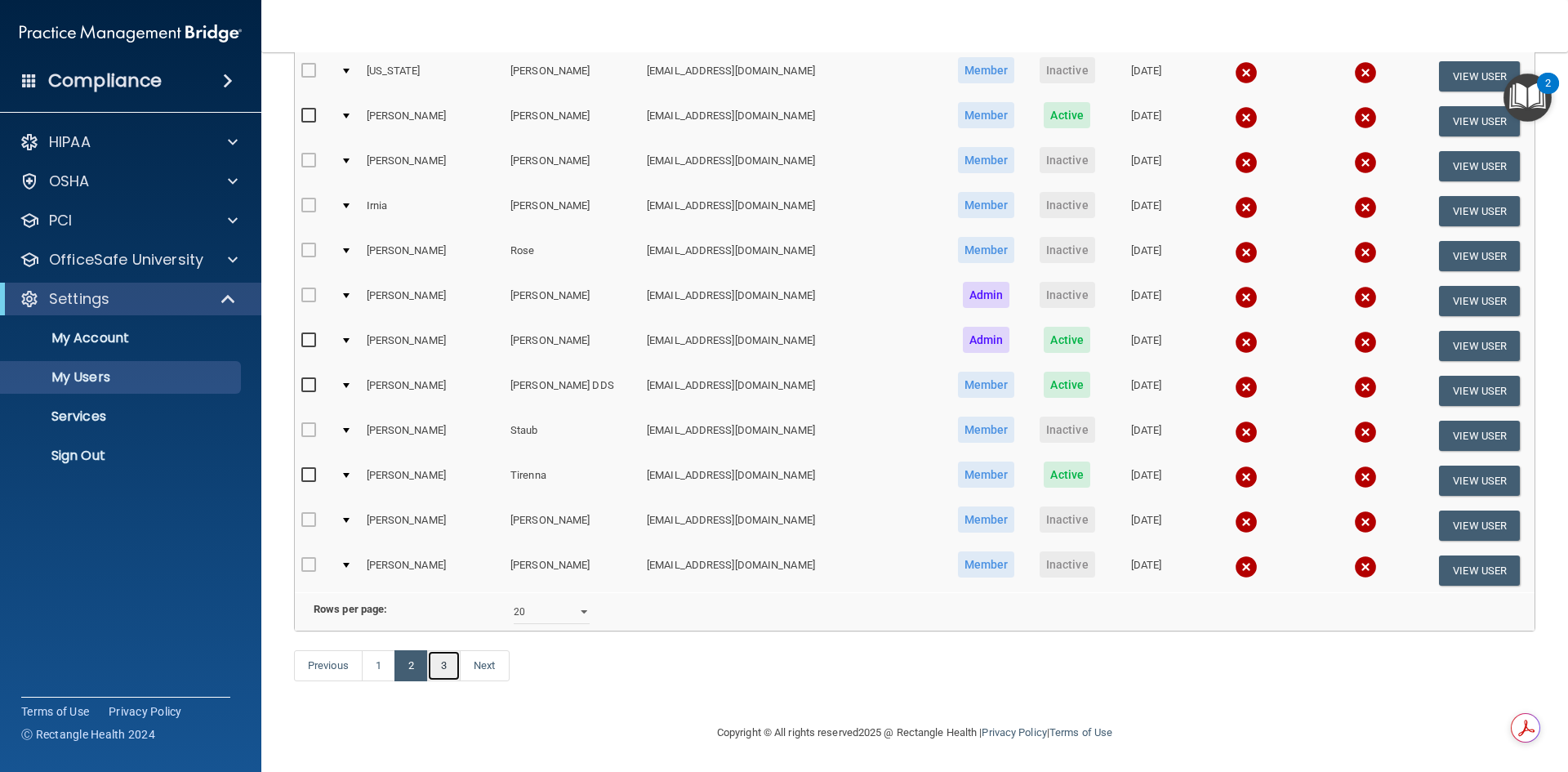
click at [449, 669] on link "3" at bounding box center [444, 665] width 34 height 31
select select "20"
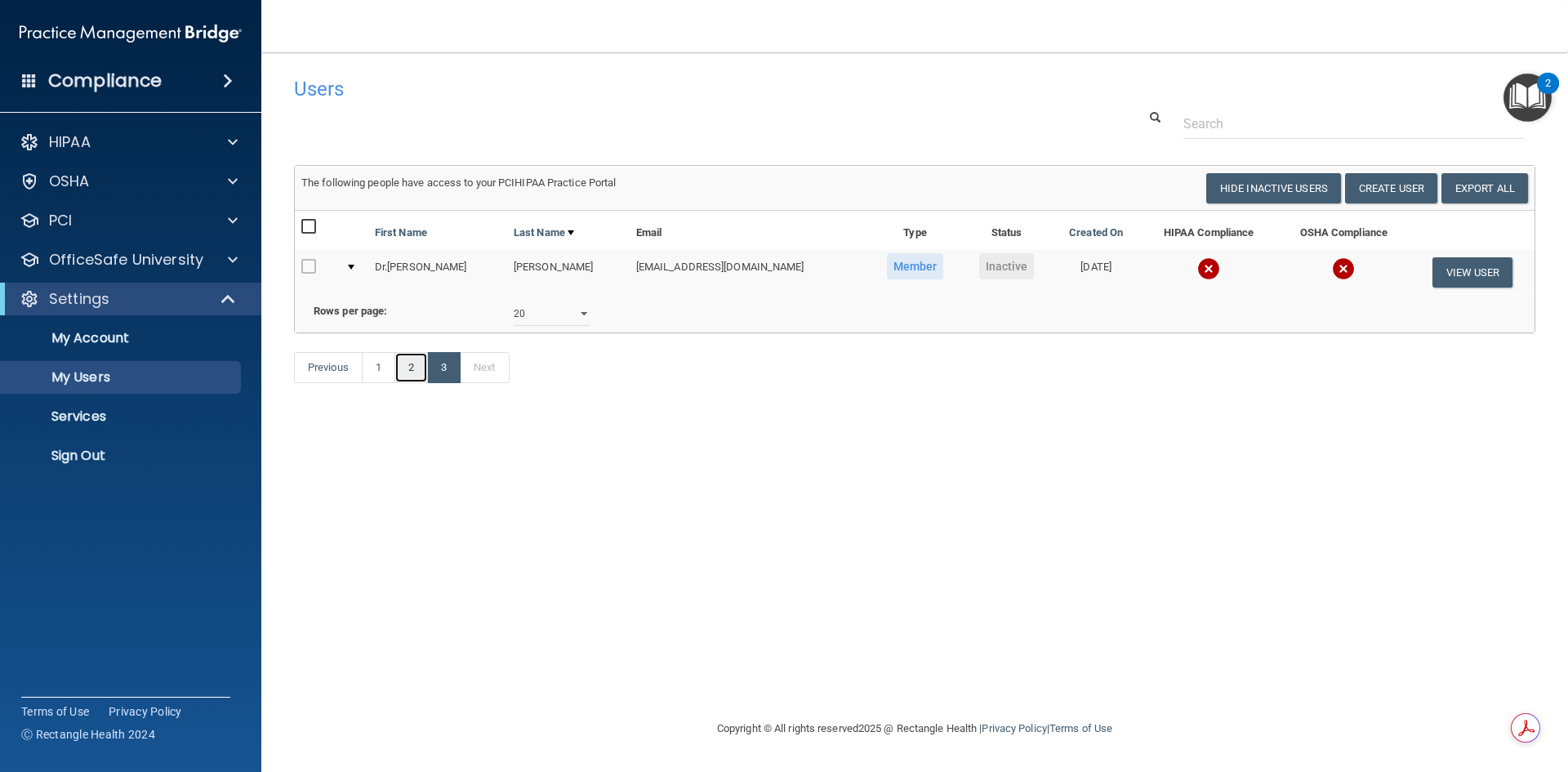
click at [407, 383] on link "2" at bounding box center [411, 366] width 34 height 31
select select "20"
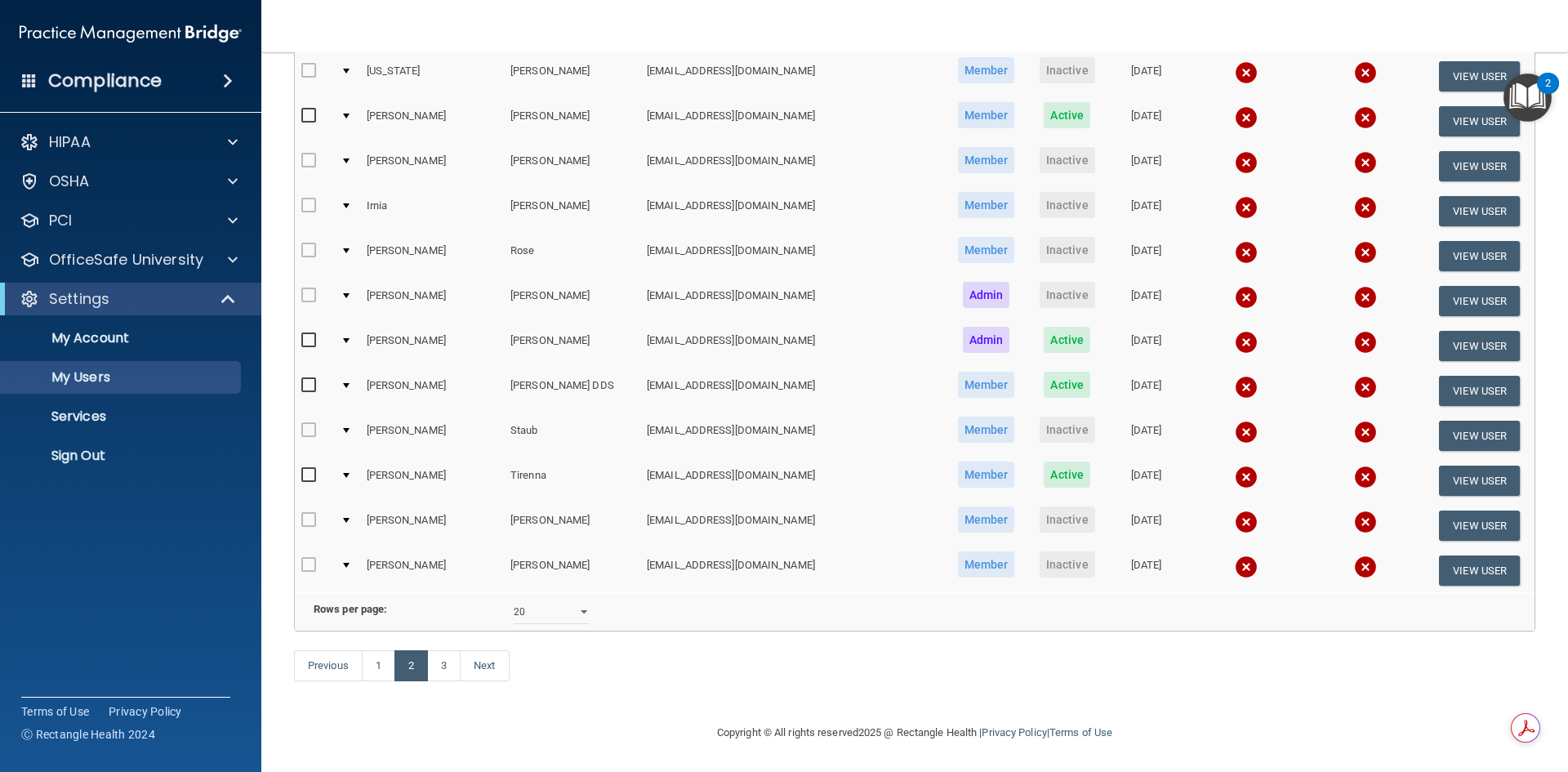
scroll to position [579, 0]
drag, startPoint x: 383, startPoint y: 665, endPoint x: 690, endPoint y: 560, distance: 324.5
click at [383, 665] on link "1" at bounding box center [379, 665] width 34 height 31
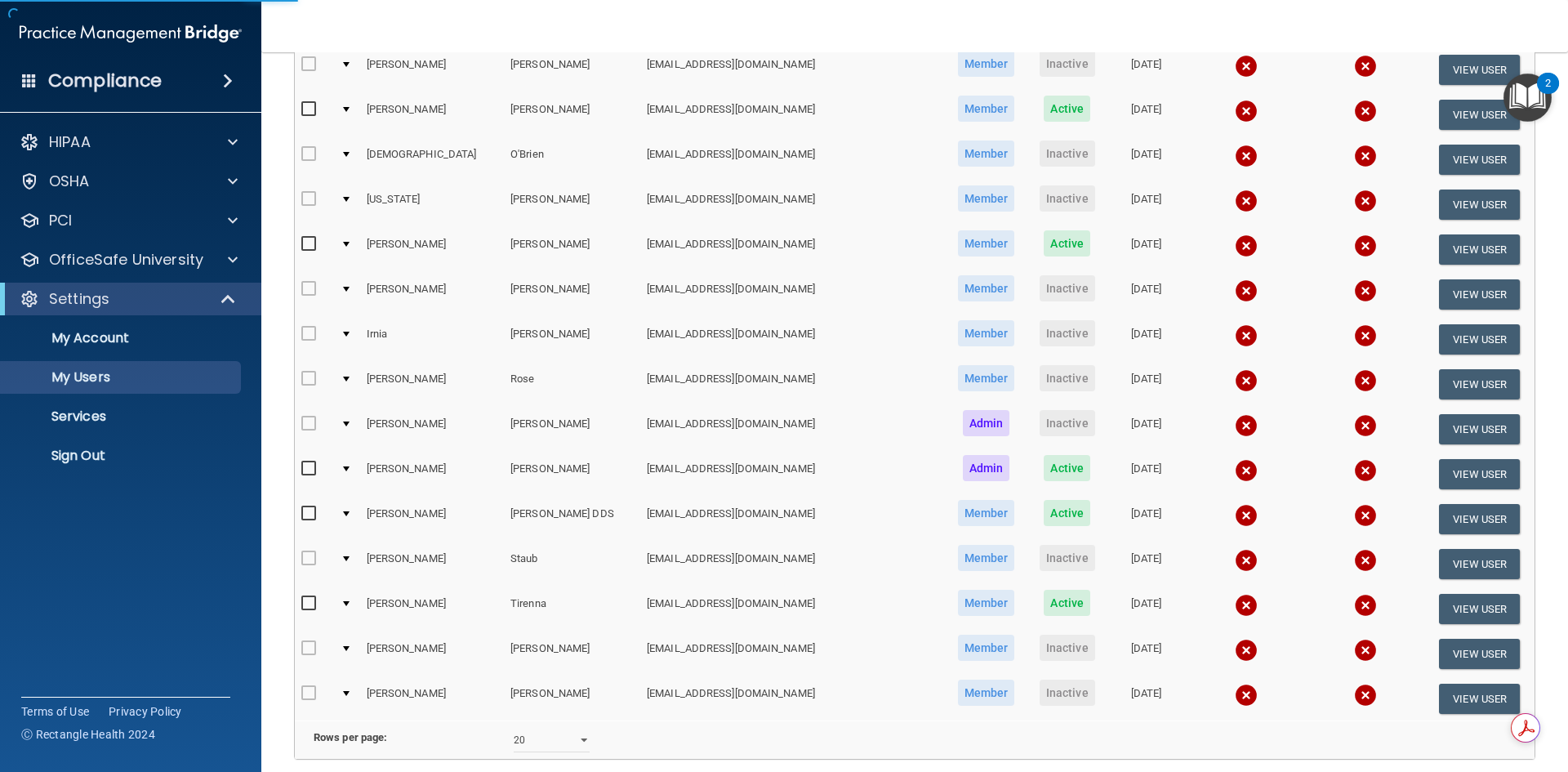
scroll to position [417, 0]
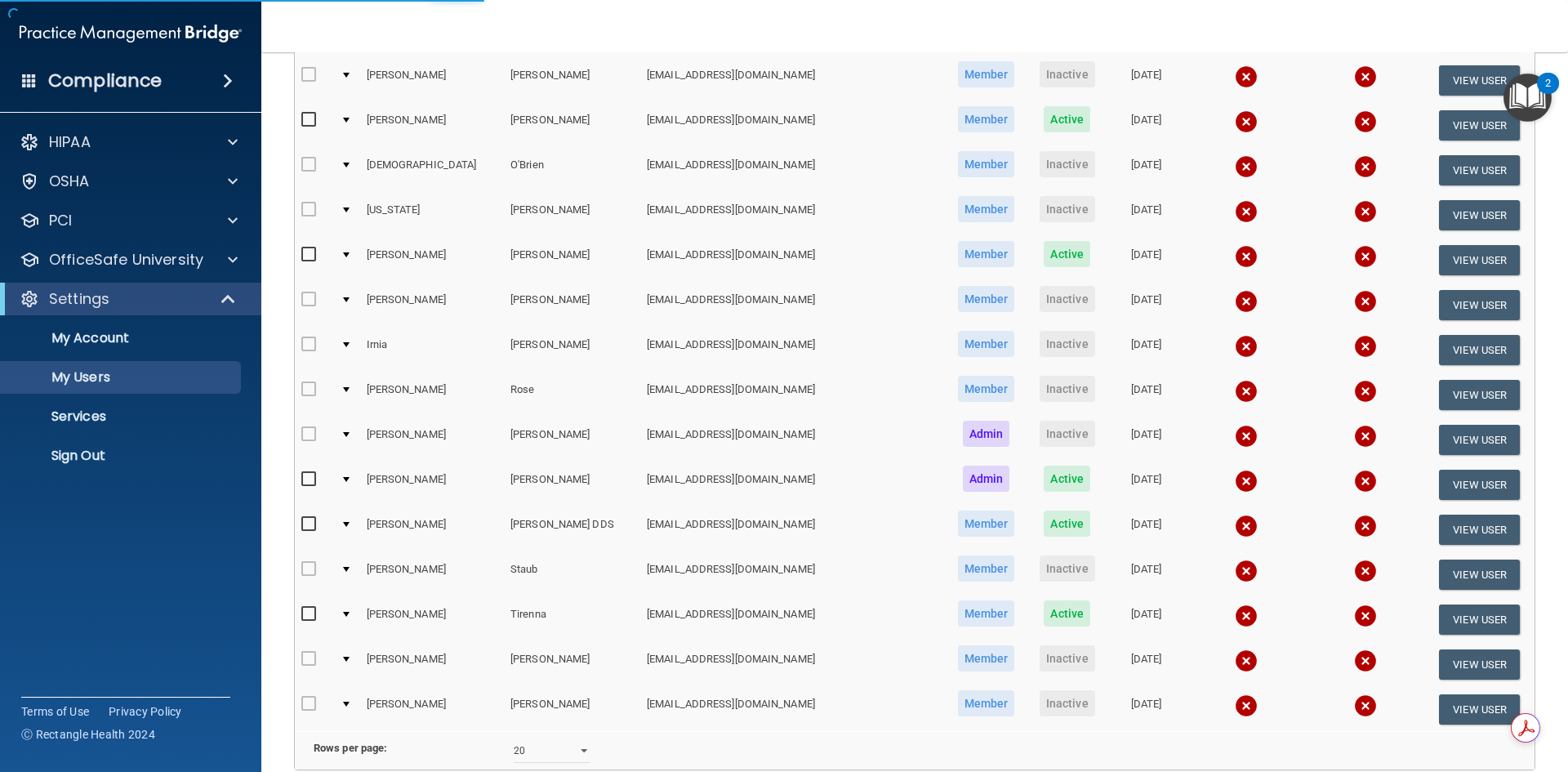
select select "20"
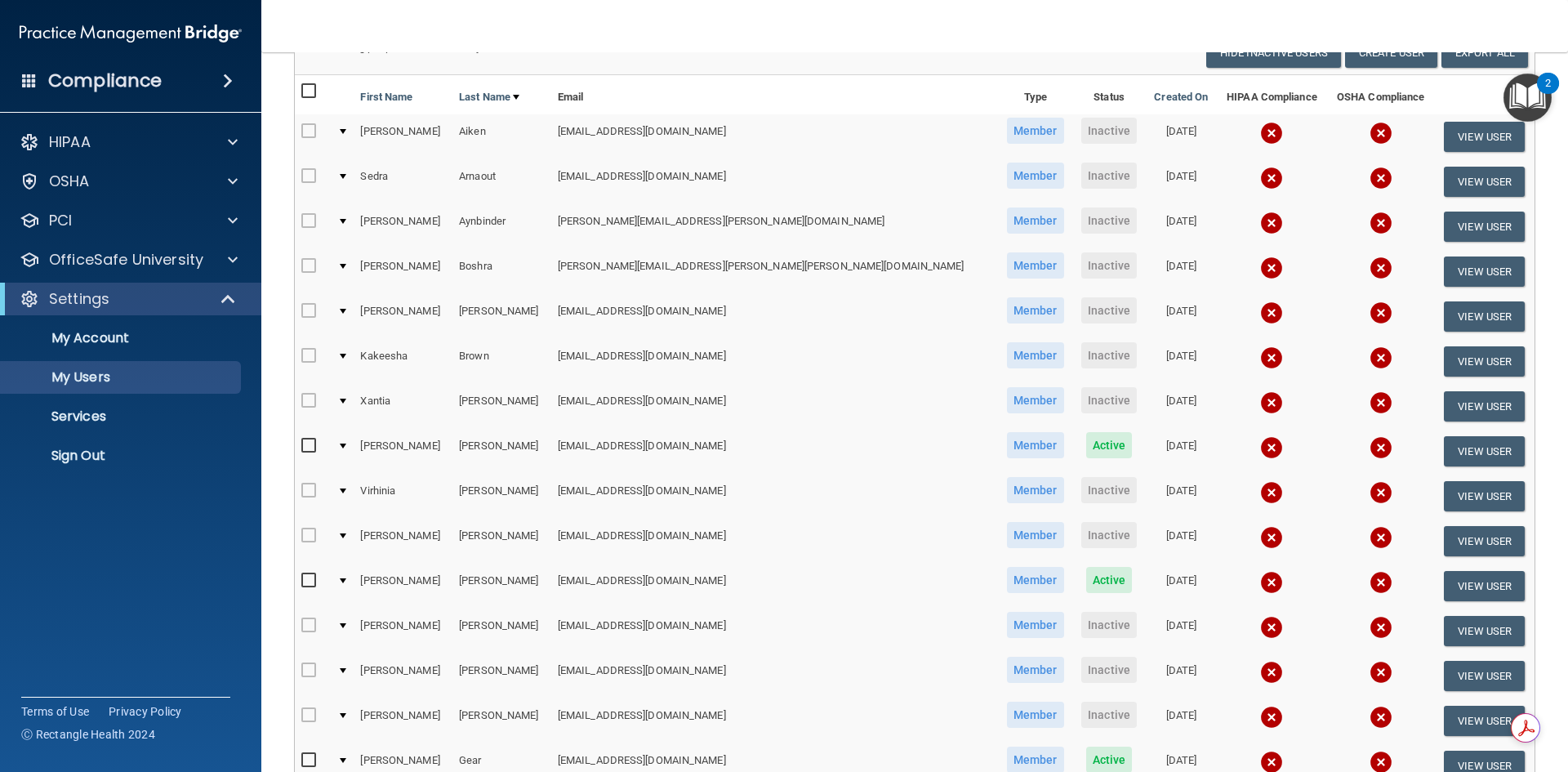
scroll to position [82, 0]
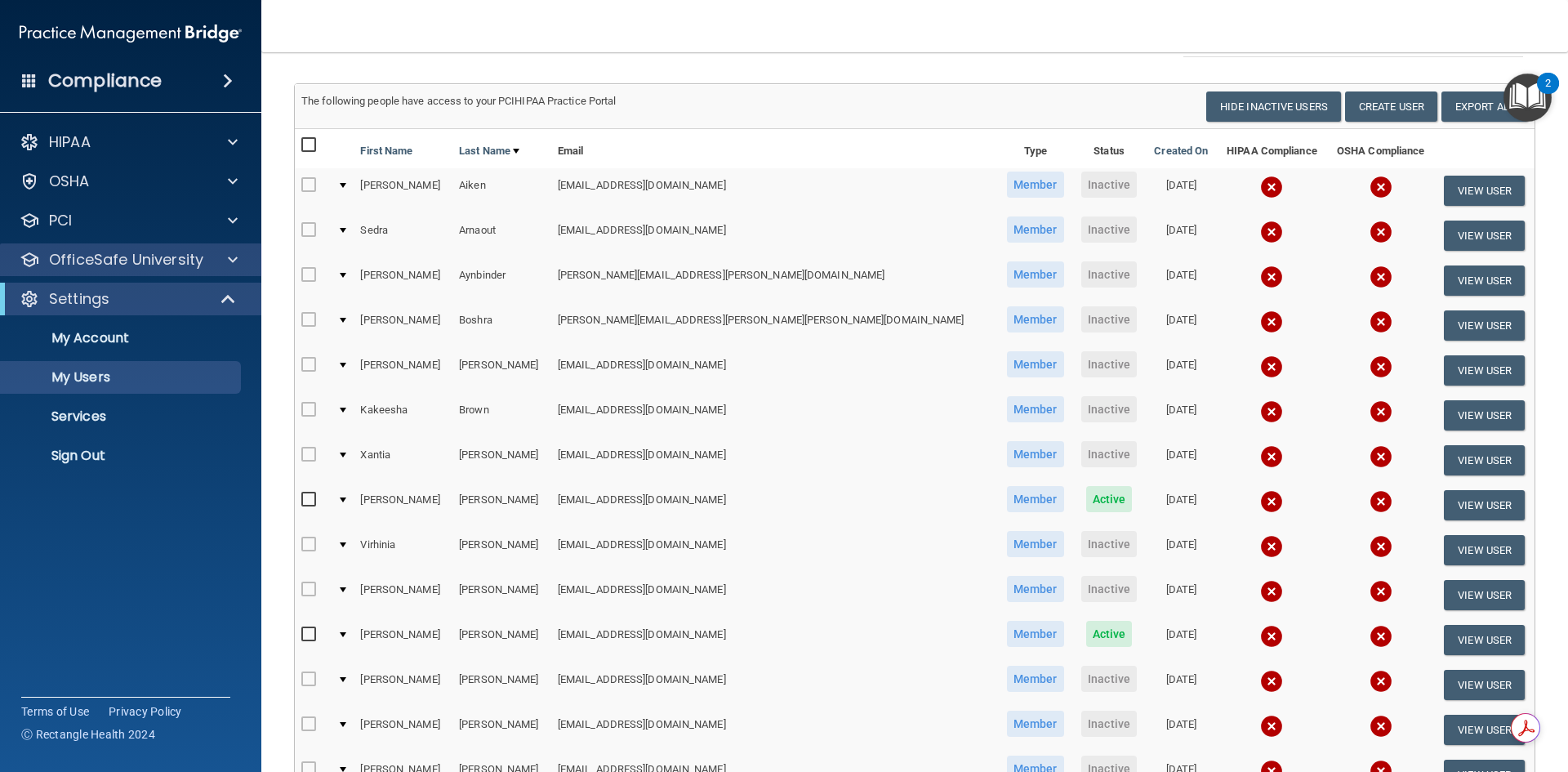
click at [184, 249] on div "OfficeSafe University" at bounding box center [131, 260] width 262 height 33
click at [190, 262] on p "OfficeSafe University" at bounding box center [127, 260] width 154 height 20
